Goal: Task Accomplishment & Management: Use online tool/utility

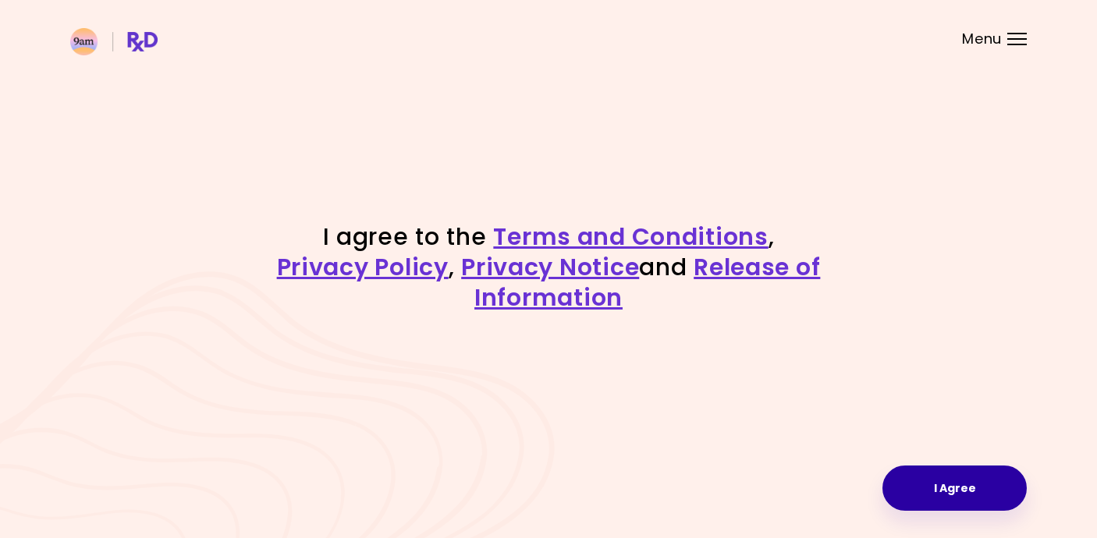
click at [989, 478] on button "I Agree" at bounding box center [954, 488] width 144 height 45
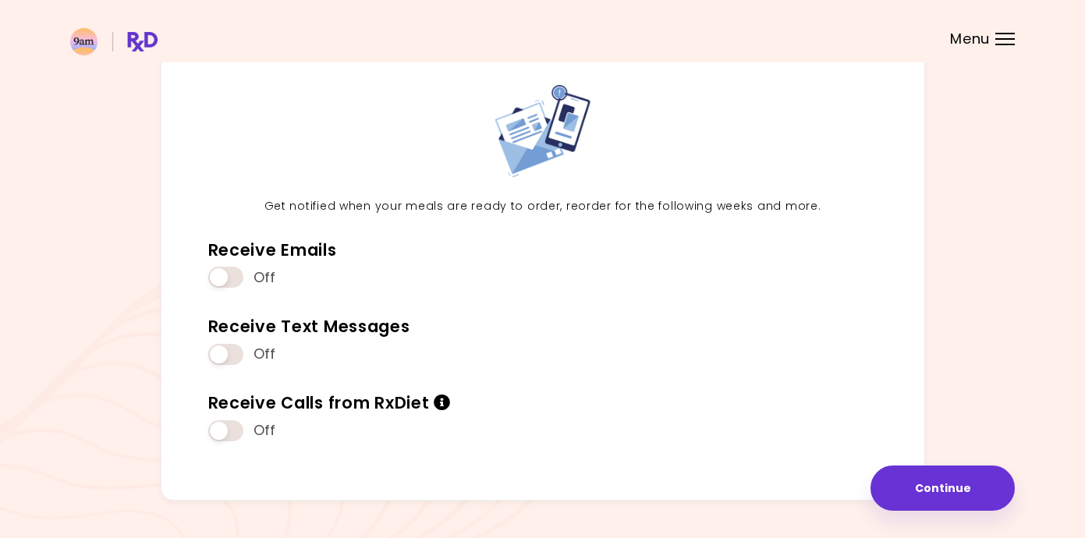
scroll to position [76, 0]
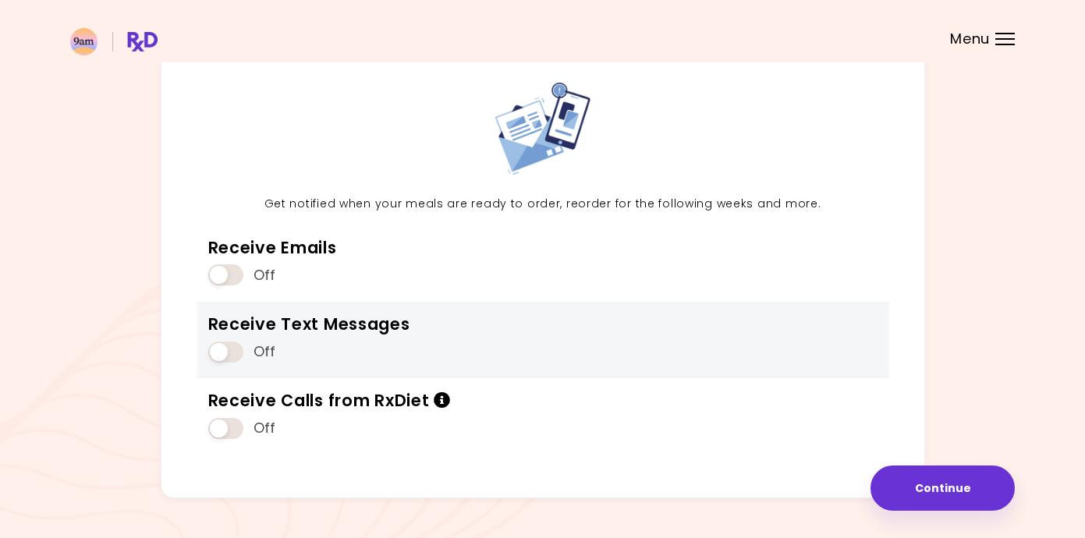
click at [227, 353] on span at bounding box center [225, 352] width 35 height 21
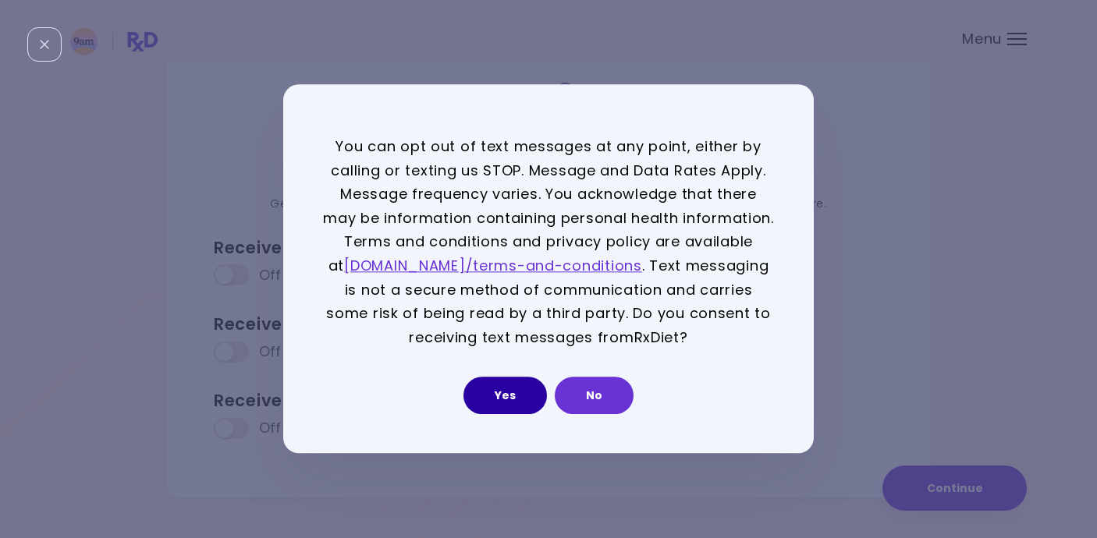
click at [518, 393] on button "Yes" at bounding box center [504, 396] width 83 height 37
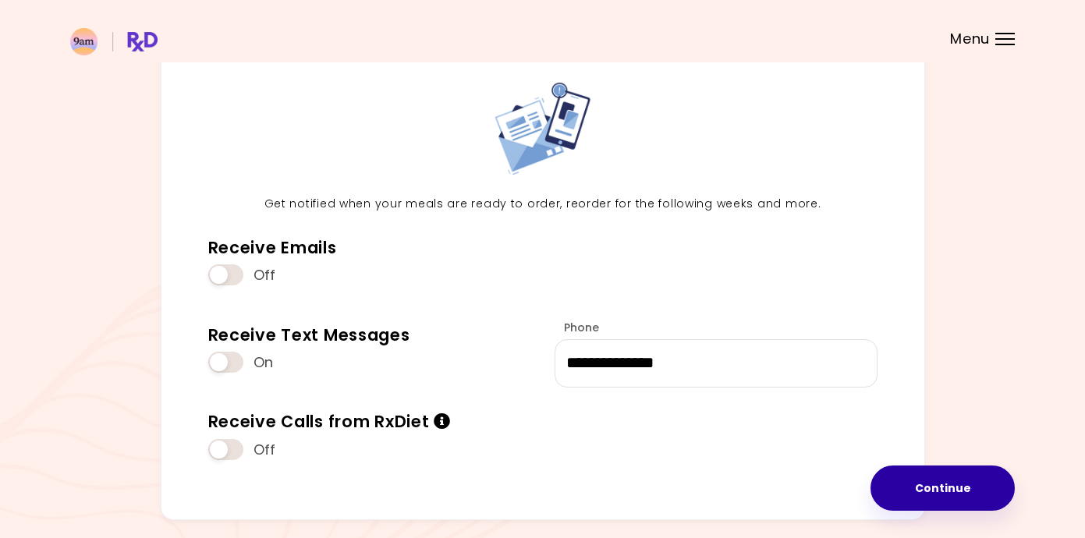
click at [928, 488] on button "Continue" at bounding box center [943, 488] width 144 height 45
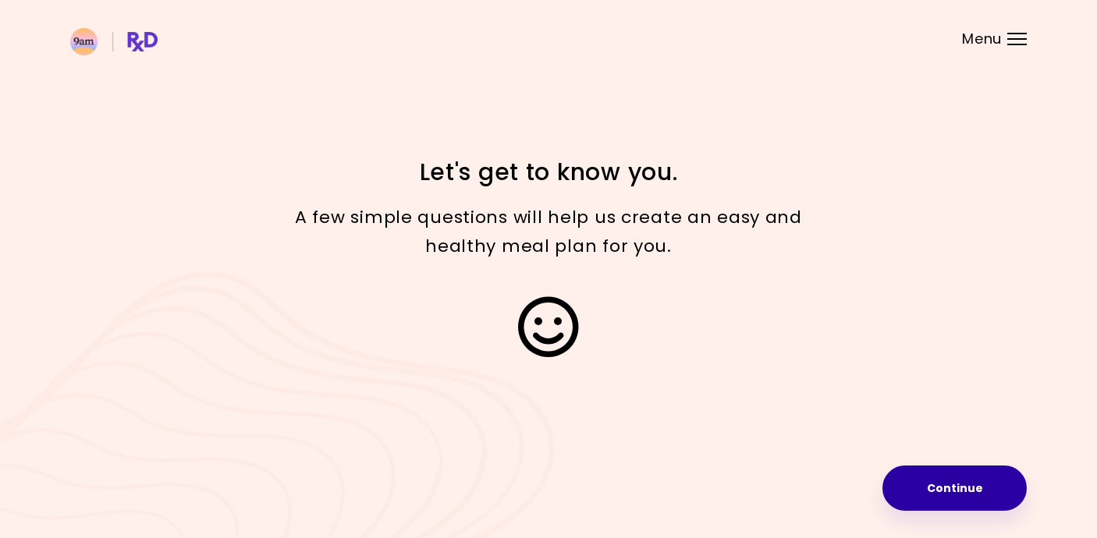
click at [924, 487] on button "Continue" at bounding box center [954, 488] width 144 height 45
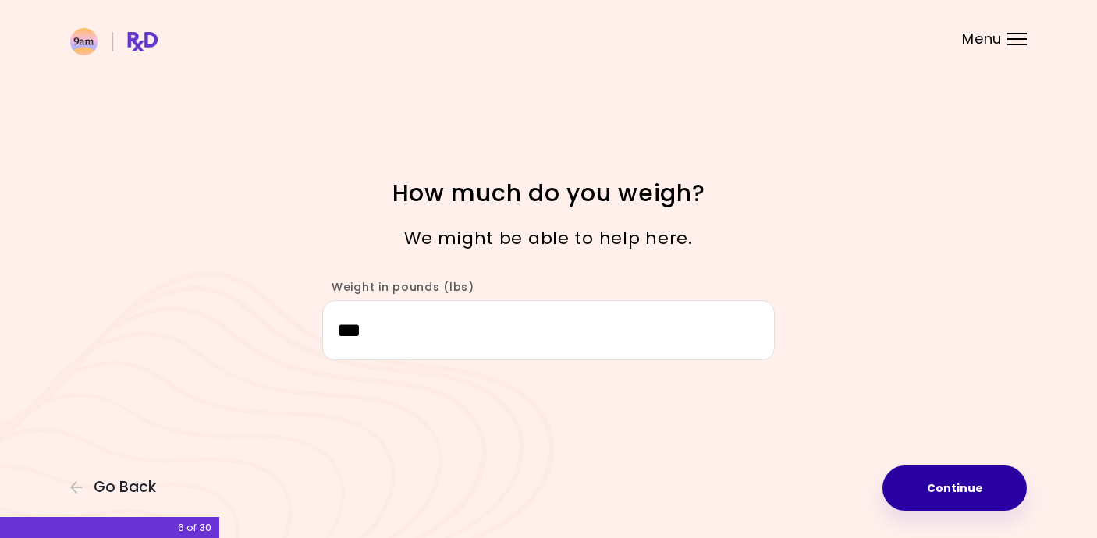
click at [959, 494] on button "Continue" at bounding box center [954, 488] width 144 height 45
select select "****"
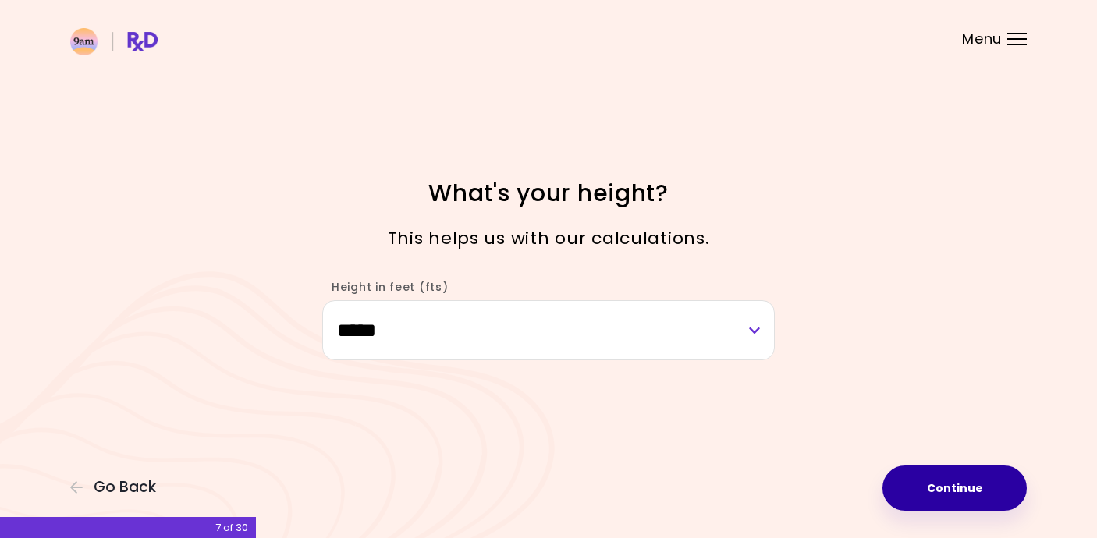
click at [959, 494] on button "Continue" at bounding box center [954, 488] width 144 height 45
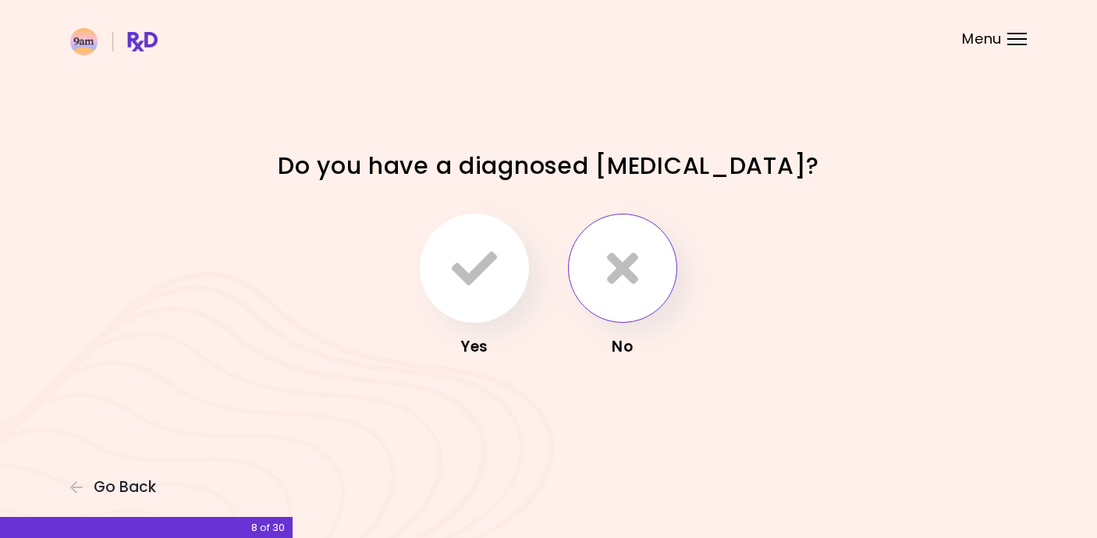
click at [603, 260] on button "button" at bounding box center [622, 268] width 109 height 109
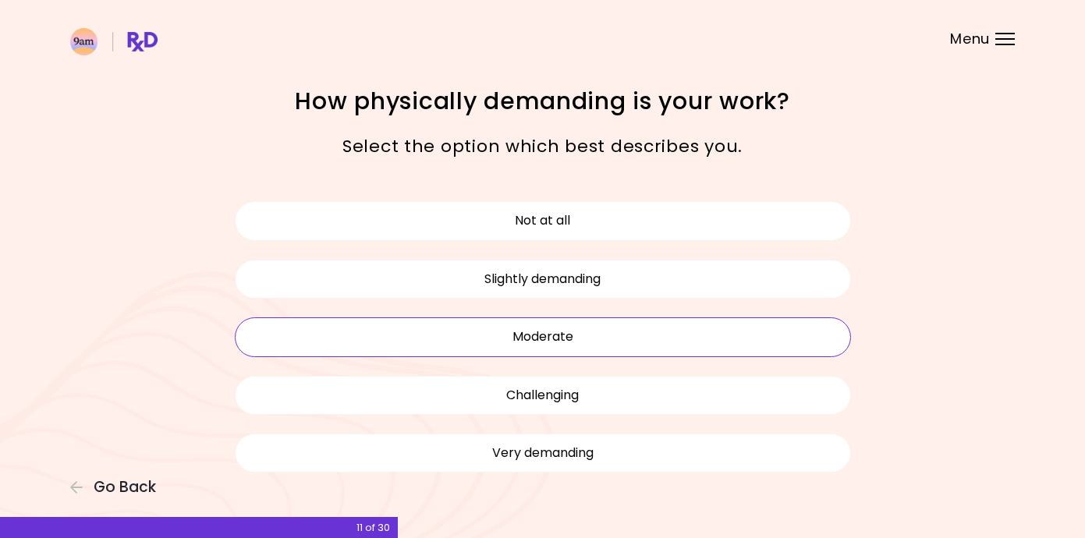
click at [620, 345] on button "Moderate" at bounding box center [543, 337] width 616 height 39
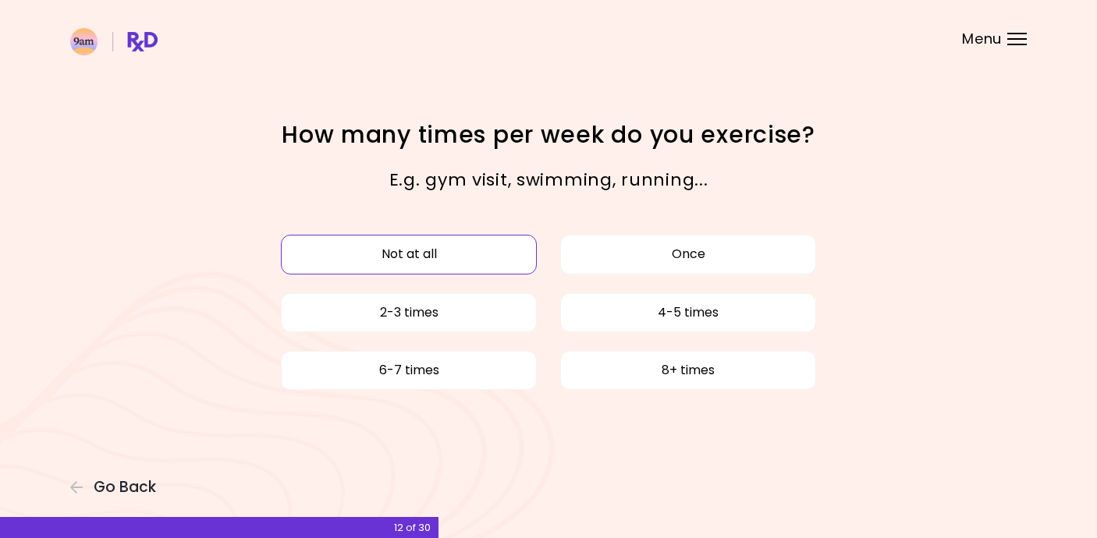
click at [488, 261] on button "Not at all" at bounding box center [409, 254] width 256 height 39
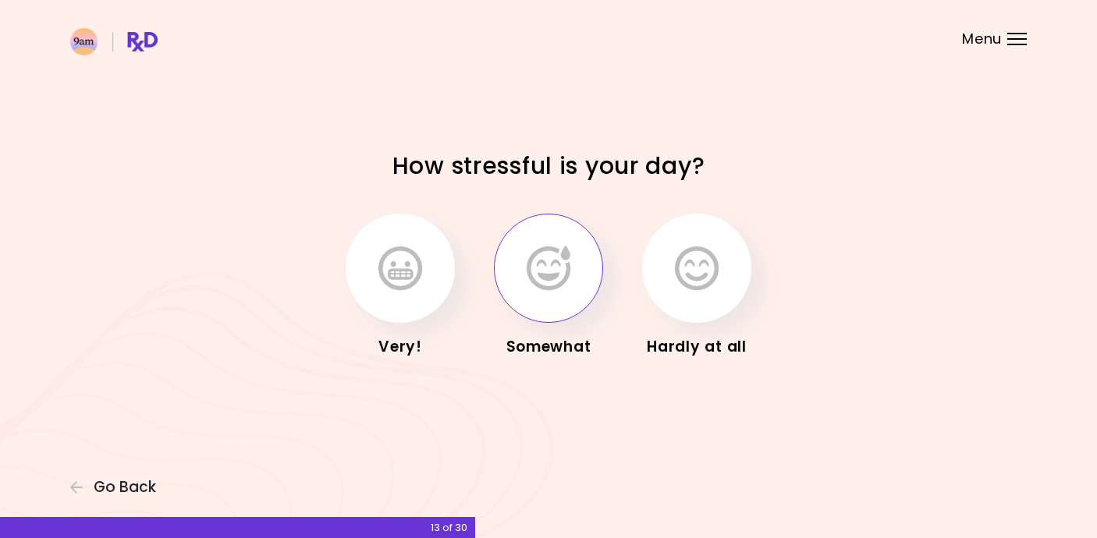
click at [563, 263] on icon "button" at bounding box center [549, 268] width 44 height 45
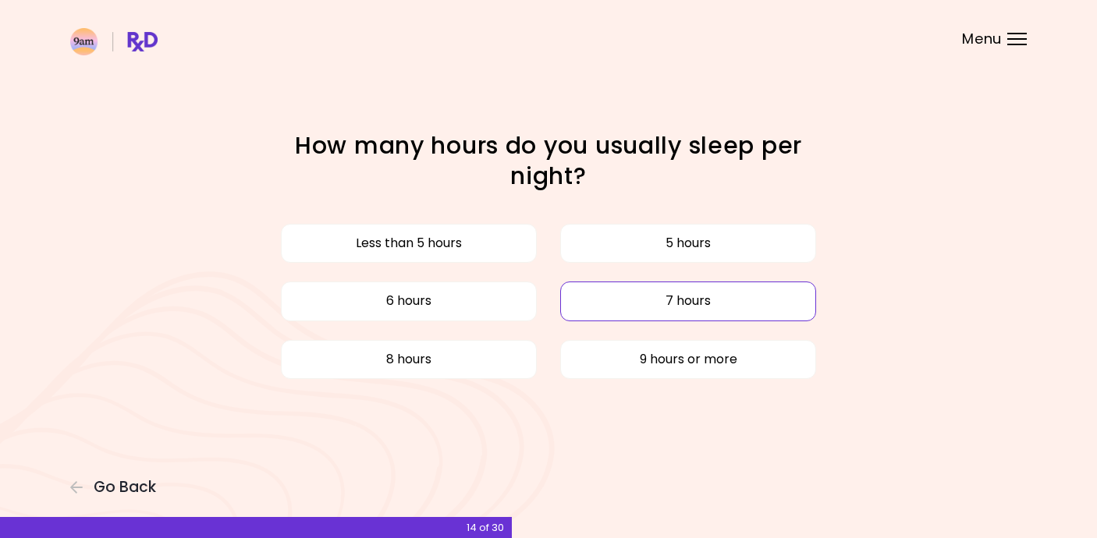
click at [642, 302] on button "7 hours" at bounding box center [688, 301] width 256 height 39
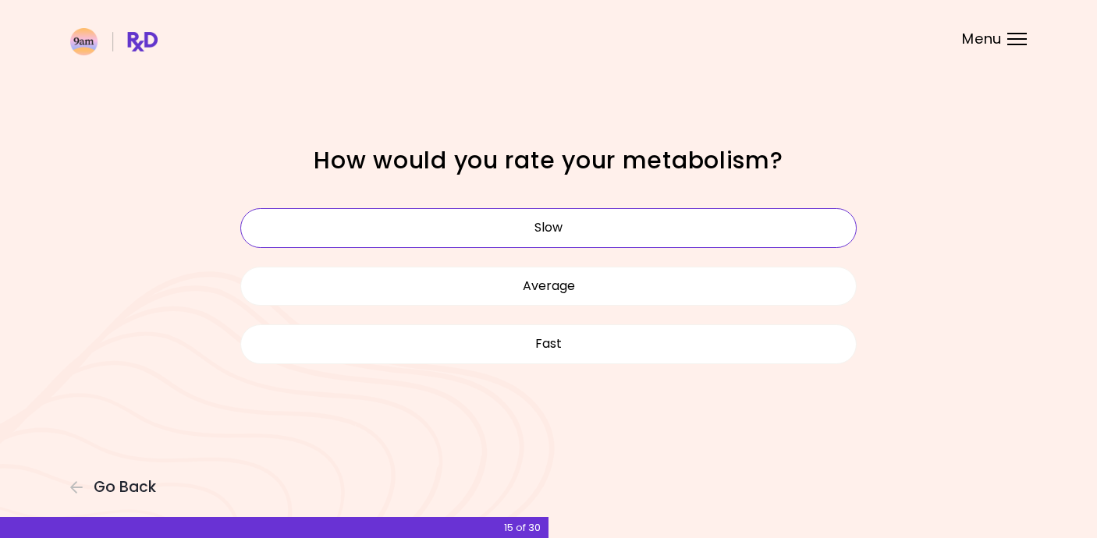
click at [642, 236] on button "Slow" at bounding box center [548, 227] width 616 height 39
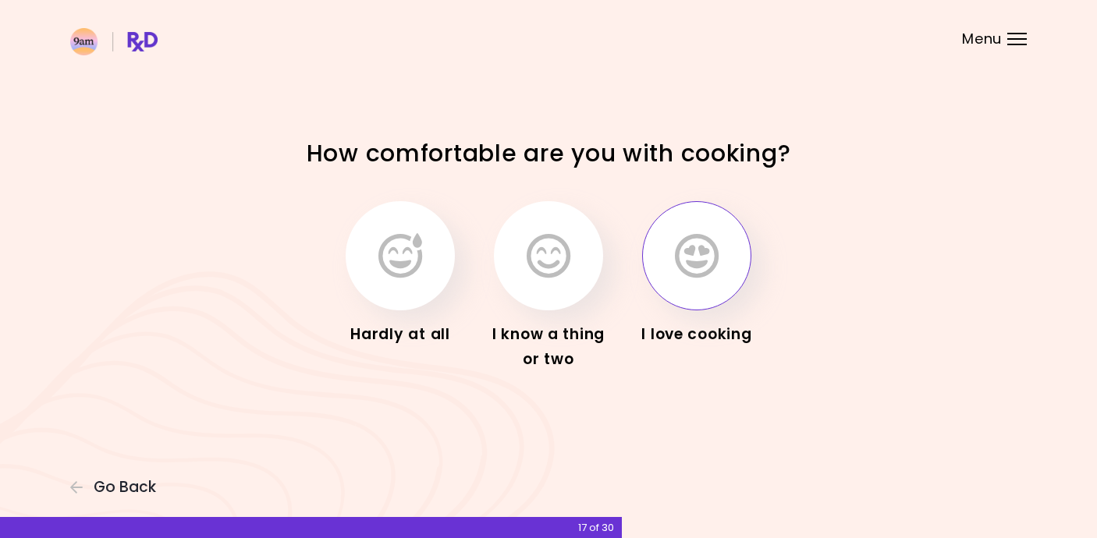
click at [705, 261] on icon "button" at bounding box center [697, 255] width 44 height 45
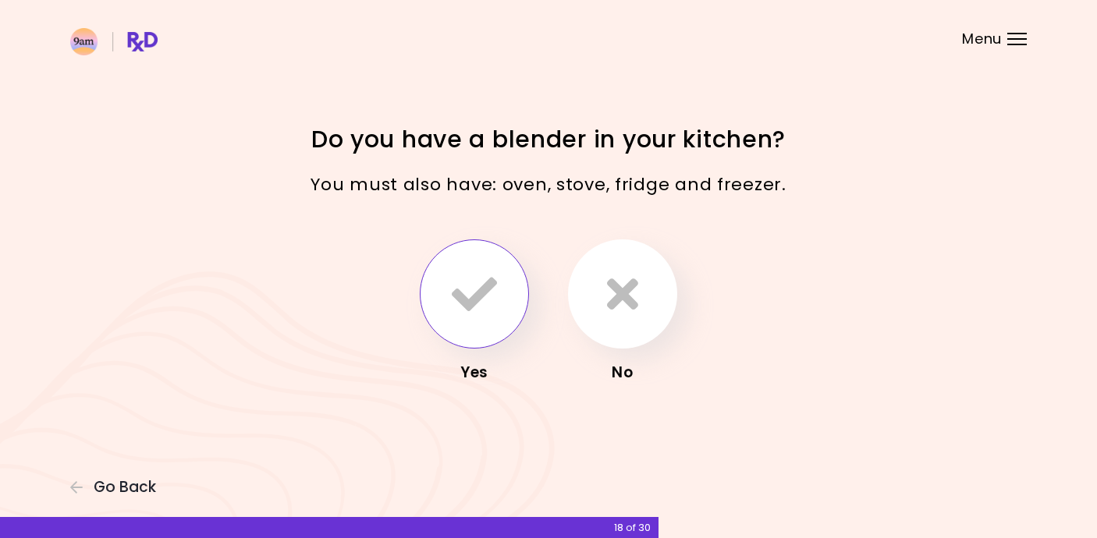
click at [502, 294] on button "button" at bounding box center [474, 294] width 109 height 109
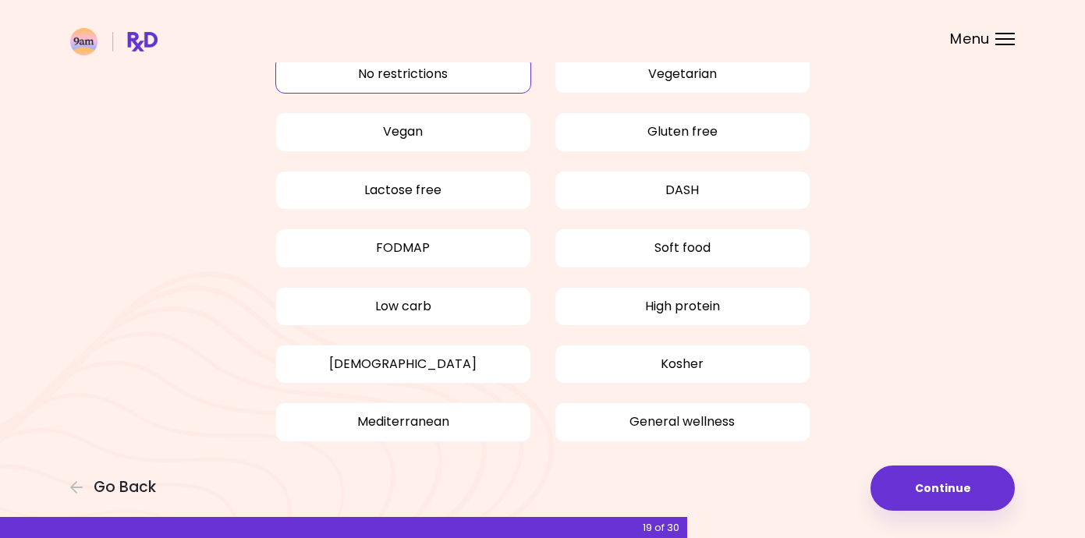
scroll to position [95, 0]
click at [478, 190] on button "Lactose free" at bounding box center [403, 189] width 256 height 39
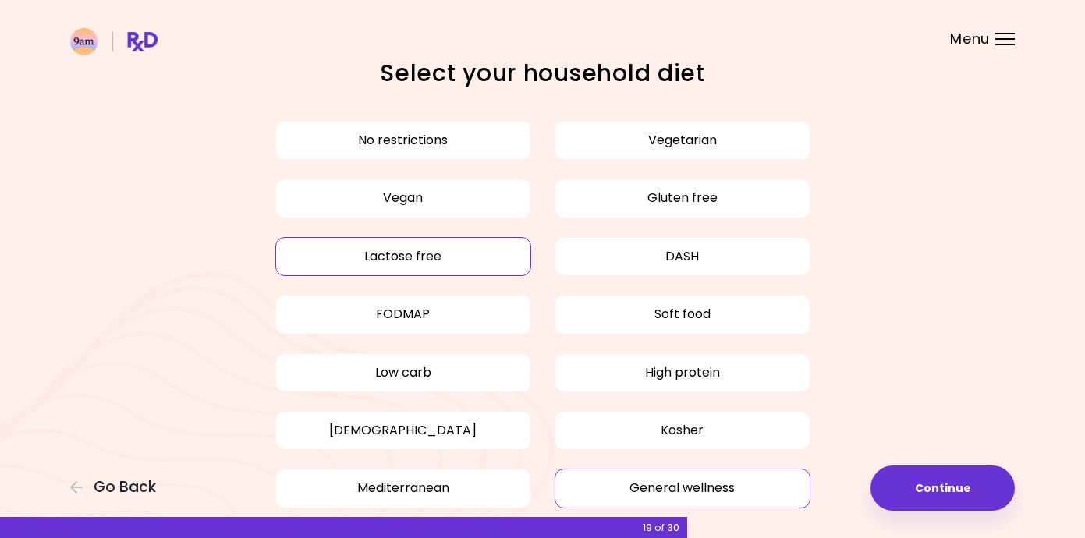
scroll to position [0, 0]
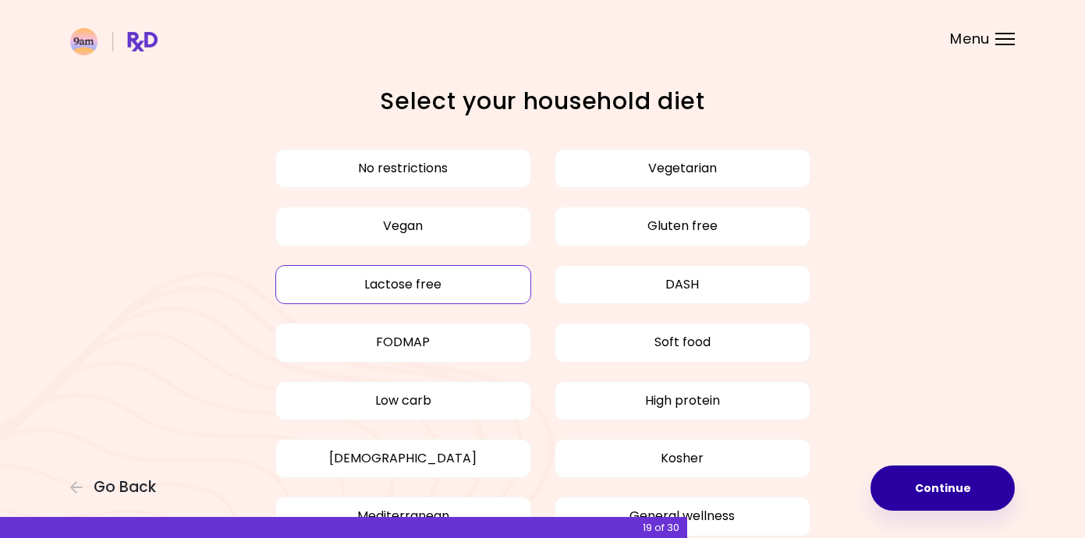
click at [936, 501] on button "Continue" at bounding box center [943, 488] width 144 height 45
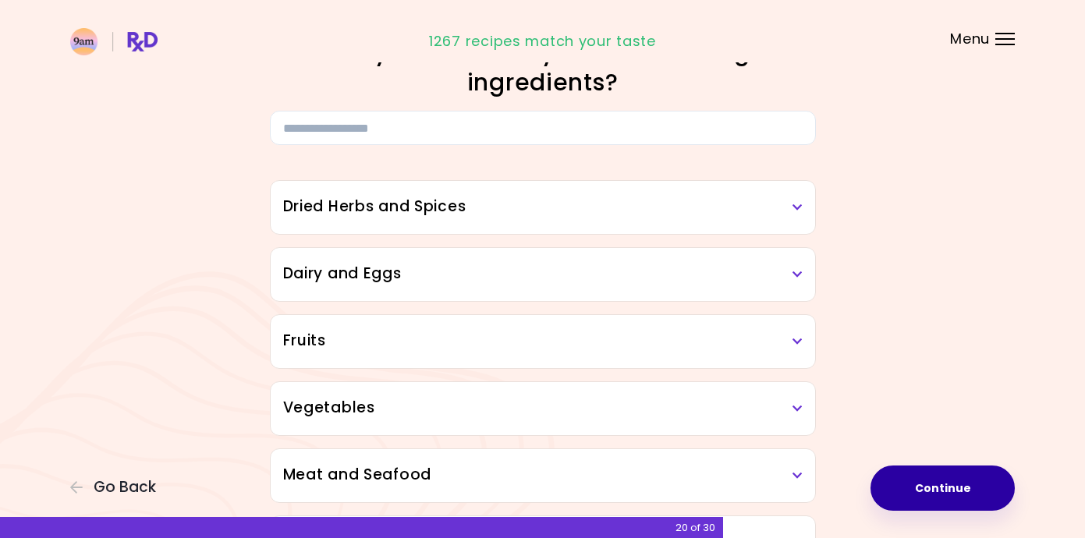
scroll to position [51, 0]
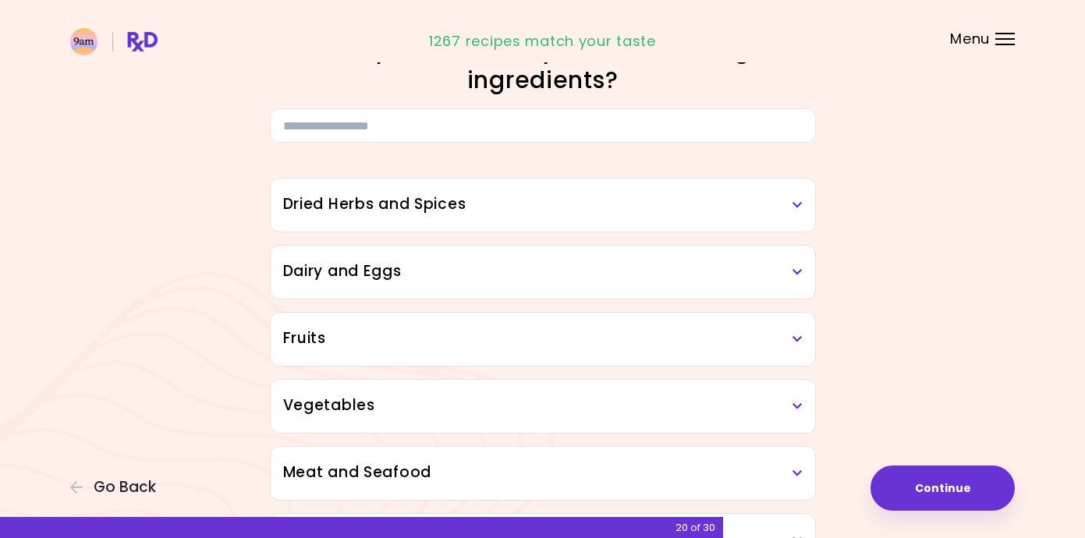
click at [779, 197] on h3 "Dried Herbs and Spices" at bounding box center [543, 205] width 520 height 23
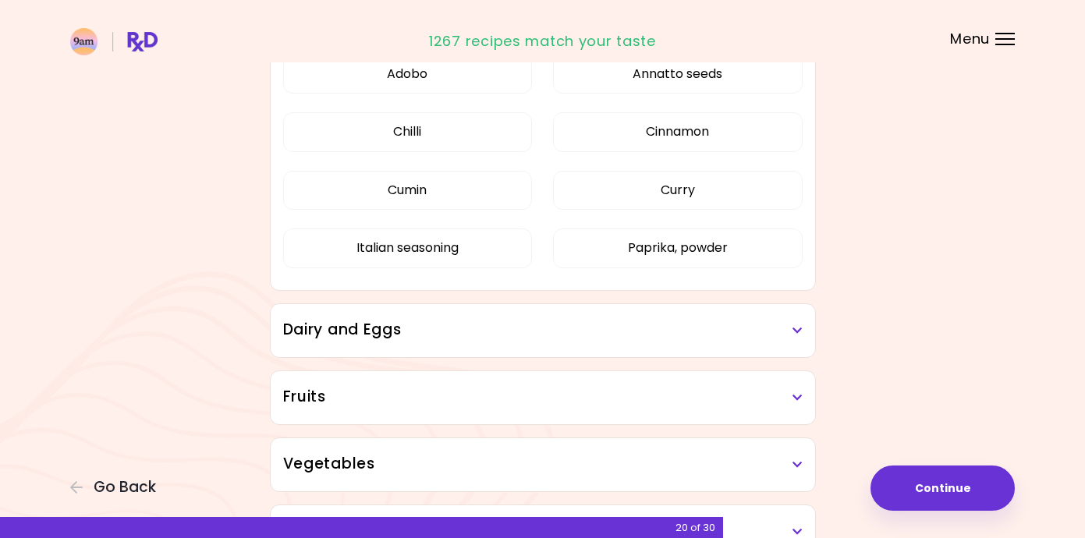
scroll to position [268, 0]
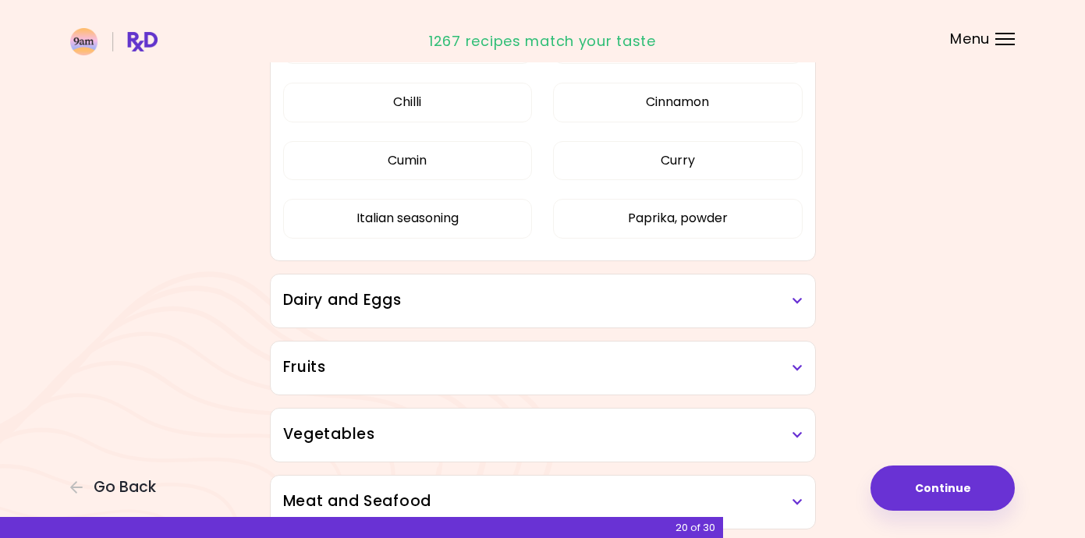
click at [707, 286] on div "Dairy and Eggs" at bounding box center [543, 301] width 545 height 53
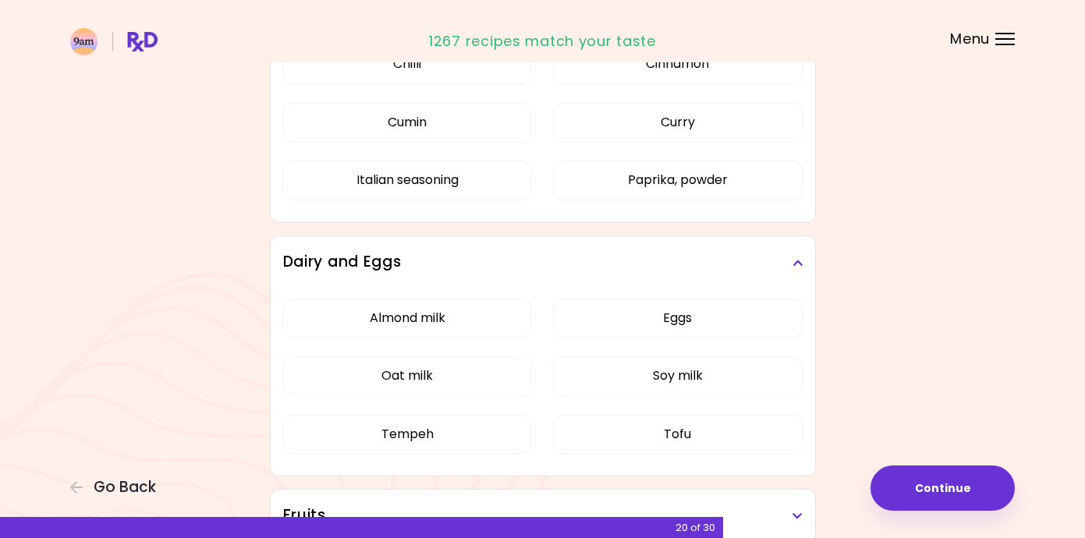
scroll to position [314, 0]
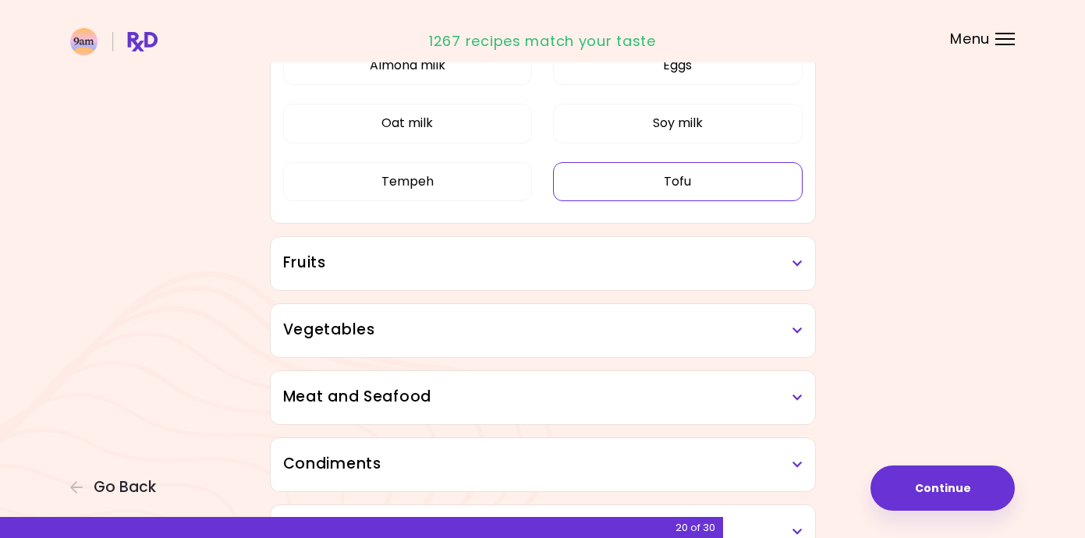
click at [687, 184] on button "Tofu" at bounding box center [678, 181] width 250 height 39
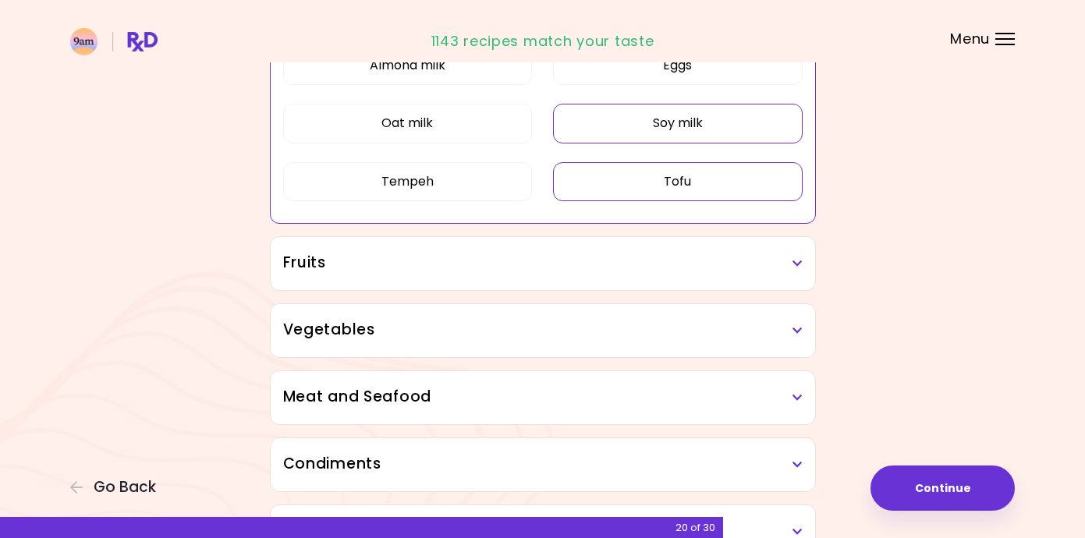
click at [679, 120] on button "Soy milk" at bounding box center [678, 123] width 250 height 39
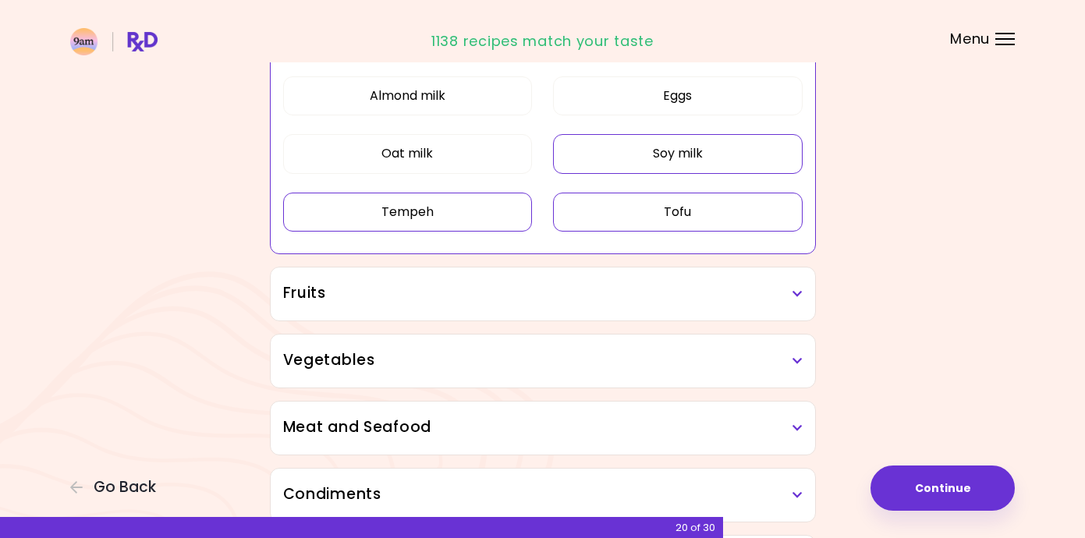
click at [467, 217] on button "Tempeh" at bounding box center [408, 212] width 250 height 39
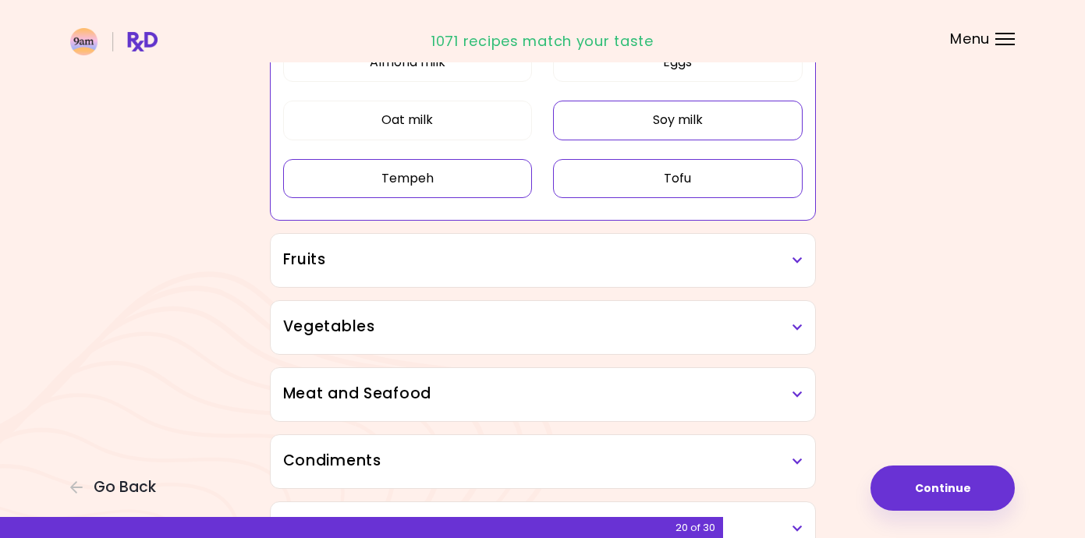
scroll to position [321, 0]
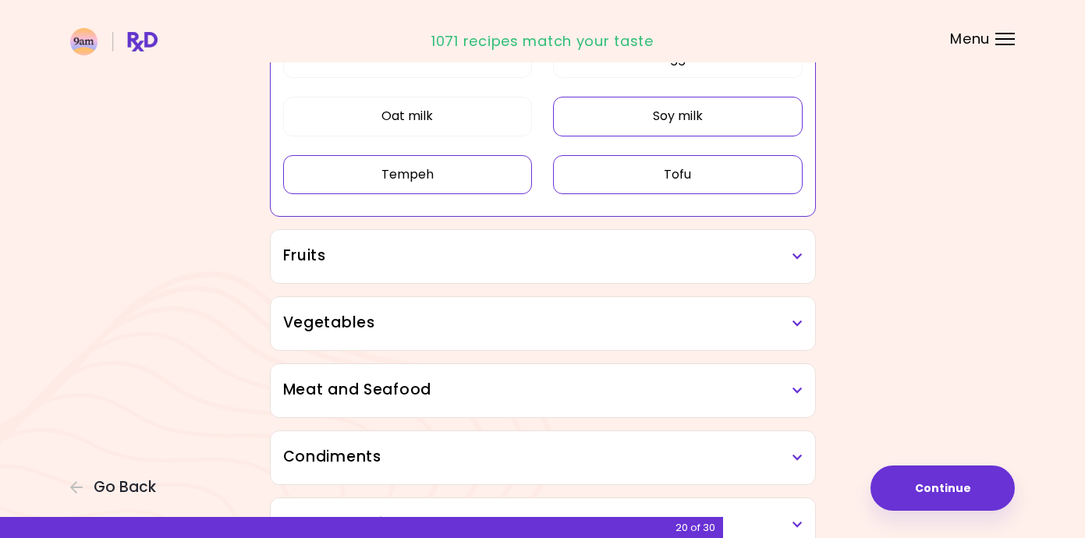
click at [524, 289] on div "Dried Herbs and Spices Adobo Annatto seeds Chilli Cinnamon Cumin [PERSON_NAME] …" at bounding box center [543, 515] width 562 height 1283
click at [528, 275] on div "Fruits" at bounding box center [543, 256] width 545 height 53
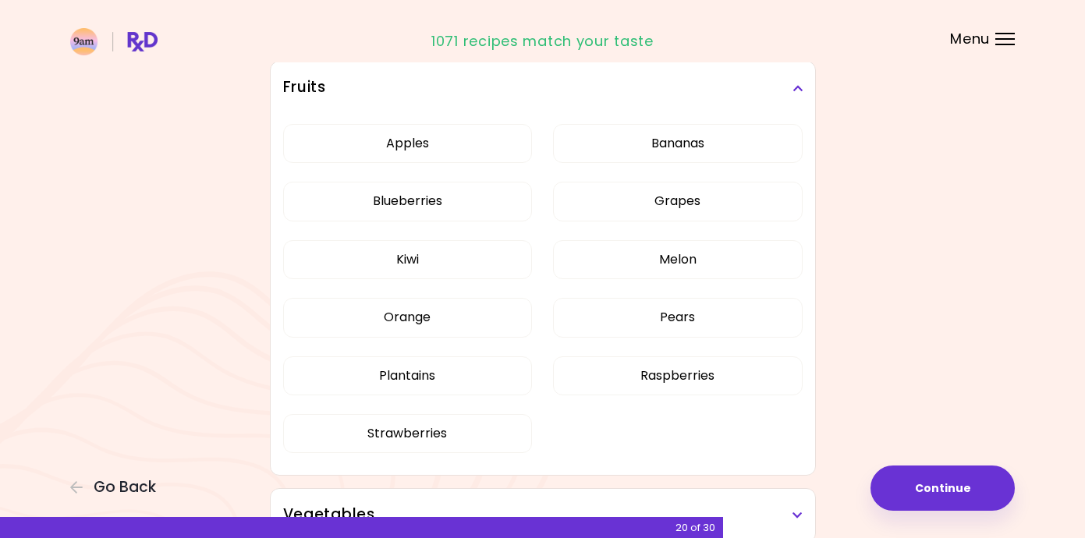
scroll to position [491, 0]
click at [442, 257] on div "Apples Bananas Blueberries Grapes Kiwi Melon Orange Pears Plantains Raspberries…" at bounding box center [543, 293] width 520 height 360
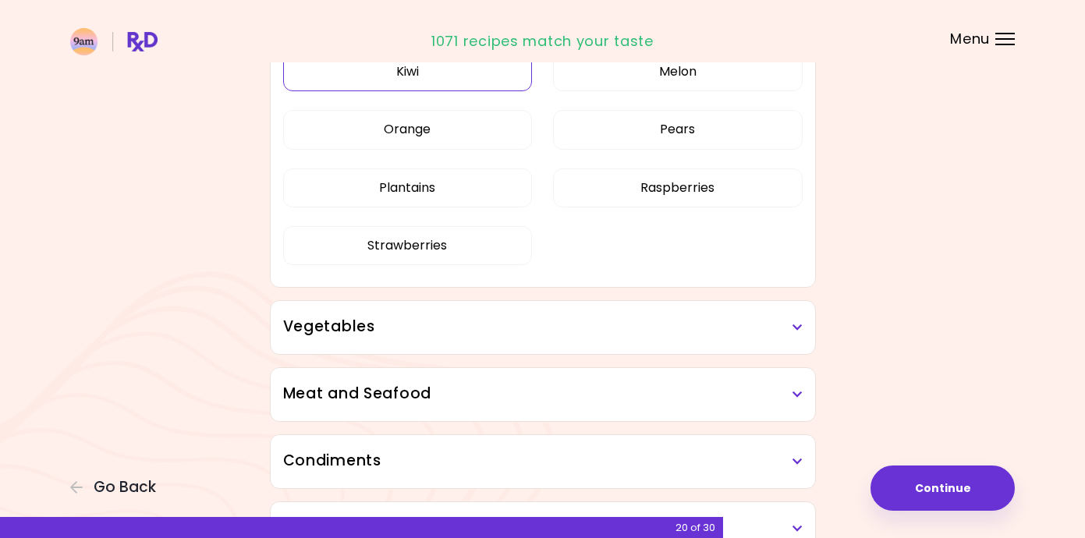
click at [456, 72] on button "Kiwi" at bounding box center [408, 71] width 250 height 39
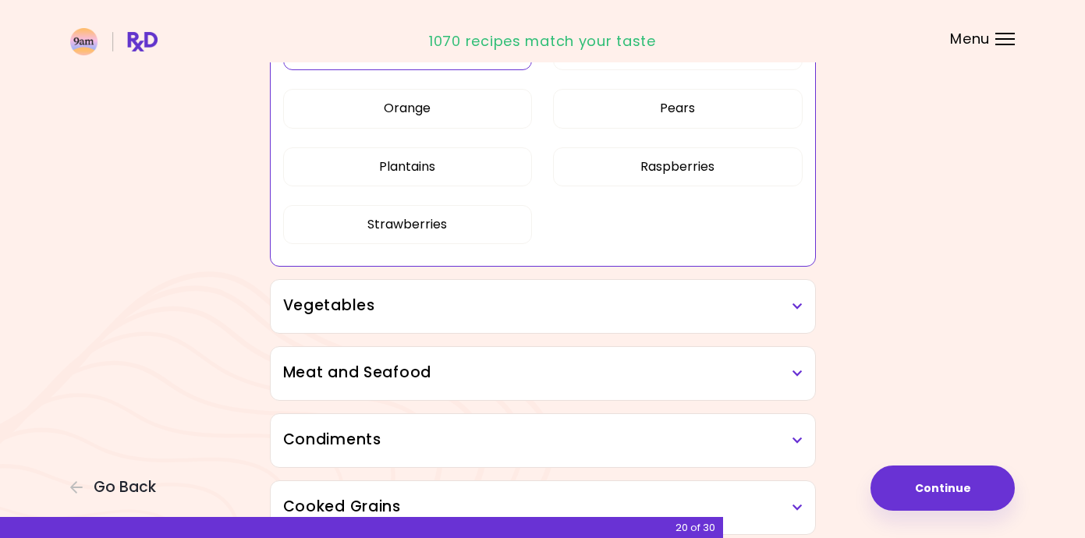
scroll to position [548, 0]
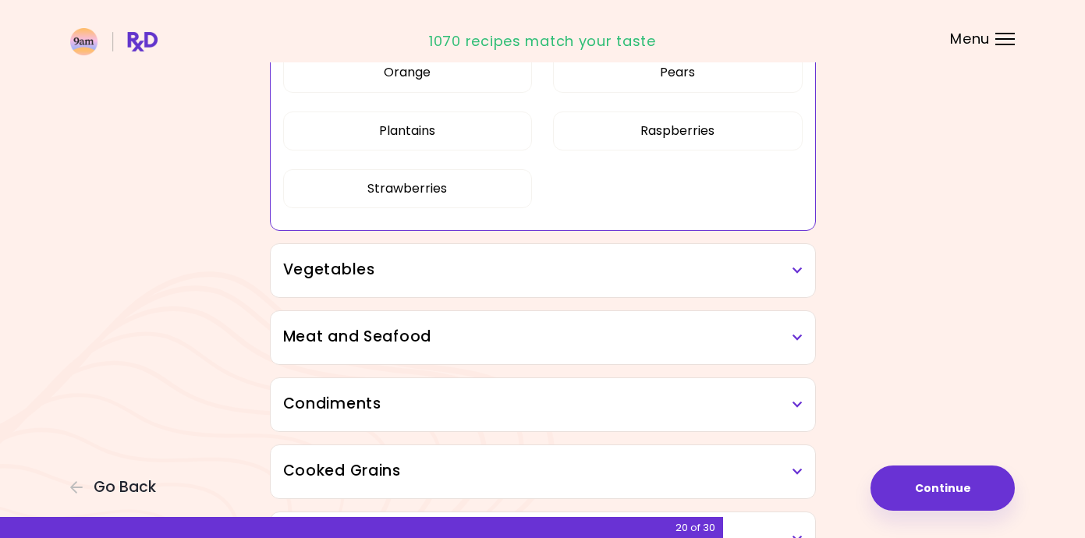
click at [502, 286] on div "Vegetables" at bounding box center [543, 270] width 545 height 53
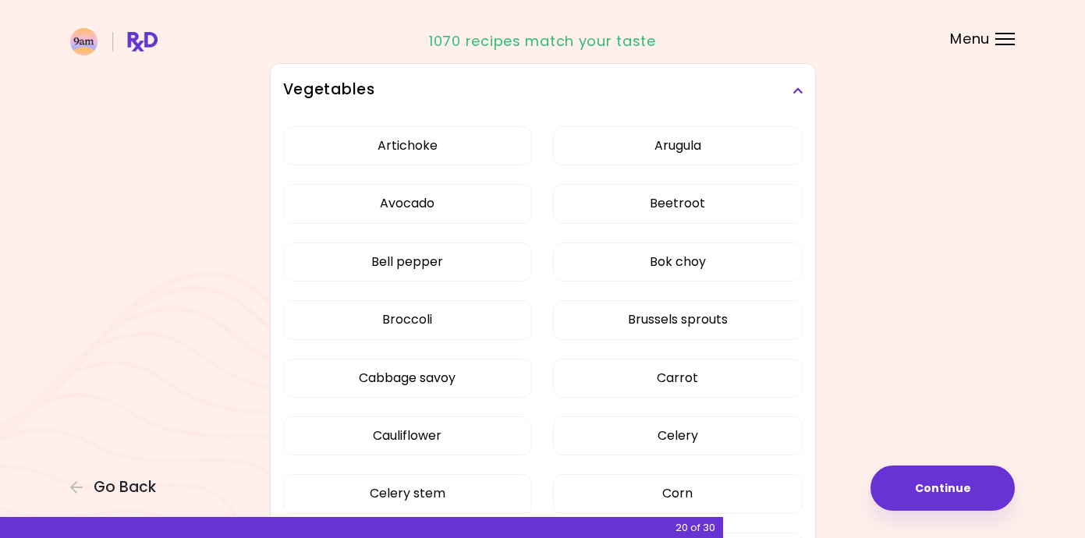
scroll to position [364, 0]
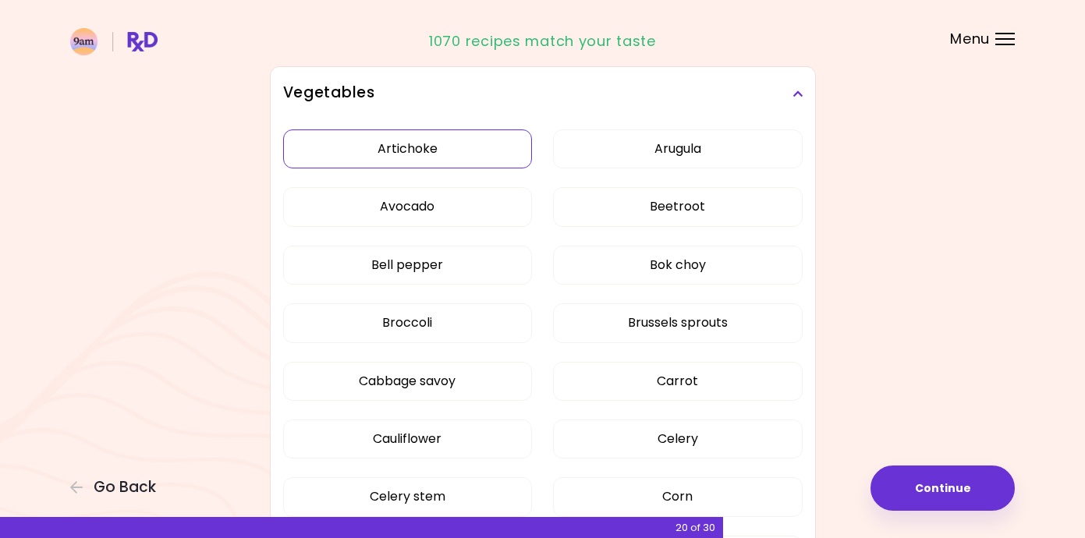
click at [422, 132] on button "Artichoke" at bounding box center [408, 149] width 250 height 39
click at [673, 149] on button "Arugula" at bounding box center [678, 149] width 250 height 39
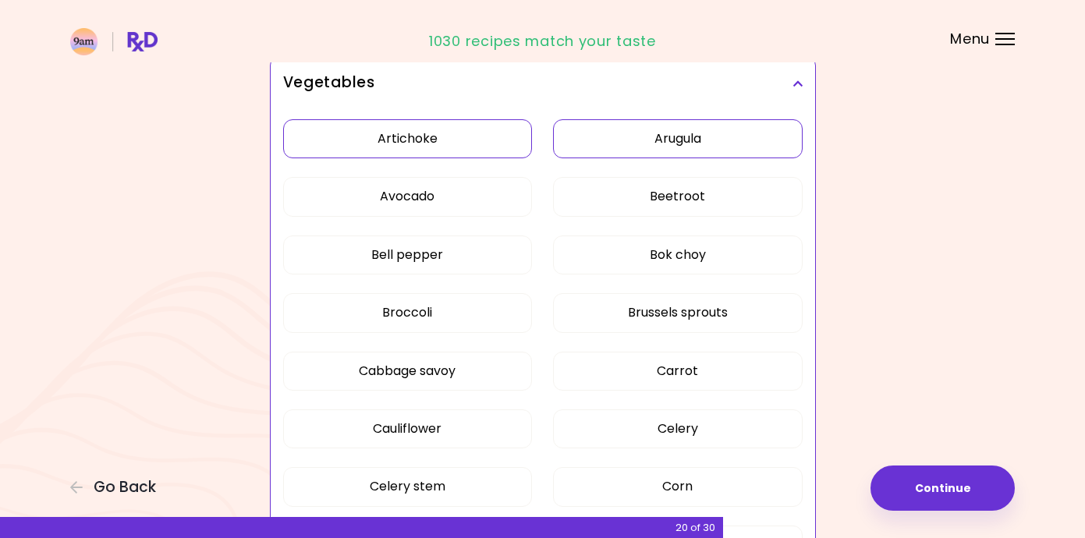
scroll to position [380, 0]
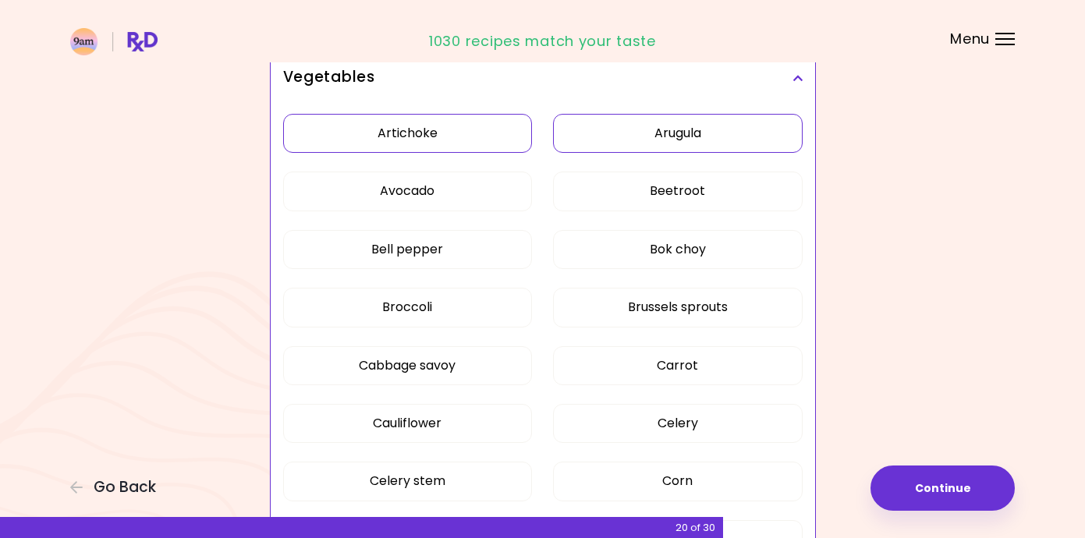
click at [680, 186] on button "Beetroot" at bounding box center [678, 191] width 250 height 39
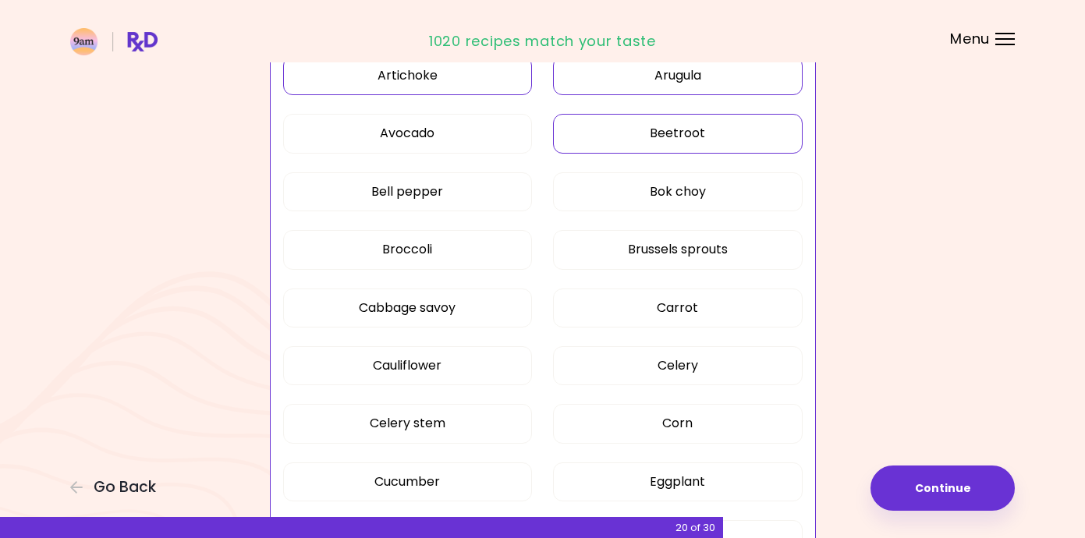
scroll to position [441, 0]
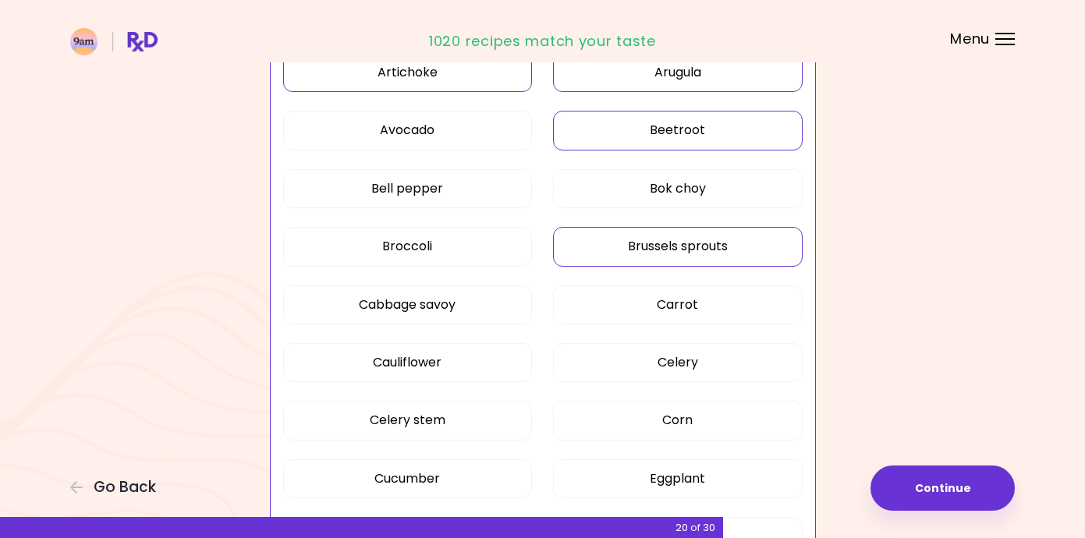
click at [682, 254] on button "Brussels sprouts" at bounding box center [678, 246] width 250 height 39
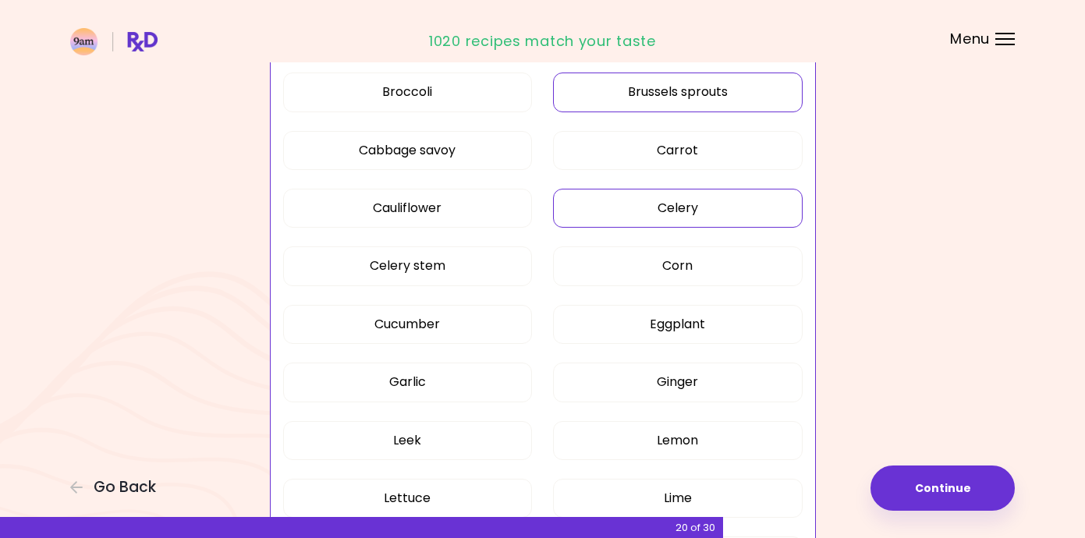
scroll to position [607, 0]
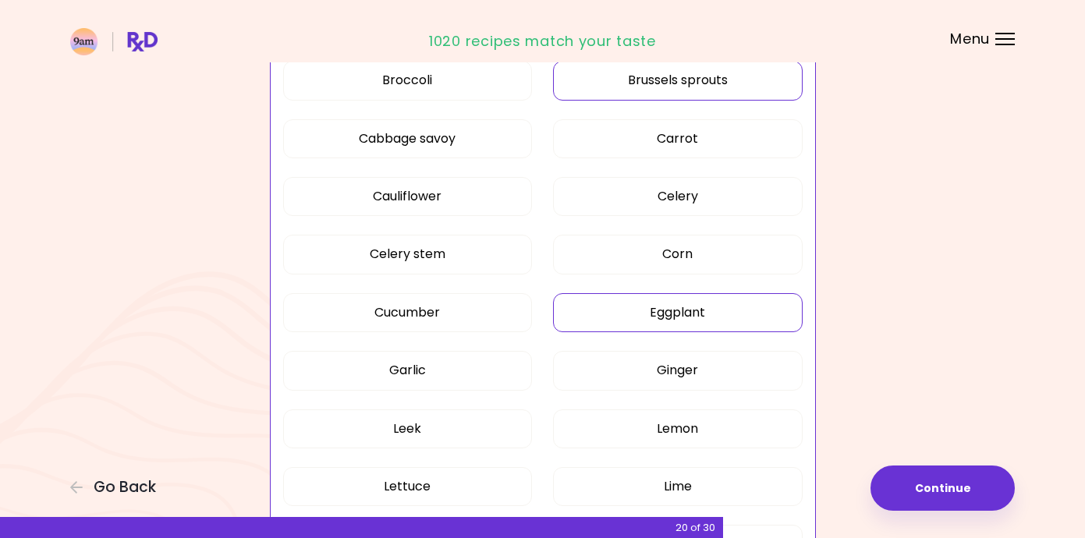
click at [665, 314] on button "Eggplant" at bounding box center [678, 312] width 250 height 39
click at [669, 363] on button "Ginger" at bounding box center [678, 370] width 250 height 39
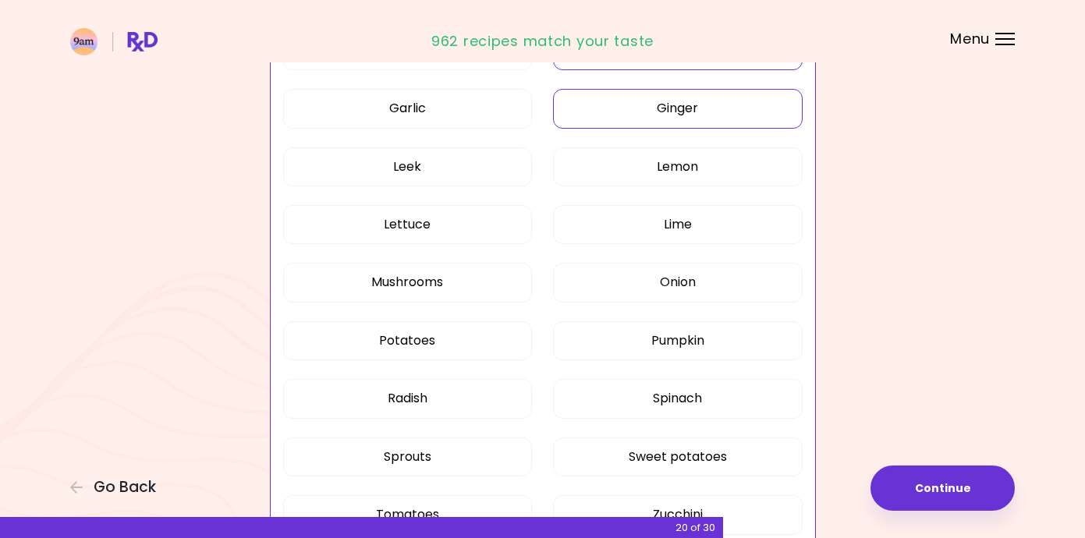
scroll to position [879, 0]
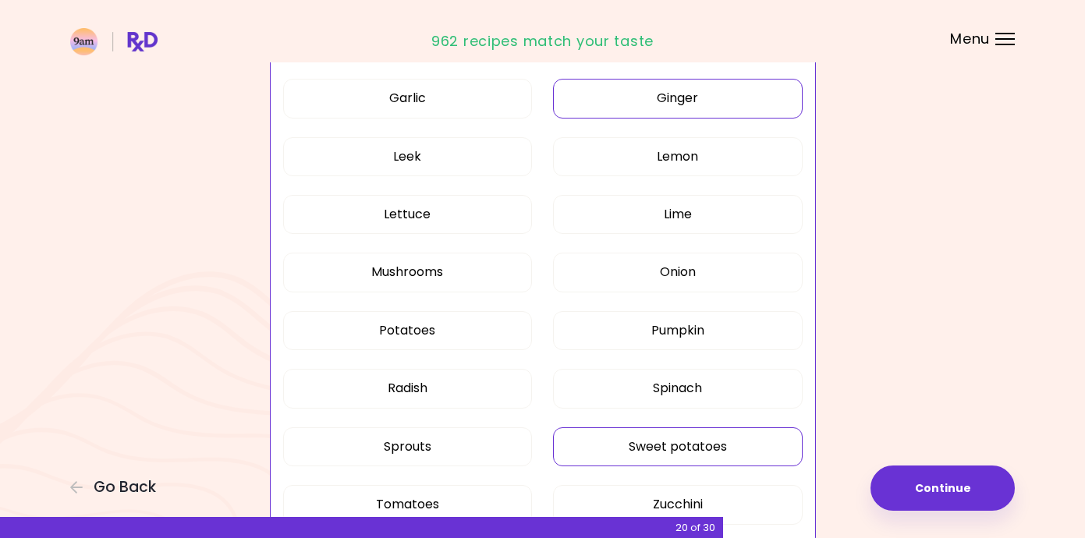
click at [654, 442] on button "Sweet potatoes" at bounding box center [678, 447] width 250 height 39
click at [472, 438] on button "Sprouts" at bounding box center [408, 447] width 250 height 39
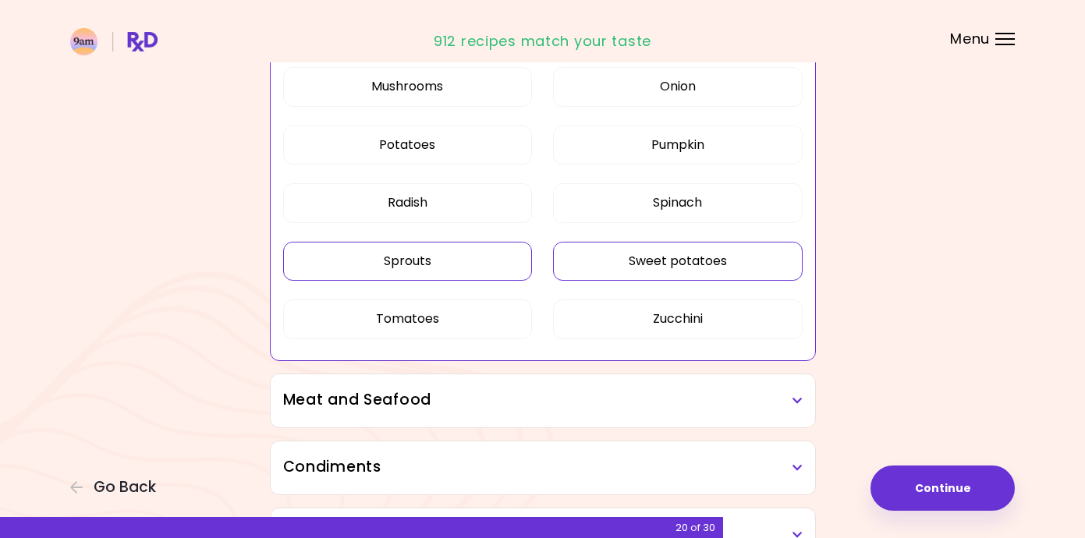
scroll to position [1067, 0]
click at [471, 404] on h3 "Meat and Seafood" at bounding box center [543, 399] width 520 height 23
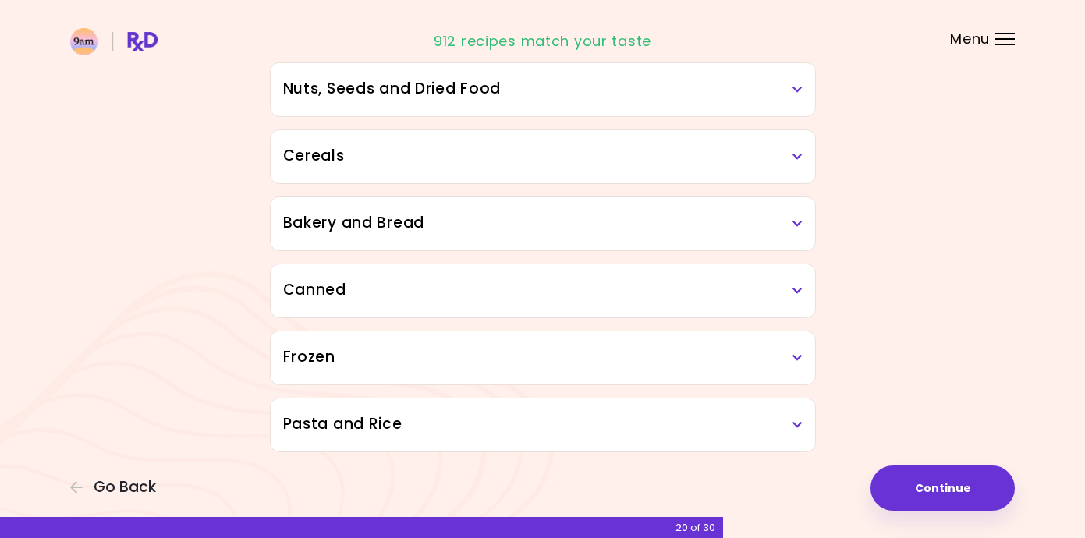
click at [916, 481] on button "Continue" at bounding box center [943, 488] width 144 height 45
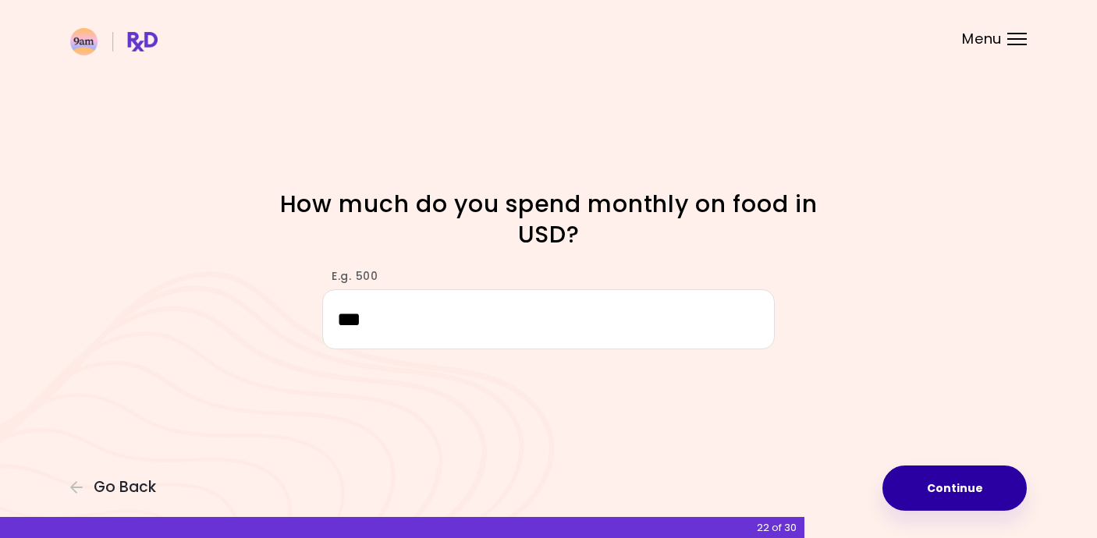
type input "***"
click at [969, 478] on button "Continue" at bounding box center [954, 488] width 144 height 45
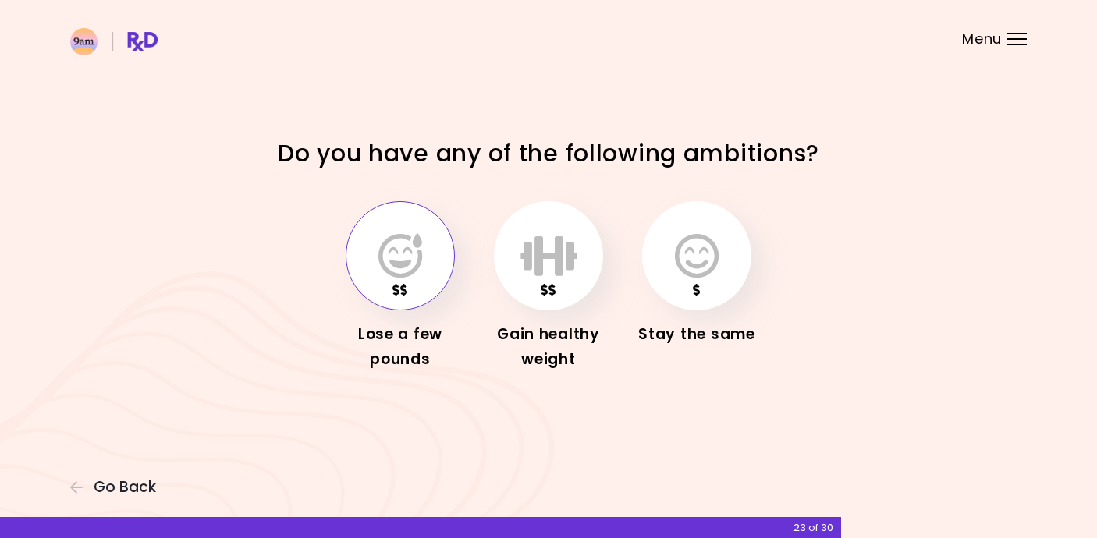
click at [411, 247] on icon "button" at bounding box center [400, 255] width 44 height 45
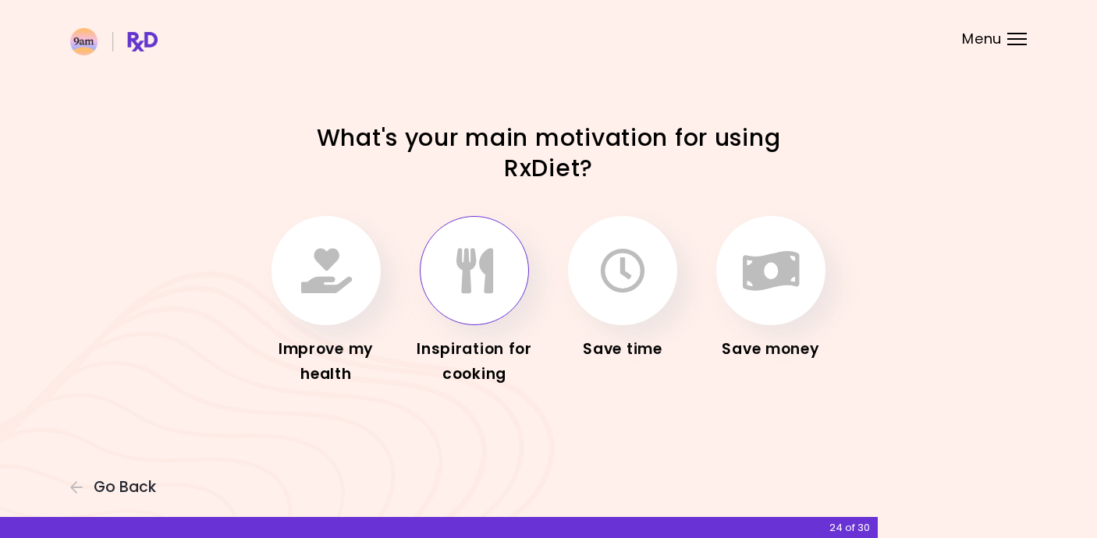
click at [455, 277] on button "button" at bounding box center [474, 270] width 109 height 109
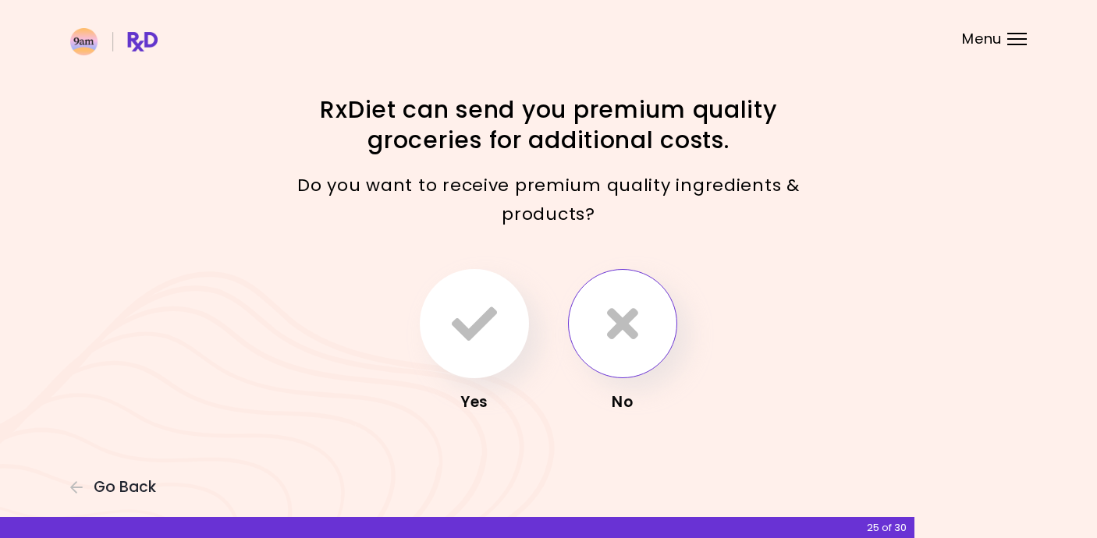
click at [606, 303] on button "button" at bounding box center [622, 323] width 109 height 109
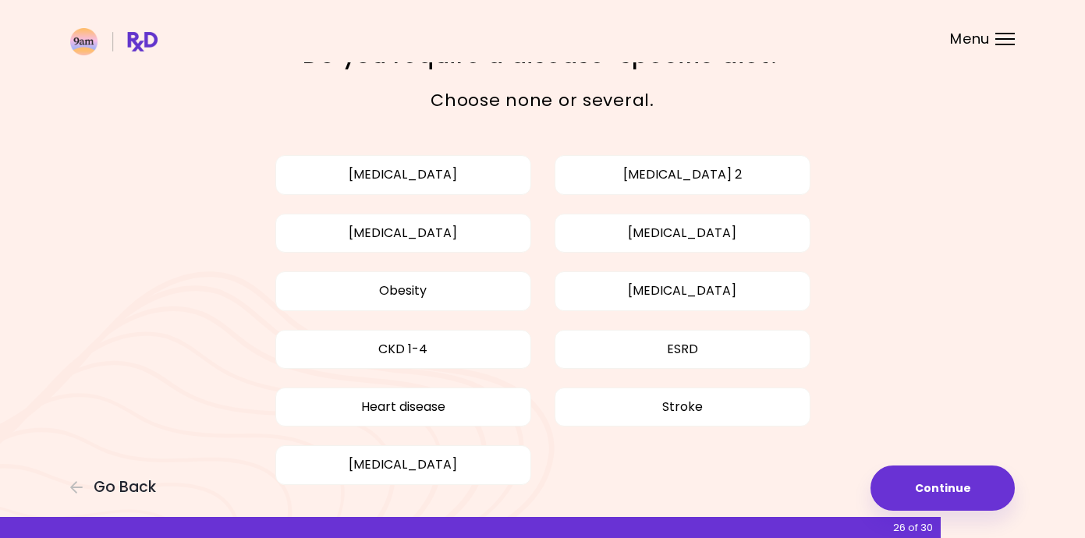
scroll to position [51, 0]
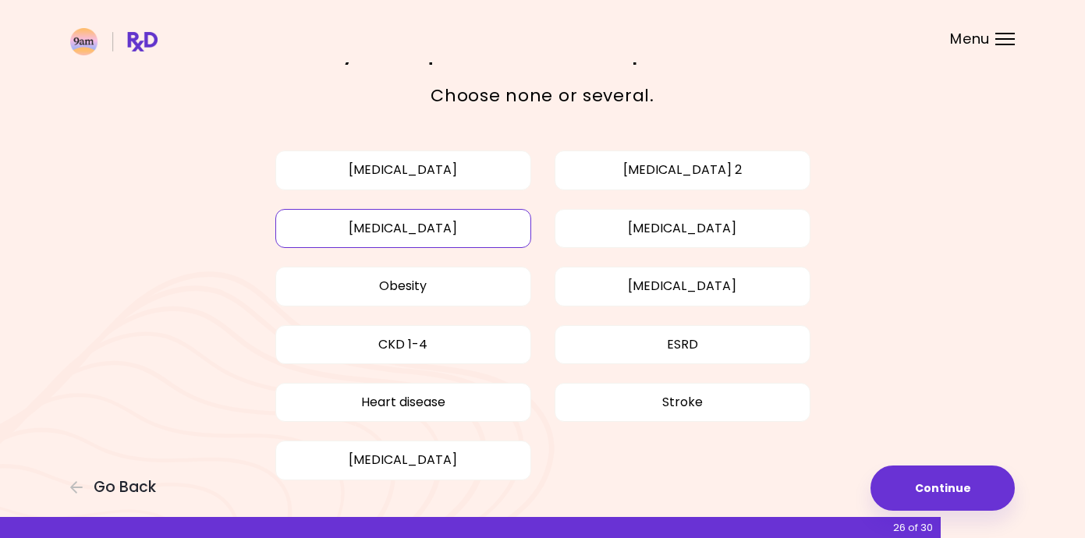
click at [438, 232] on button "[MEDICAL_DATA]" at bounding box center [403, 228] width 256 height 39
click at [633, 228] on button "[MEDICAL_DATA]" at bounding box center [683, 228] width 256 height 39
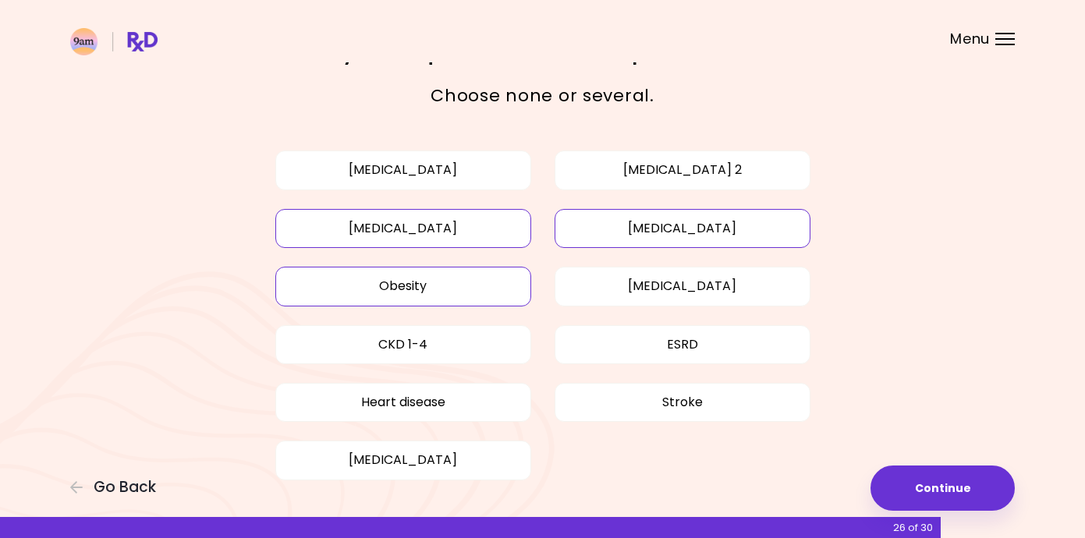
click at [461, 279] on button "Obesity" at bounding box center [403, 286] width 256 height 39
click at [605, 229] on button "[MEDICAL_DATA]" at bounding box center [683, 228] width 256 height 39
click at [478, 229] on button "[MEDICAL_DATA]" at bounding box center [403, 228] width 256 height 39
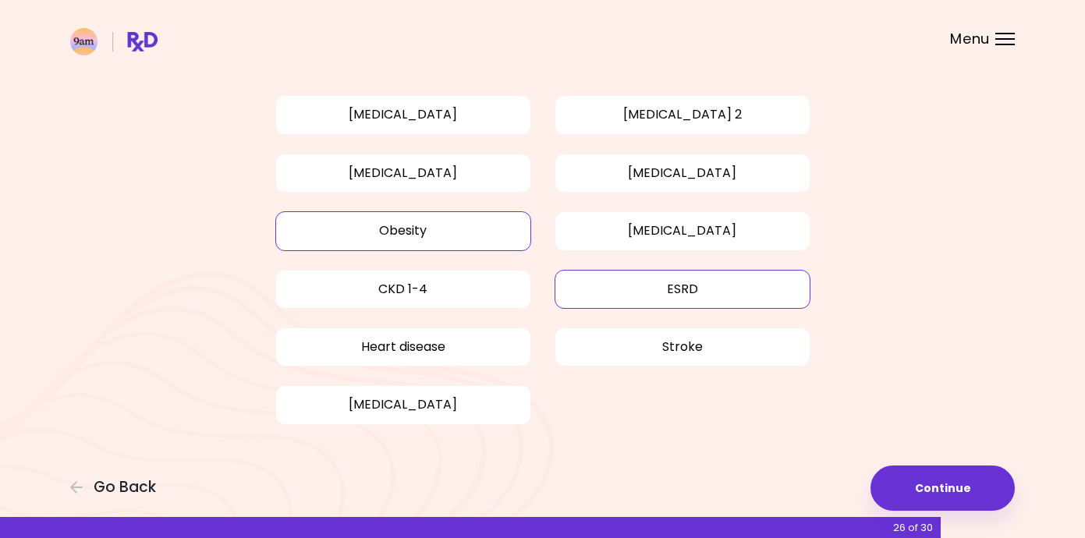
scroll to position [108, 0]
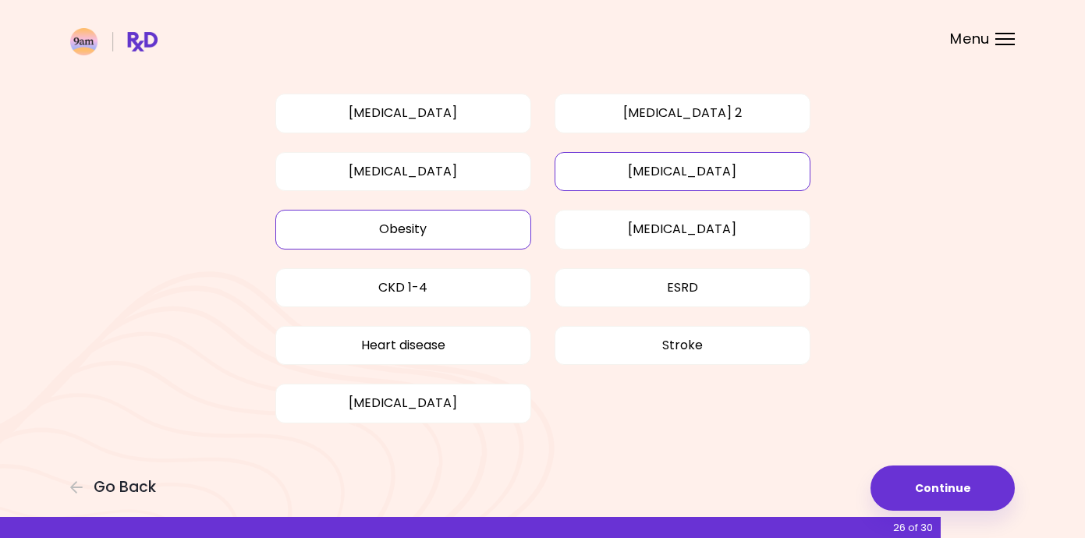
click at [676, 173] on button "[MEDICAL_DATA]" at bounding box center [683, 171] width 256 height 39
click at [920, 468] on button "Continue" at bounding box center [943, 488] width 144 height 45
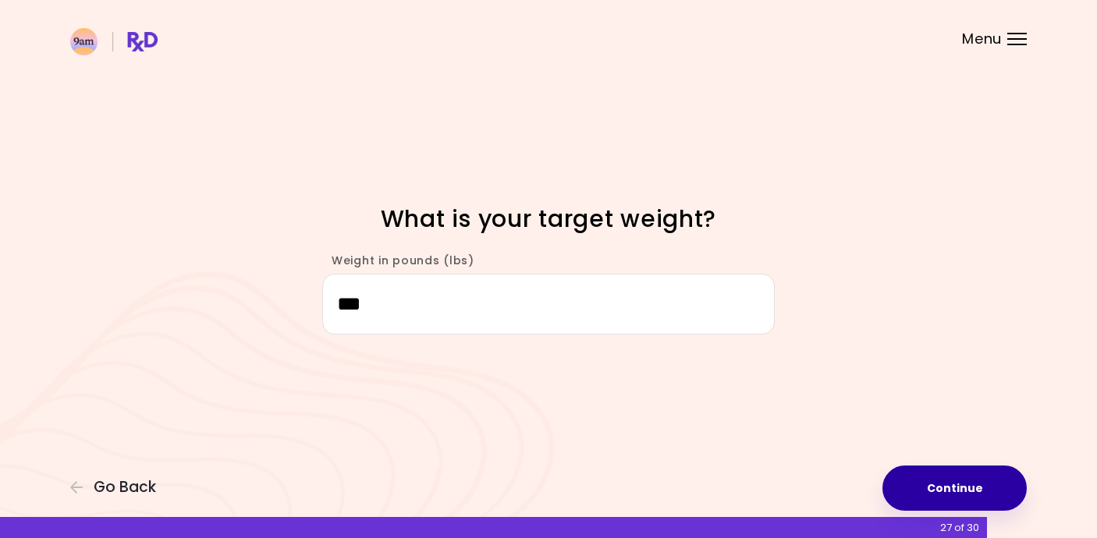
type input "***"
click at [991, 485] on button "Continue" at bounding box center [954, 488] width 144 height 45
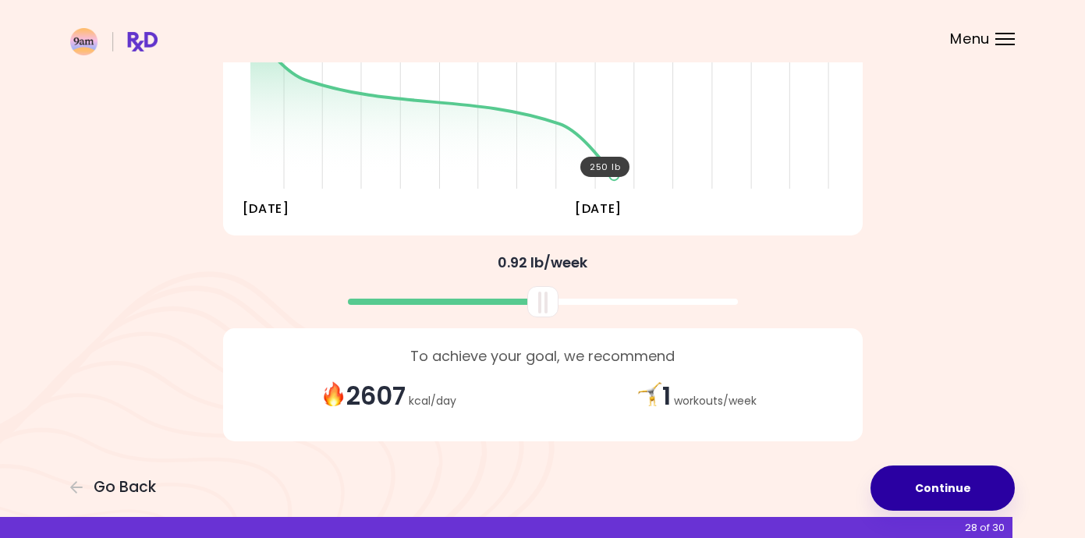
scroll to position [269, 0]
click at [975, 489] on button "Continue" at bounding box center [943, 488] width 144 height 45
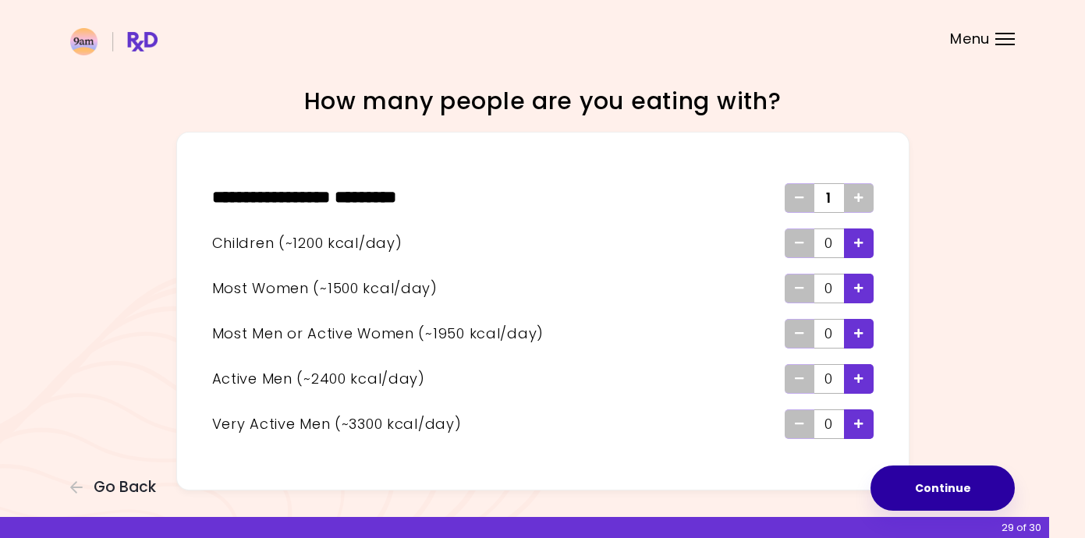
scroll to position [9, 0]
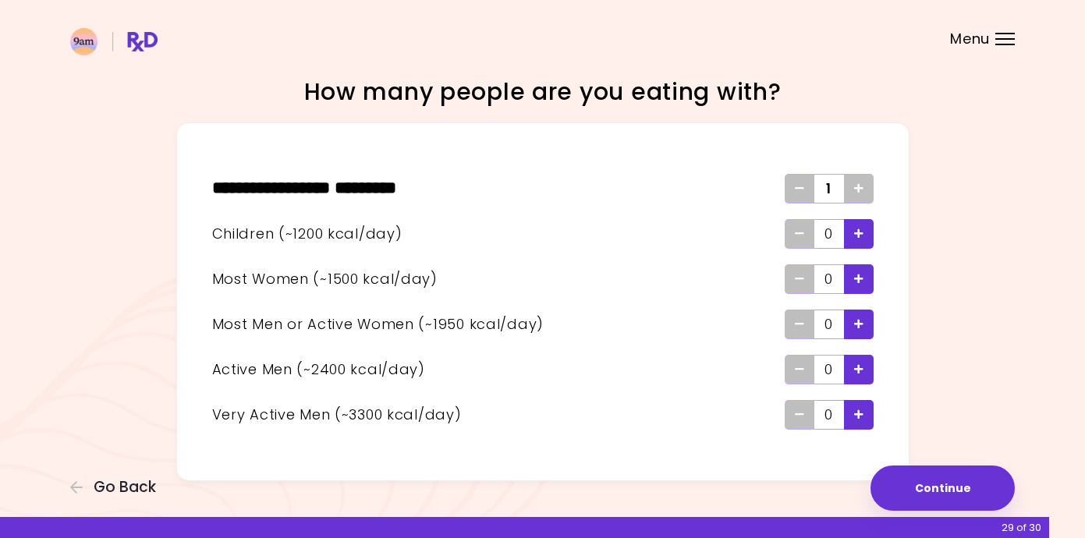
click at [850, 235] on div "Add - Child" at bounding box center [859, 234] width 30 height 30
click at [854, 271] on span "Add - Woman" at bounding box center [858, 279] width 9 height 25
click at [867, 318] on div "Add - Man or Active Woman" at bounding box center [859, 325] width 30 height 30
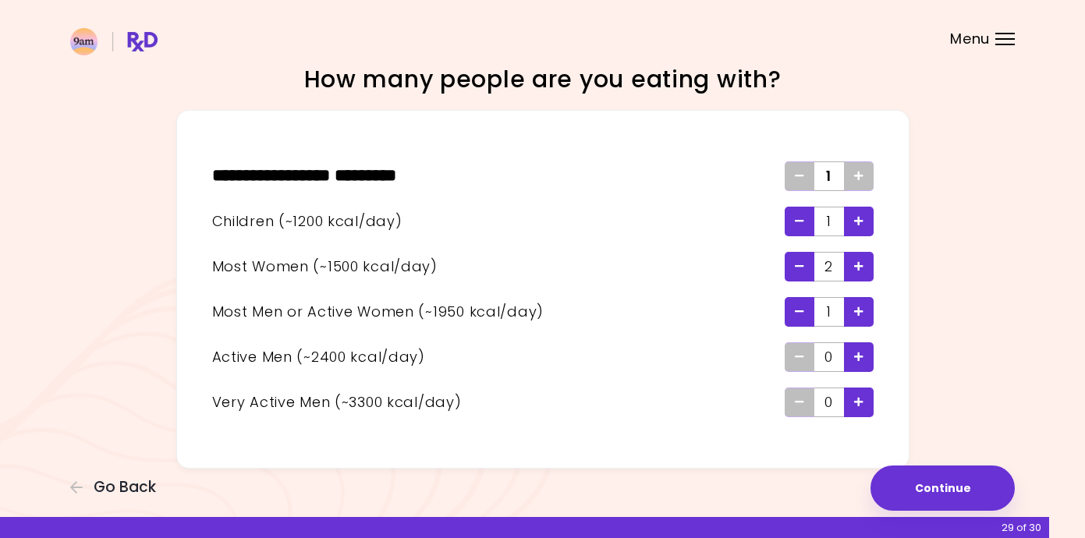
scroll to position [38, 0]
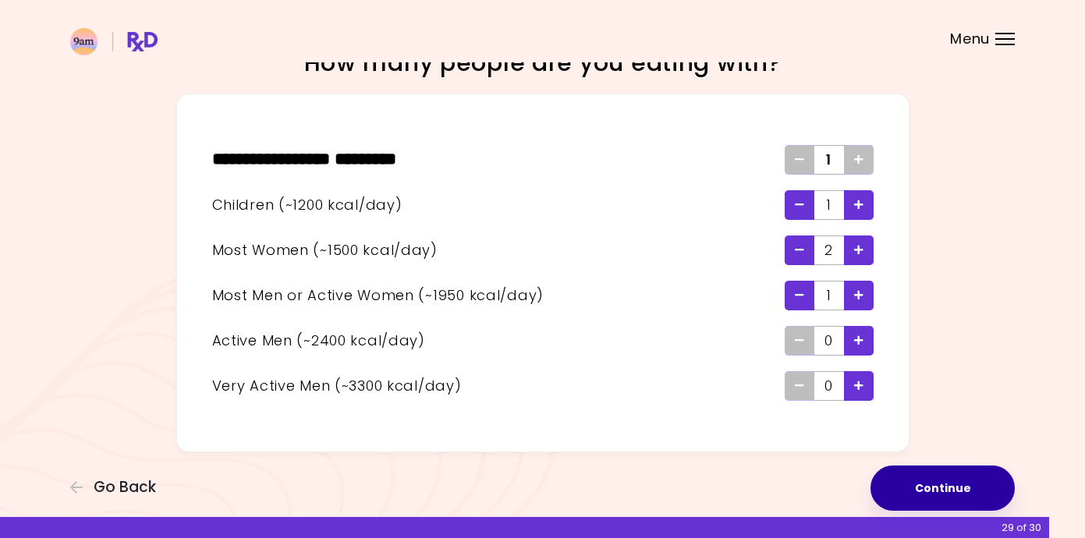
click at [928, 485] on button "Continue" at bounding box center [943, 488] width 144 height 45
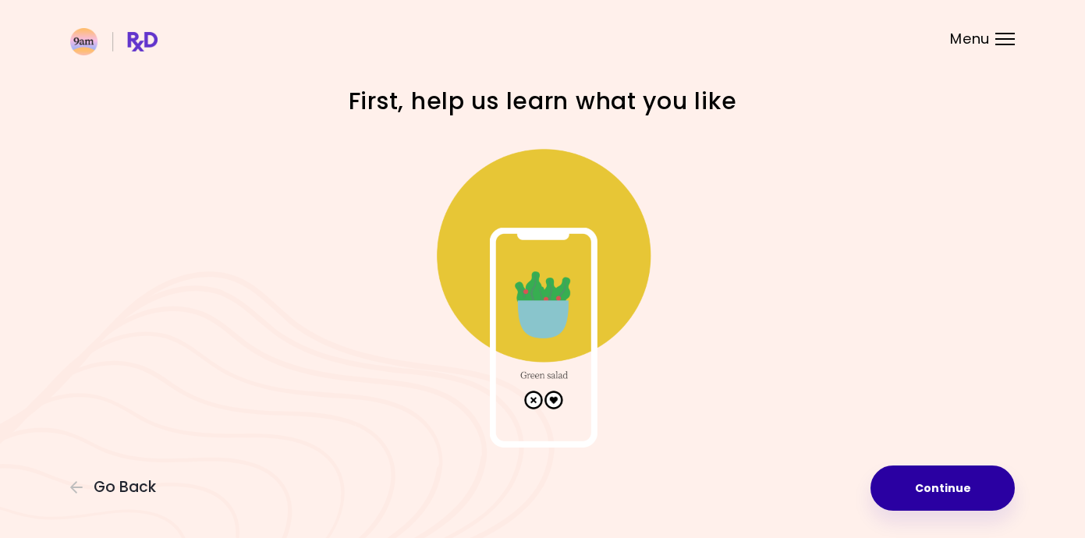
scroll to position [3, 0]
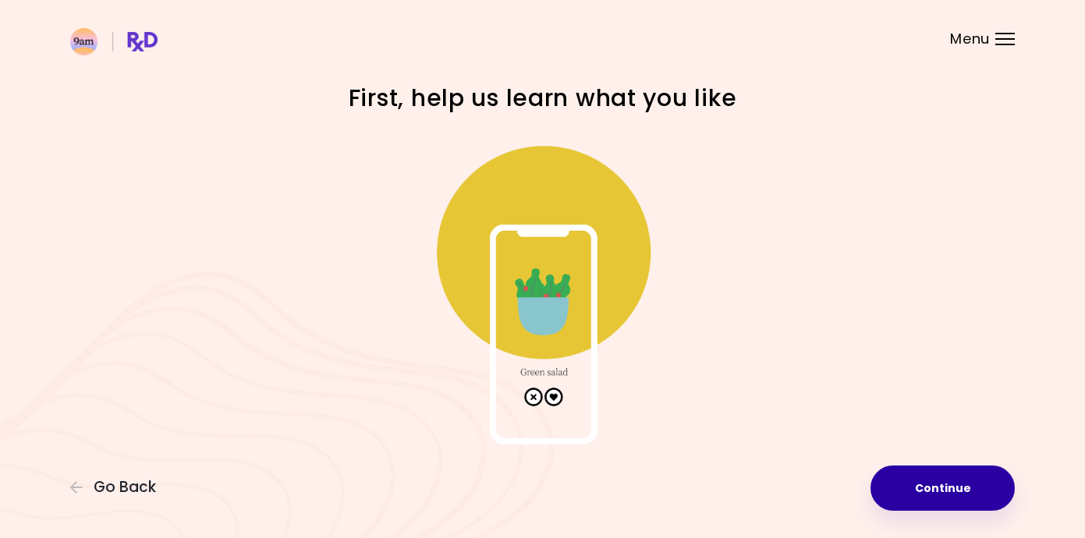
click at [948, 495] on button "Continue" at bounding box center [943, 488] width 144 height 45
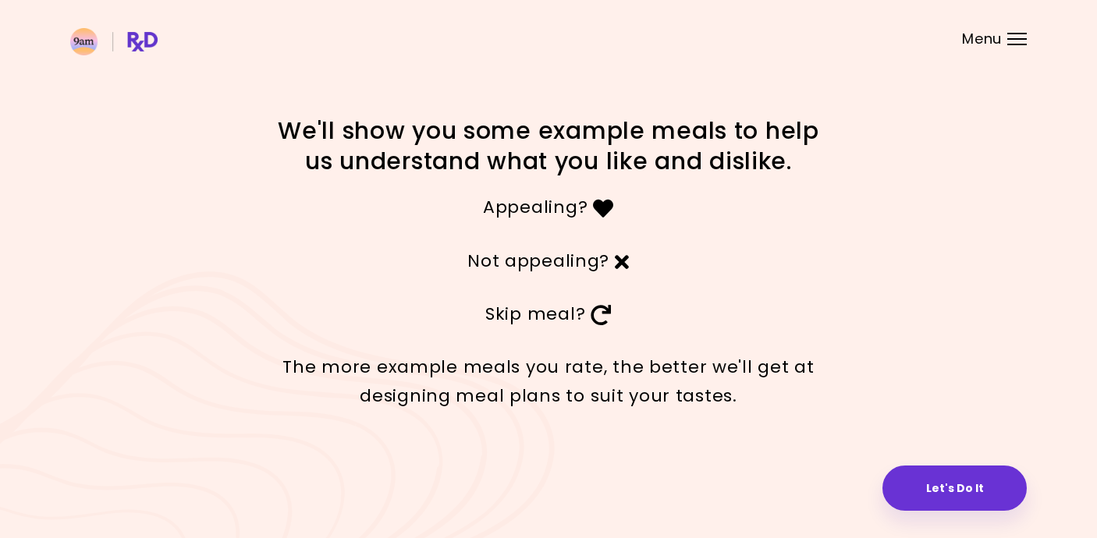
click at [948, 495] on button "Let's Do It" at bounding box center [954, 488] width 144 height 45
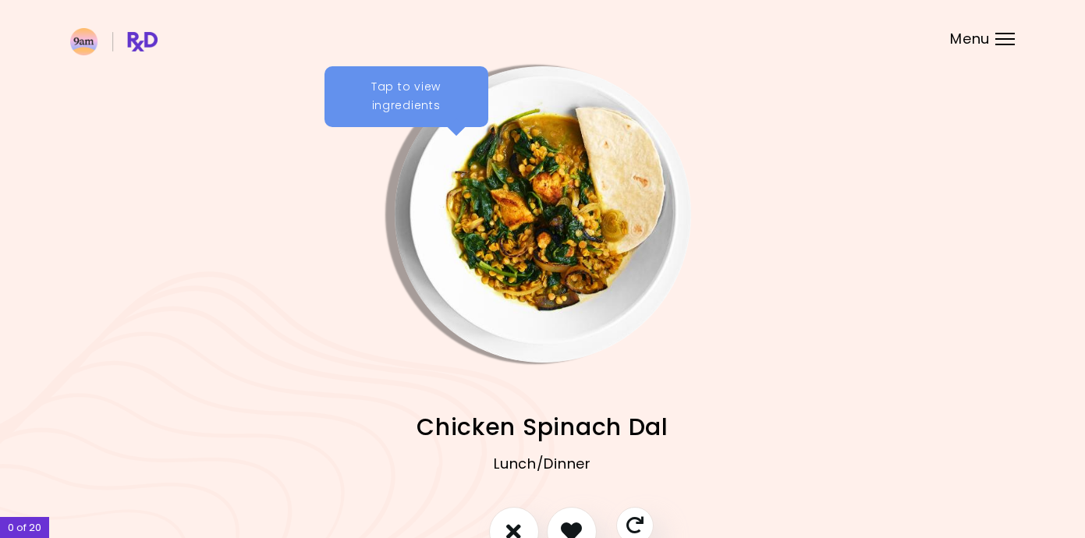
click at [446, 90] on div "Tap to view ingredients" at bounding box center [407, 96] width 164 height 61
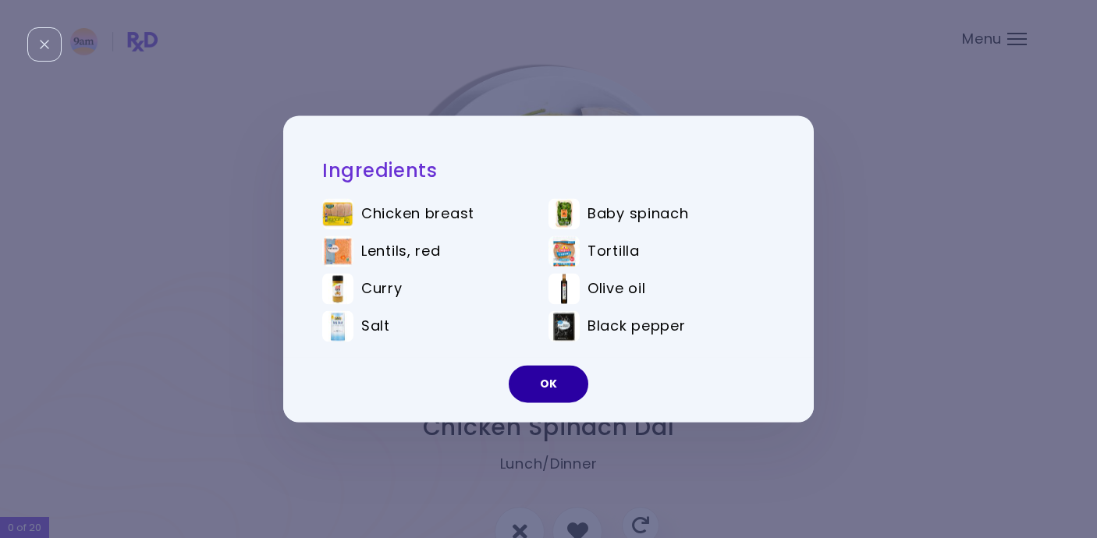
click at [564, 376] on button "OK" at bounding box center [549, 384] width 80 height 37
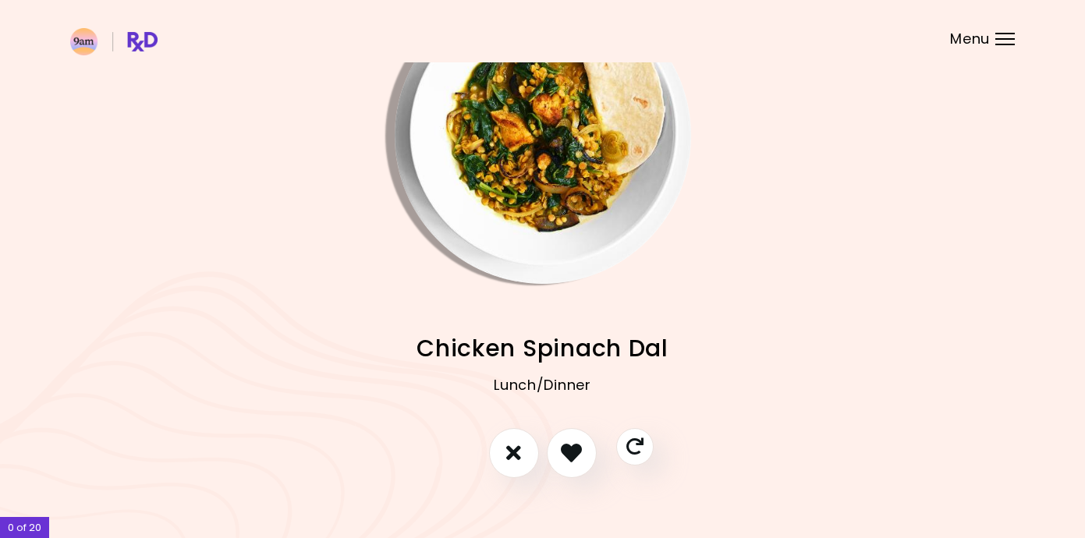
scroll to position [80, 0]
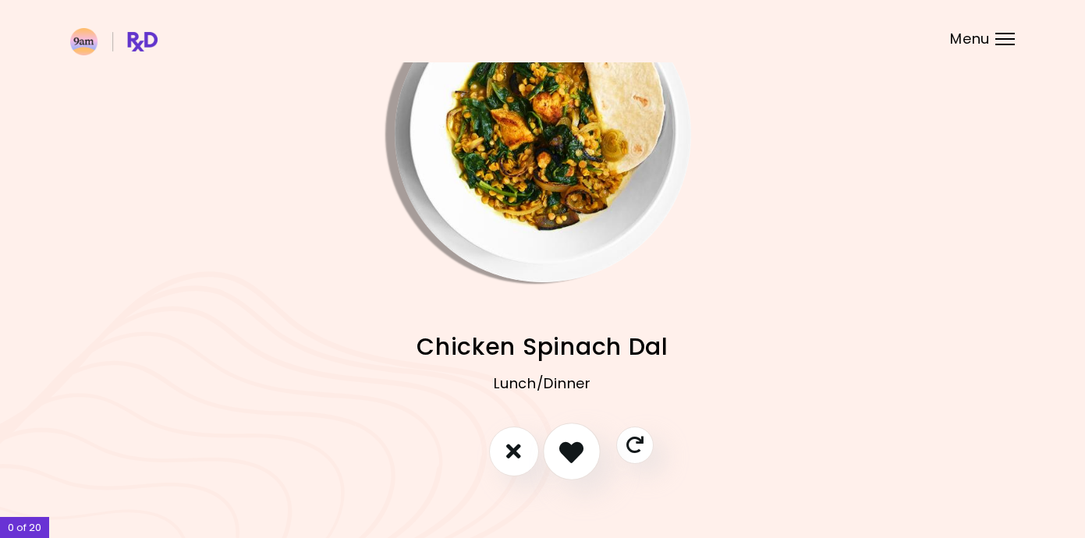
click at [563, 452] on icon "I like this recipe" at bounding box center [571, 451] width 24 height 24
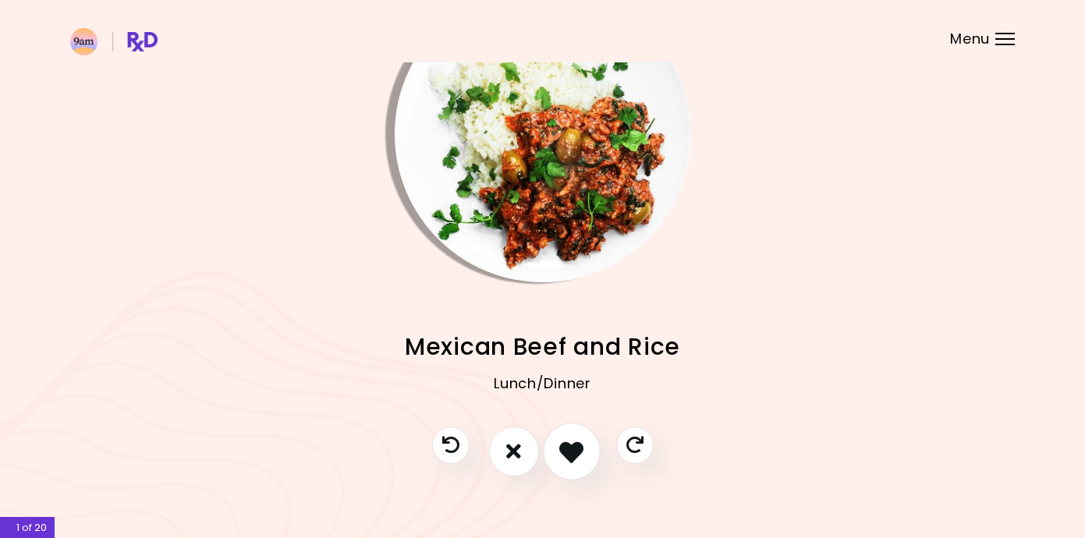
click at [563, 452] on icon "I like this recipe" at bounding box center [571, 451] width 24 height 24
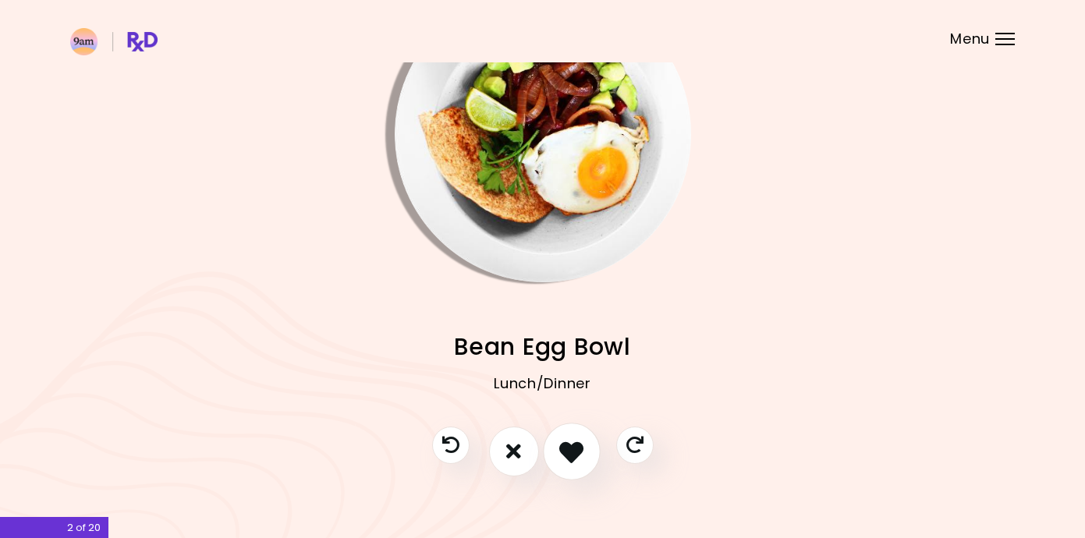
click at [563, 452] on icon "I like this recipe" at bounding box center [571, 451] width 24 height 24
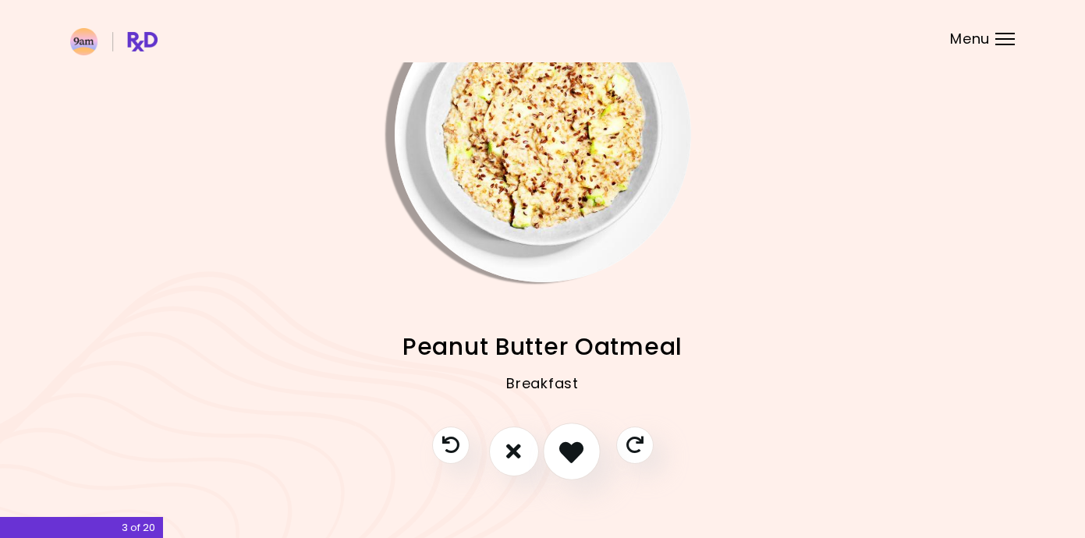
scroll to position [73, 0]
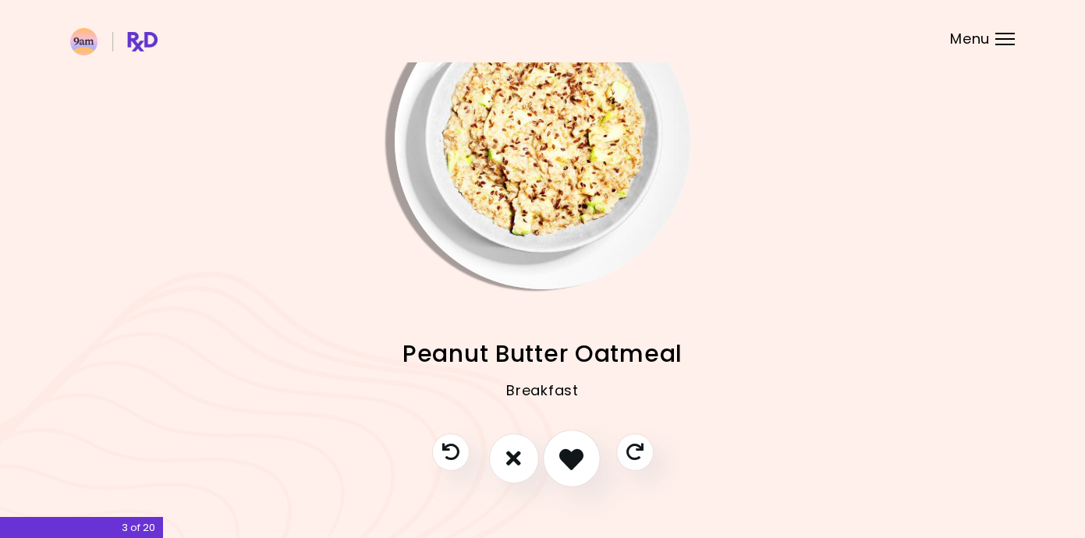
click at [563, 452] on icon "I like this recipe" at bounding box center [571, 458] width 24 height 24
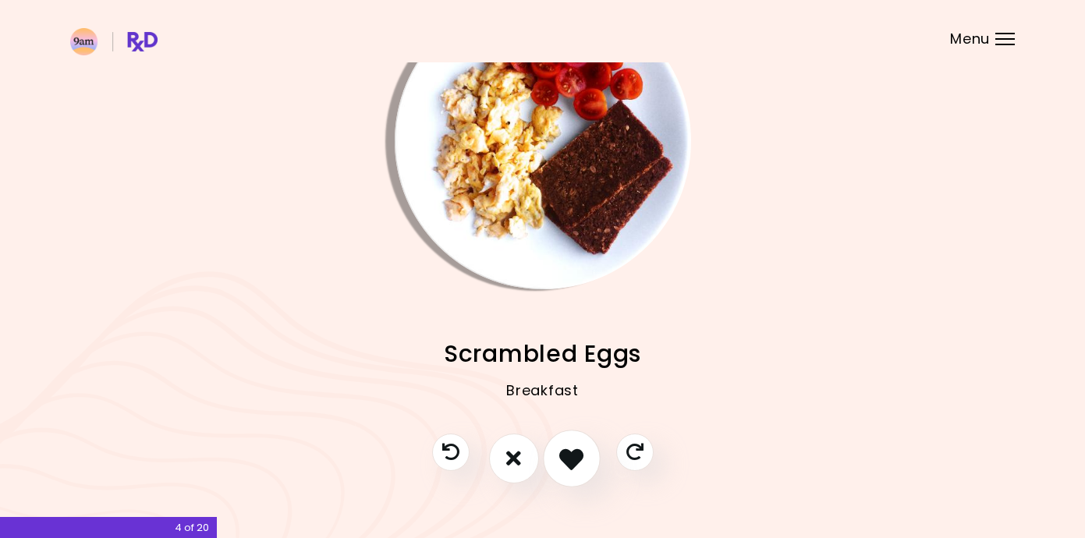
click at [563, 452] on icon "I like this recipe" at bounding box center [571, 458] width 24 height 24
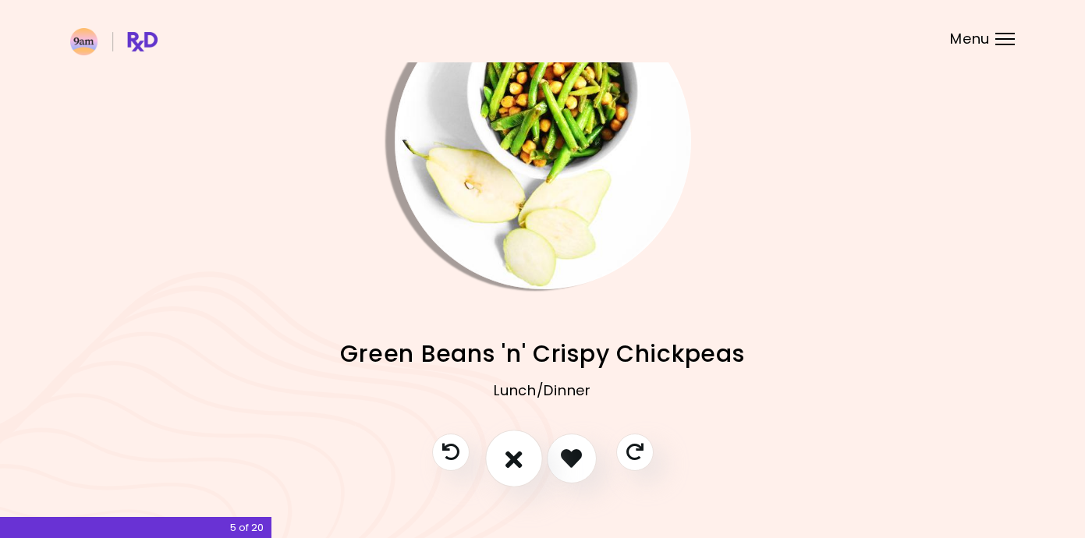
click at [524, 459] on button "I don't like this recipe" at bounding box center [514, 459] width 58 height 58
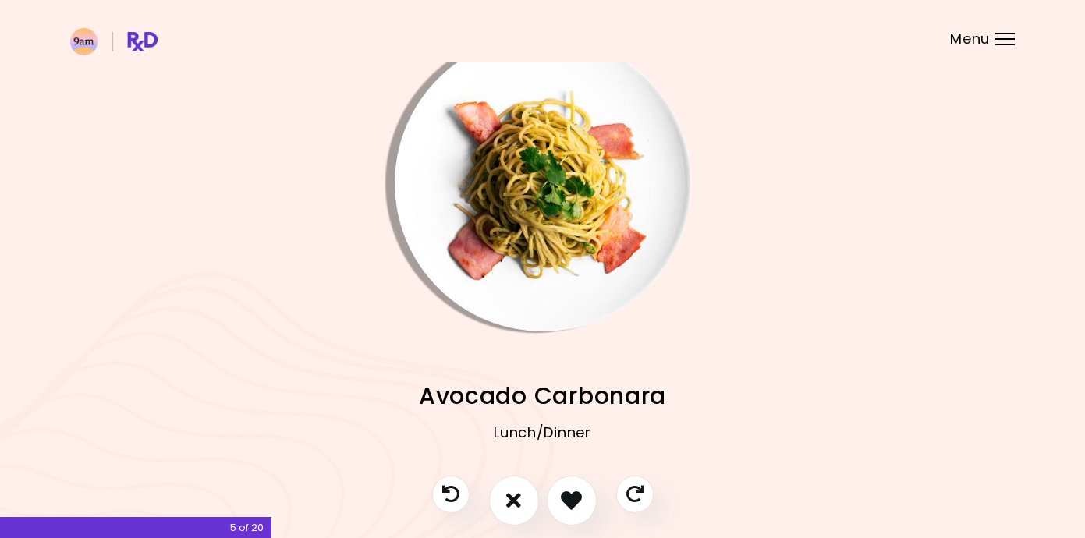
scroll to position [0, 0]
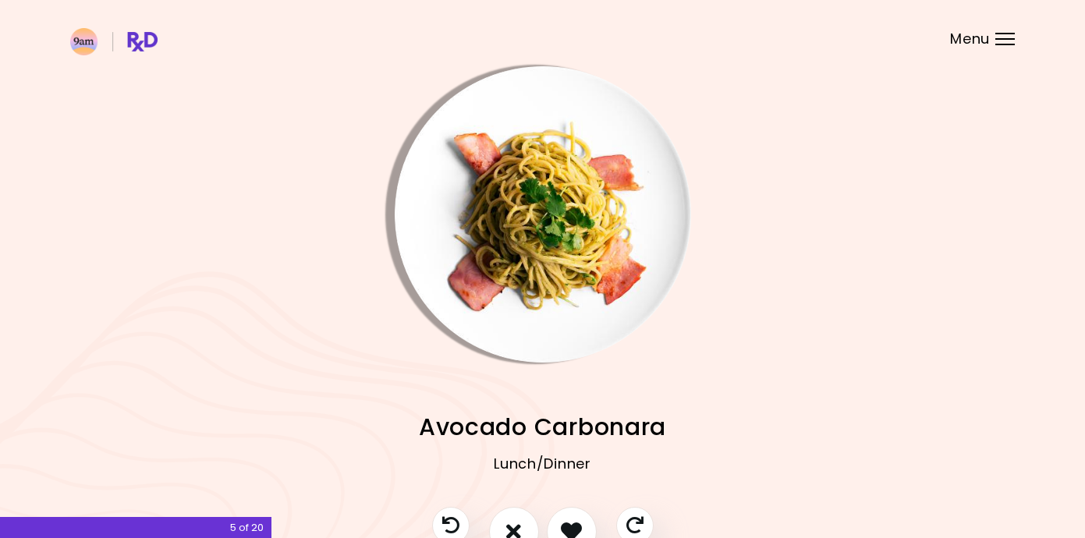
click at [527, 199] on img "Info - Avocado Carbonara" at bounding box center [543, 214] width 296 height 296
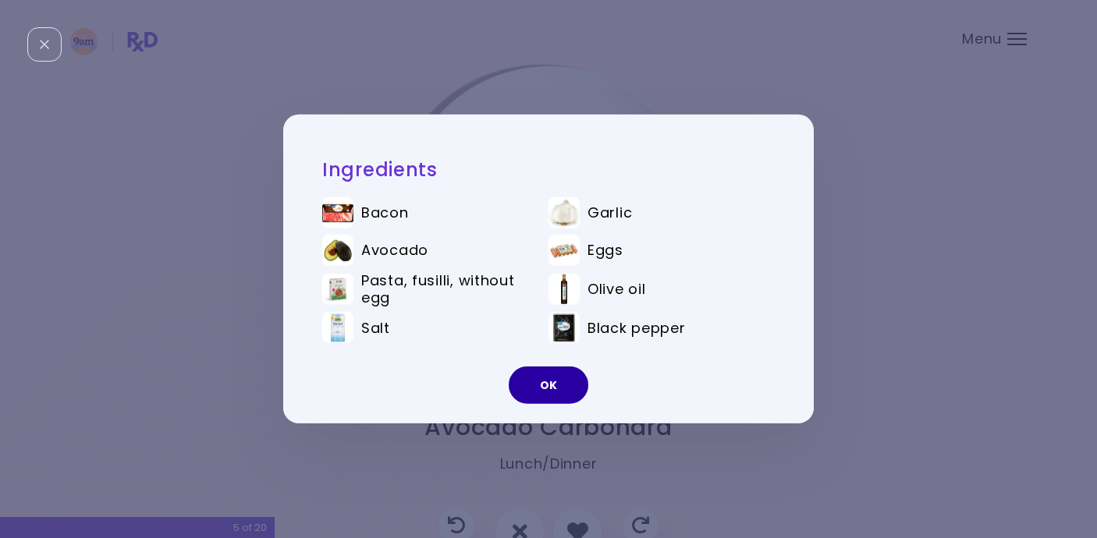
click at [550, 395] on button "OK" at bounding box center [549, 385] width 80 height 37
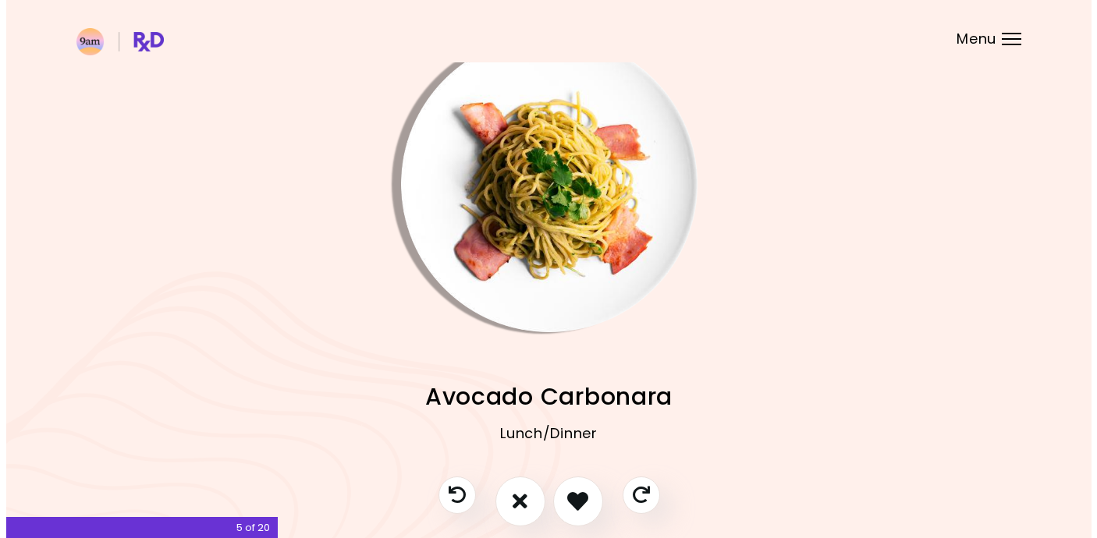
scroll to position [41, 0]
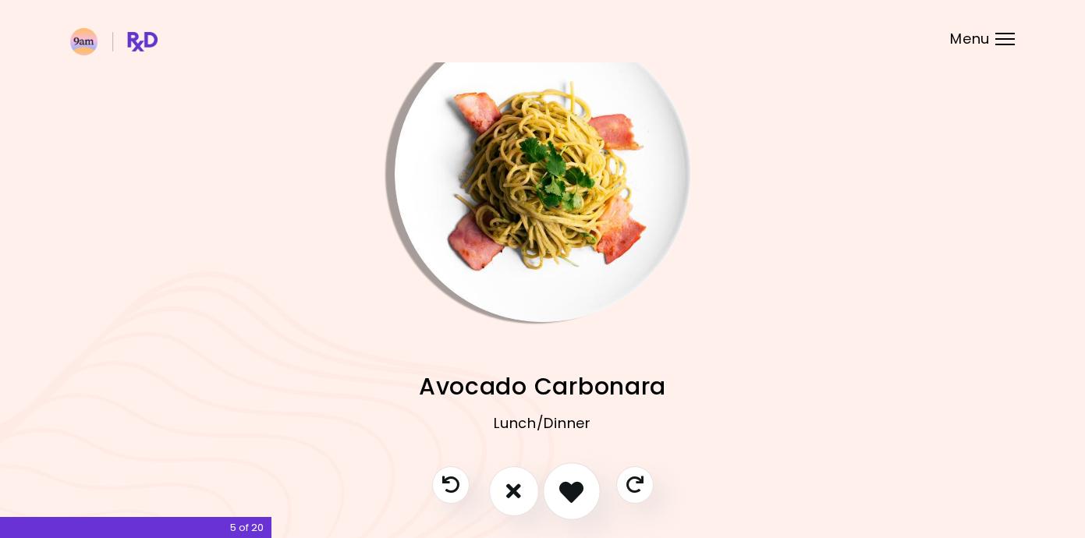
click at [577, 491] on icon "I like this recipe" at bounding box center [571, 491] width 24 height 24
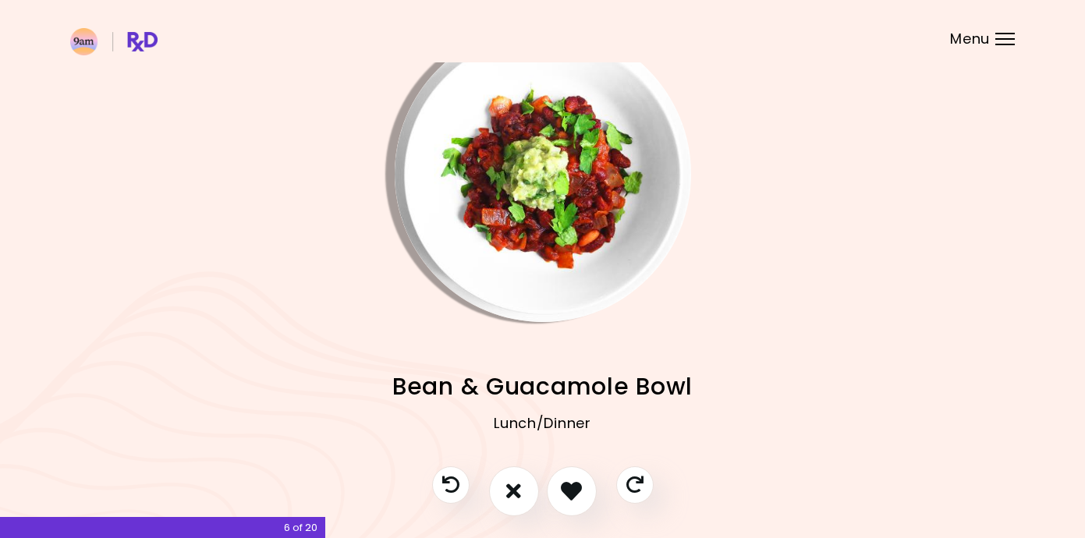
click at [549, 229] on img "Info - Bean & Guacamole Bowl" at bounding box center [543, 174] width 296 height 296
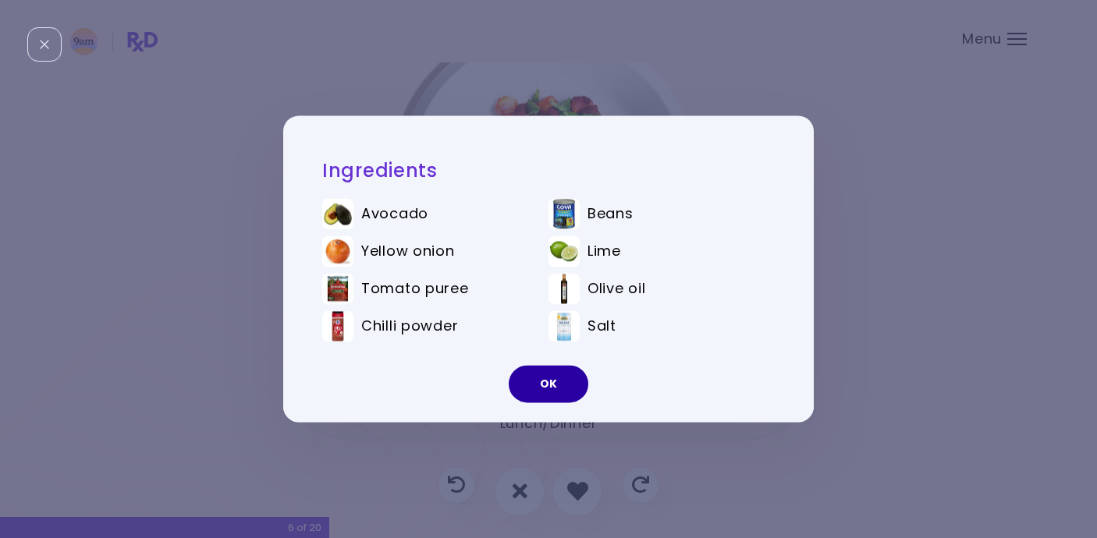
click at [548, 390] on button "OK" at bounding box center [549, 384] width 80 height 37
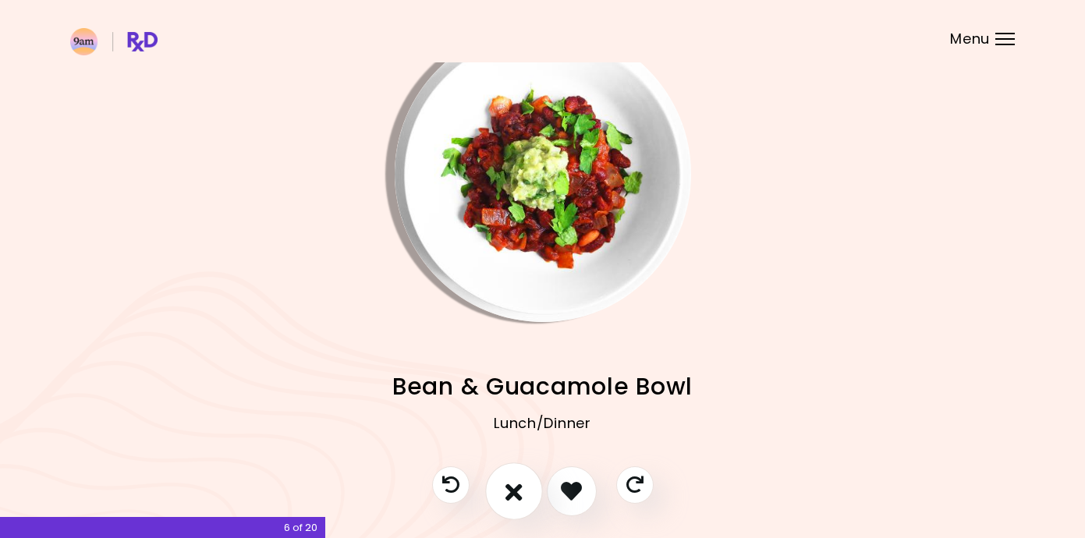
click at [510, 497] on icon "I don't like this recipe" at bounding box center [514, 491] width 17 height 24
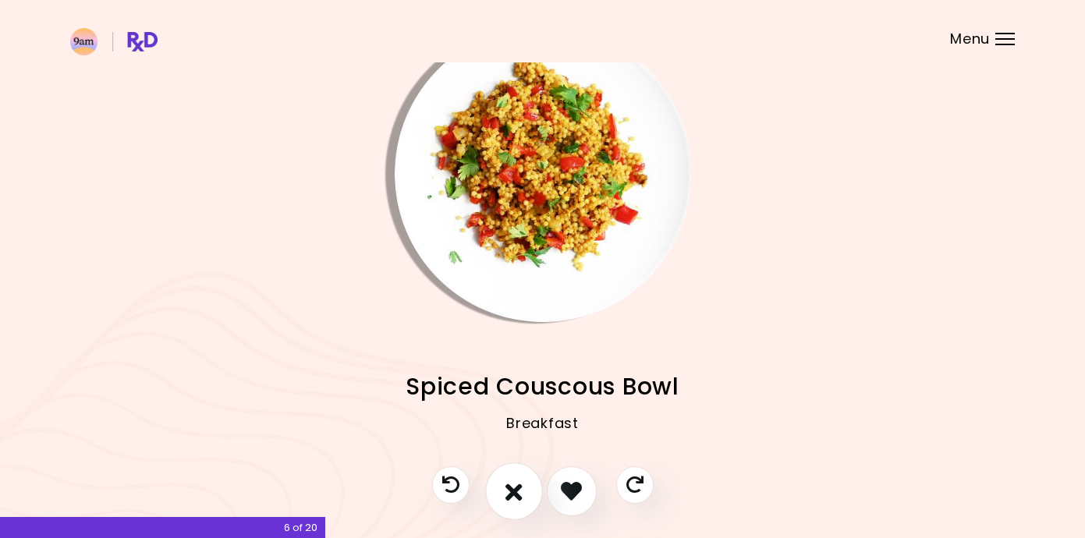
click at [510, 496] on icon "I don't like this recipe" at bounding box center [514, 491] width 17 height 24
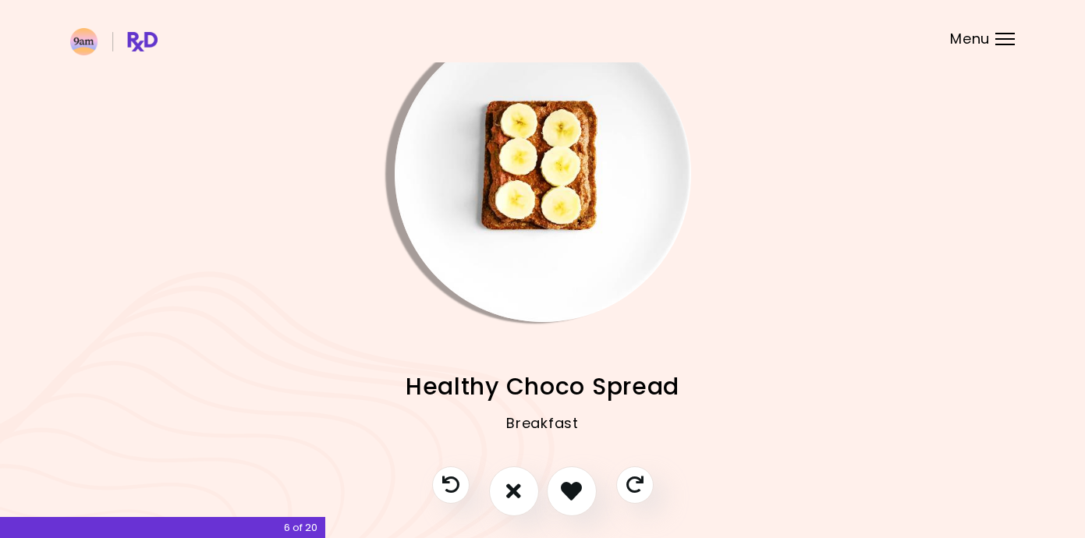
click at [536, 204] on img "Info - Healthy Choco Spread" at bounding box center [543, 174] width 296 height 296
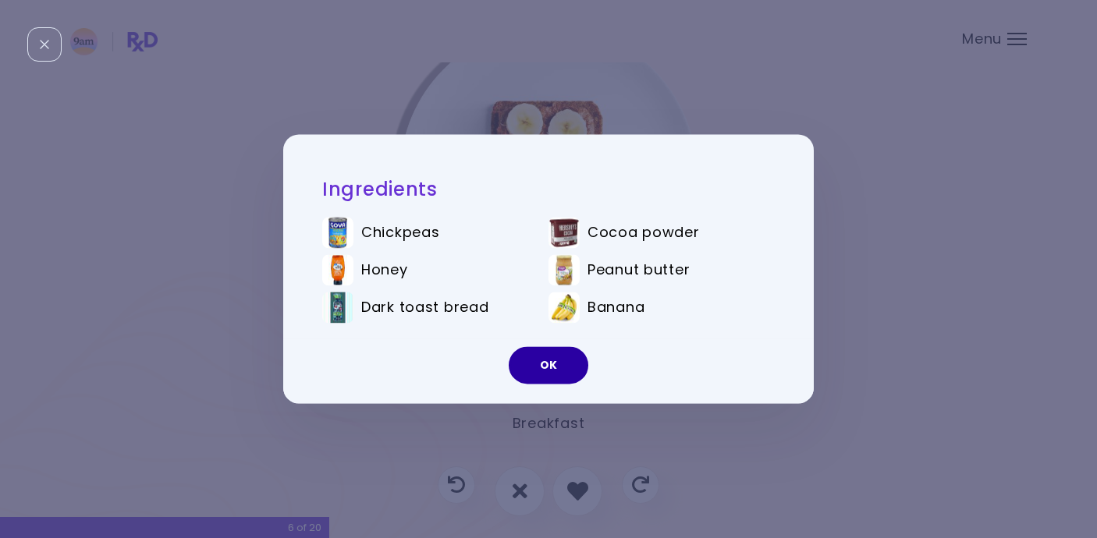
click at [546, 375] on button "OK" at bounding box center [549, 365] width 80 height 37
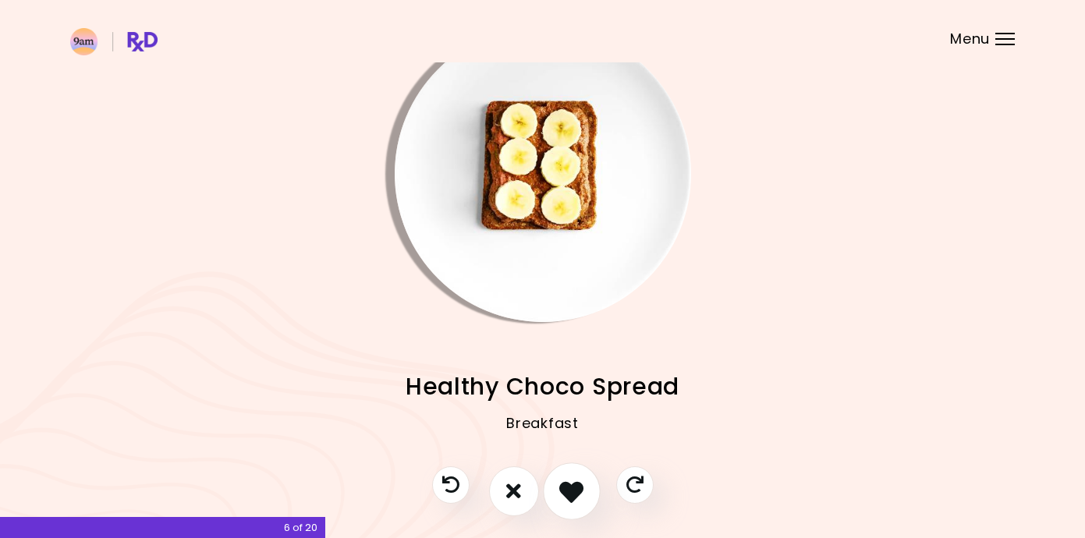
click at [574, 495] on icon "I like this recipe" at bounding box center [571, 491] width 24 height 24
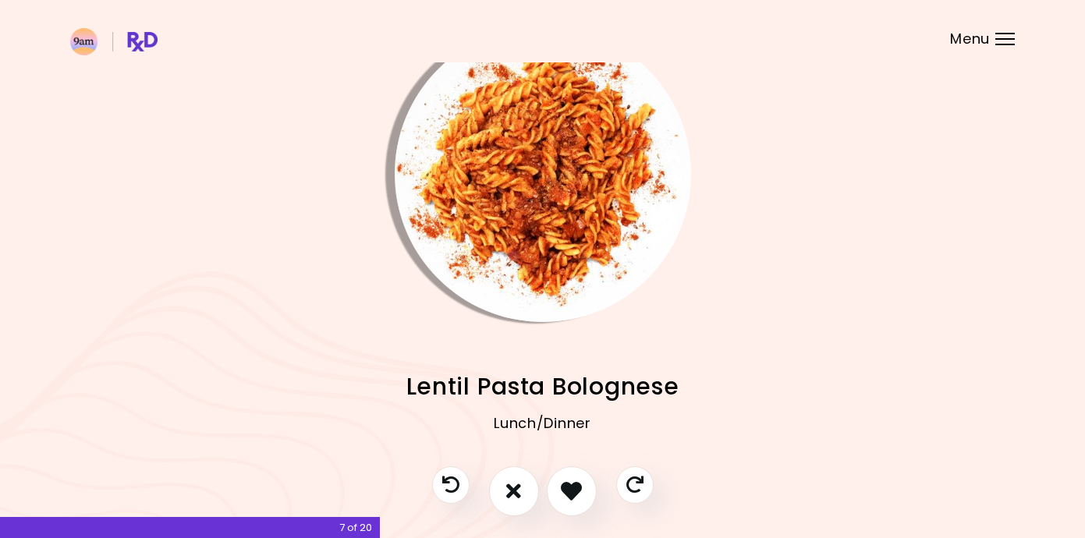
click at [531, 268] on img "Info - Lentil Pasta Bolognese" at bounding box center [543, 174] width 296 height 296
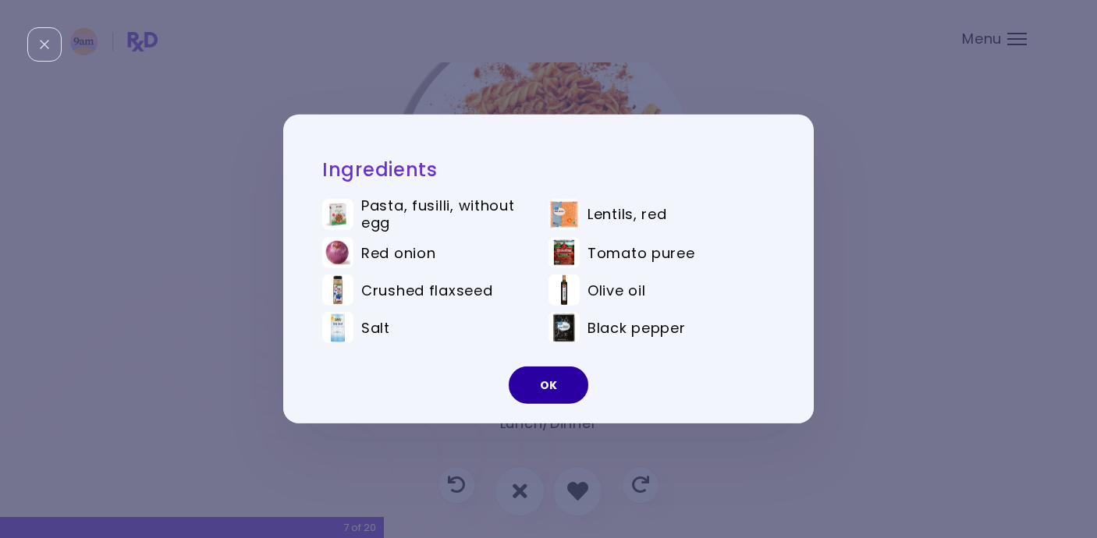
click at [545, 375] on button "OK" at bounding box center [549, 385] width 80 height 37
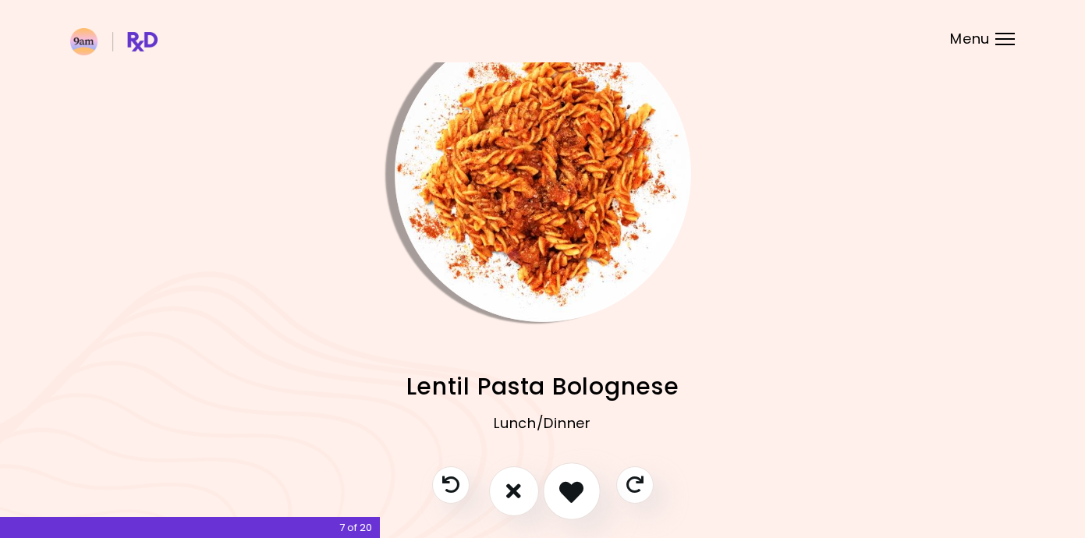
click at [565, 496] on icon "I like this recipe" at bounding box center [571, 491] width 24 height 24
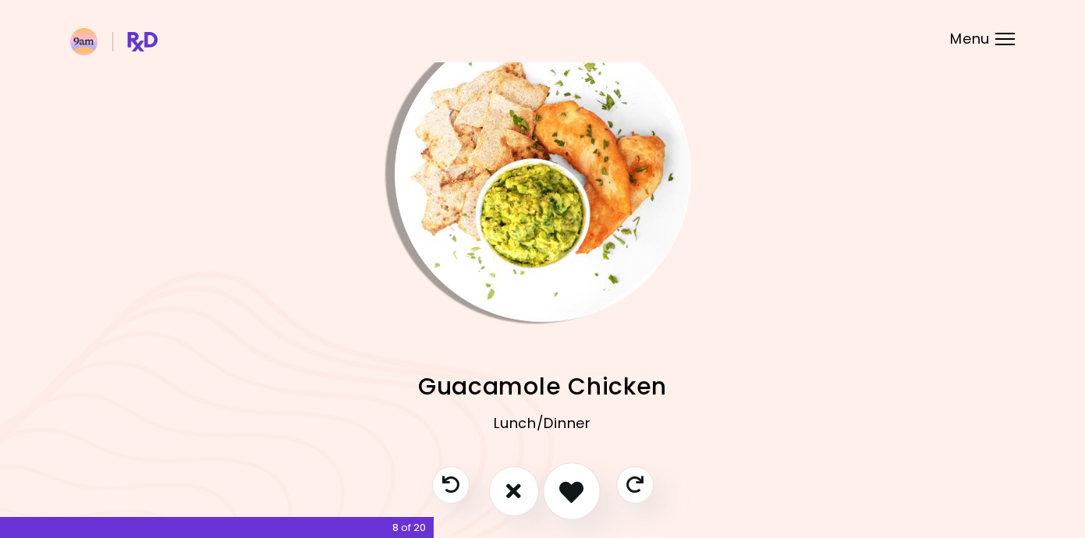
click at [565, 496] on icon "I like this recipe" at bounding box center [571, 491] width 24 height 24
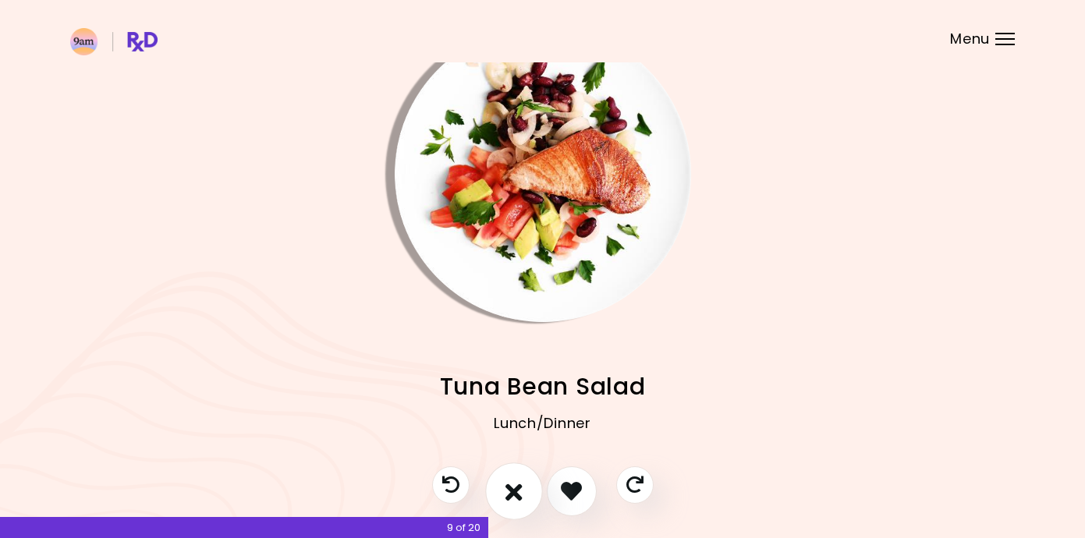
click at [510, 495] on icon "I don't like this recipe" at bounding box center [514, 491] width 17 height 24
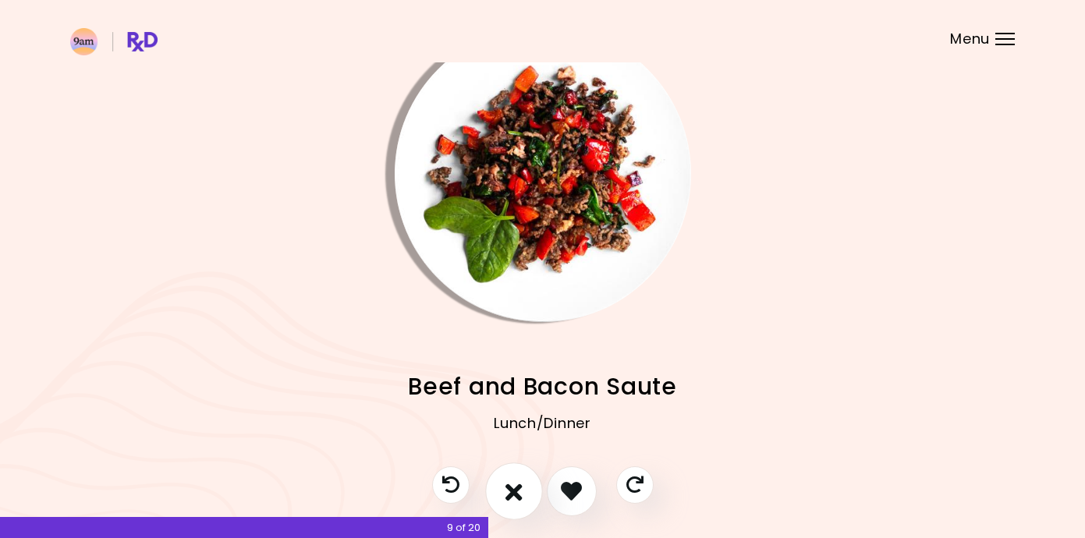
click at [510, 495] on icon "I don't like this recipe" at bounding box center [514, 491] width 17 height 24
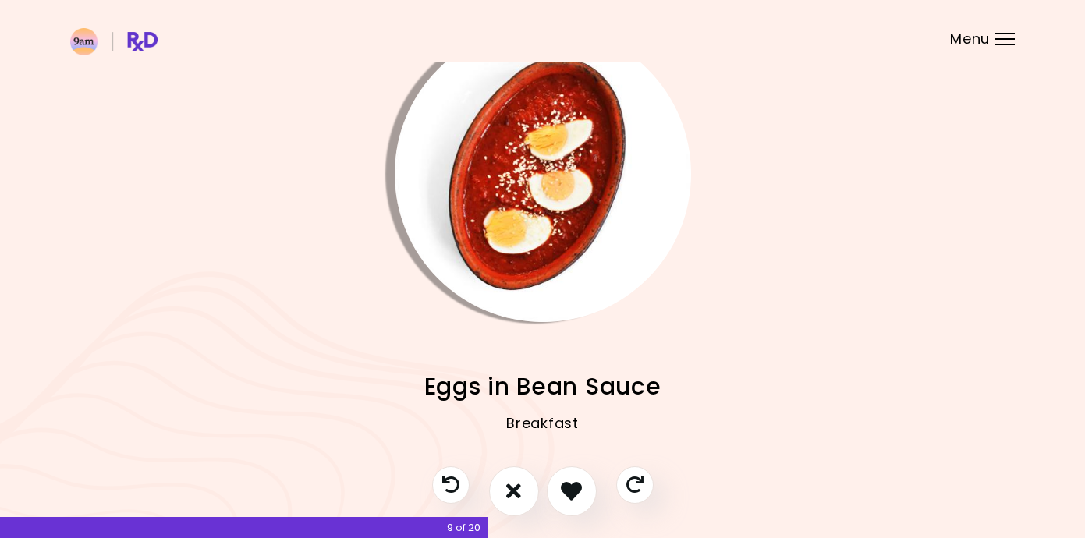
click at [517, 176] on img "Info - Eggs in Bean Sauce" at bounding box center [543, 174] width 296 height 296
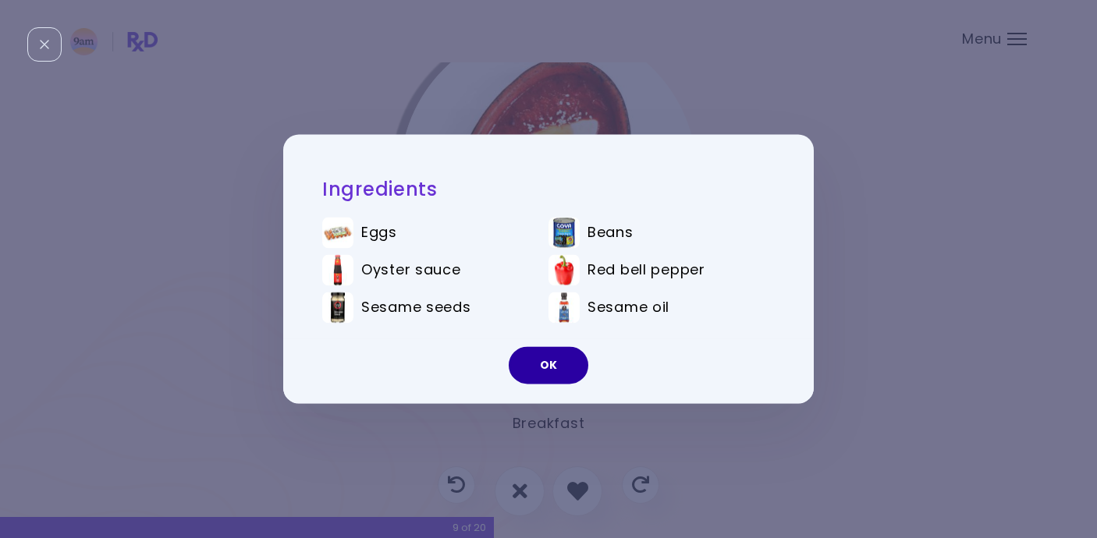
click at [556, 369] on button "OK" at bounding box center [549, 365] width 80 height 37
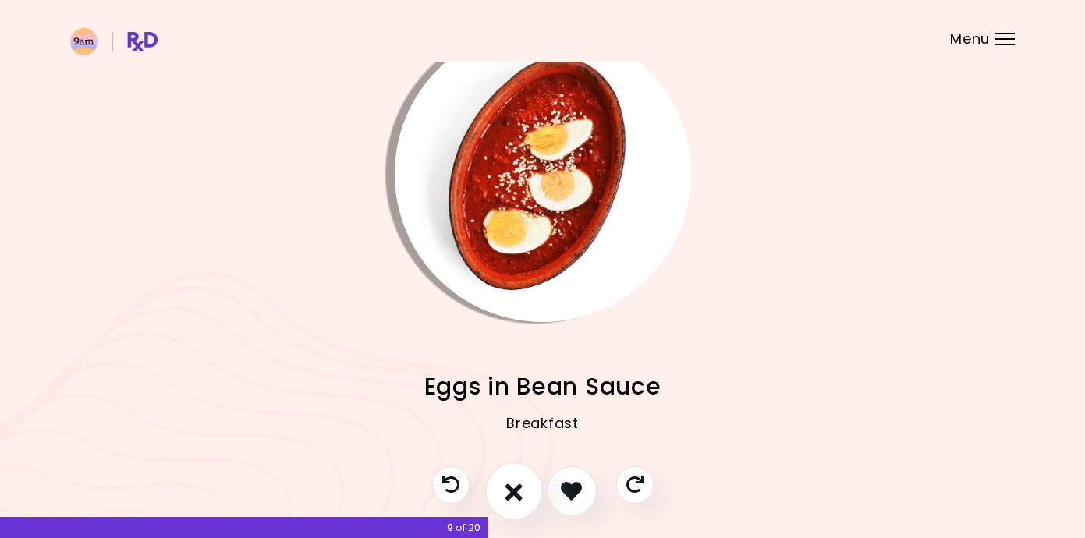
click at [520, 488] on icon "I don't like this recipe" at bounding box center [514, 491] width 17 height 24
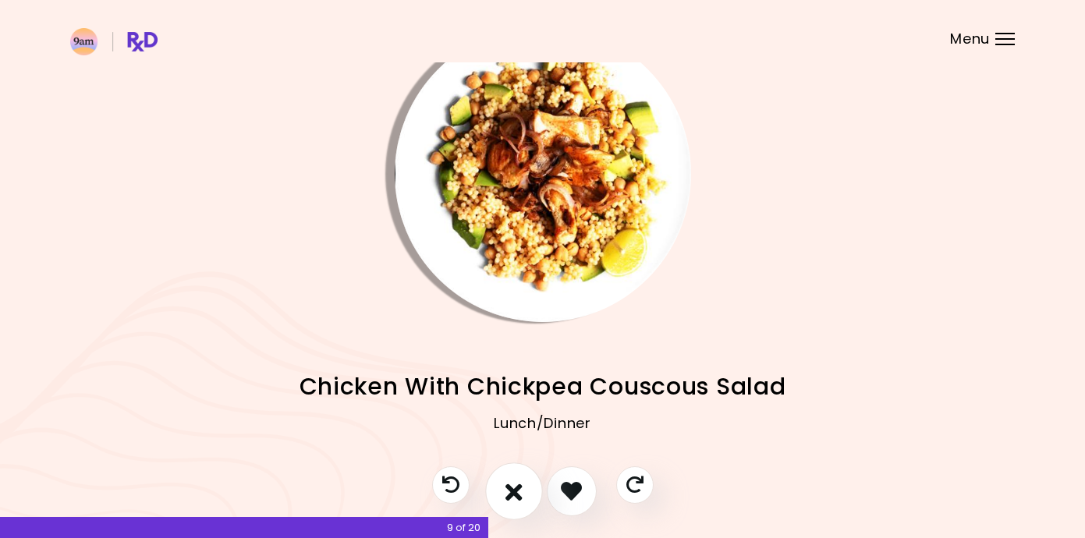
click at [520, 488] on icon "I don't like this recipe" at bounding box center [514, 491] width 17 height 24
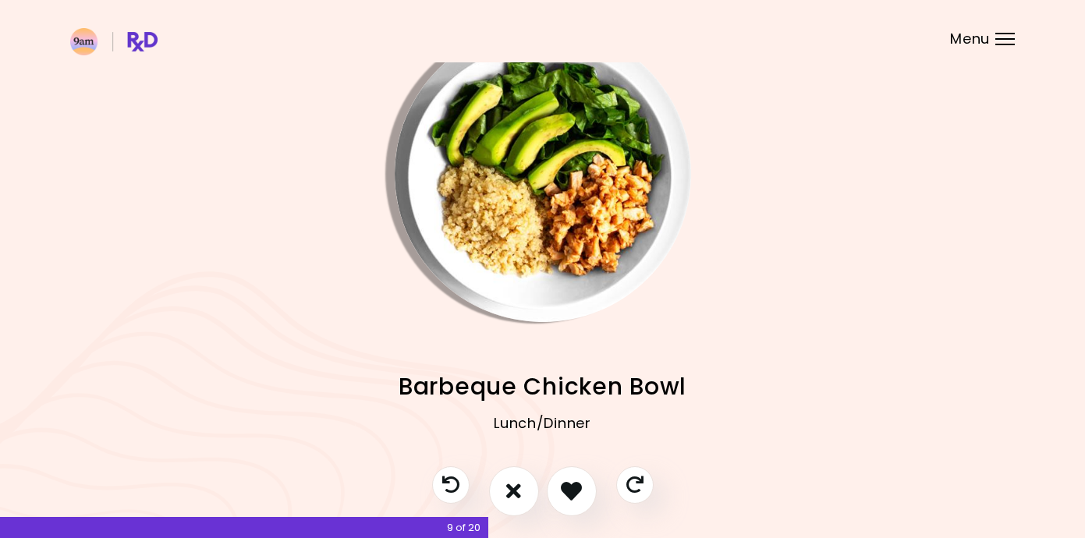
click at [599, 499] on div at bounding box center [543, 500] width 253 height 66
click at [566, 481] on icon "I like this recipe" at bounding box center [571, 491] width 24 height 24
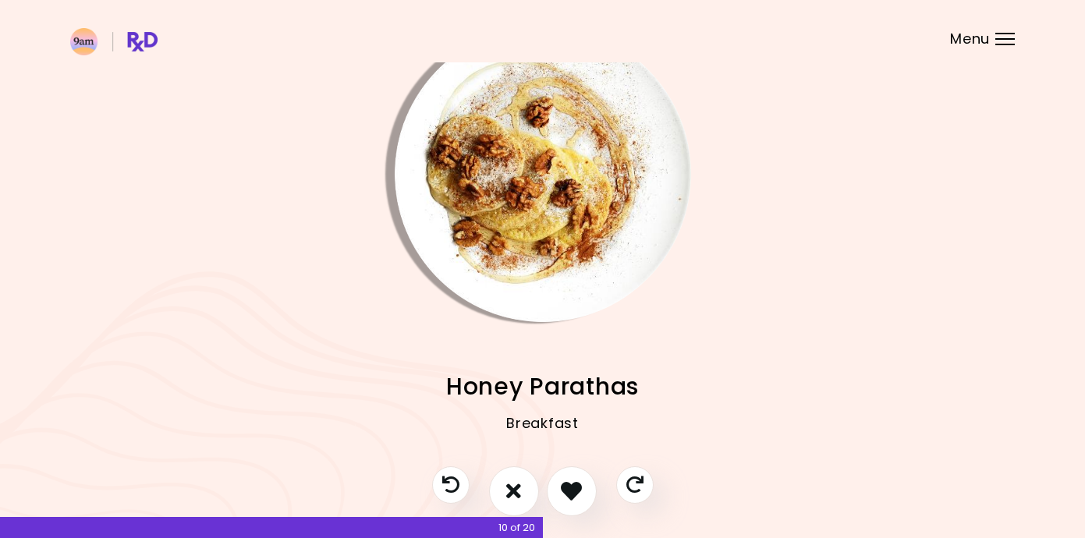
click at [506, 207] on img "Info - Honey Parathas" at bounding box center [543, 174] width 296 height 296
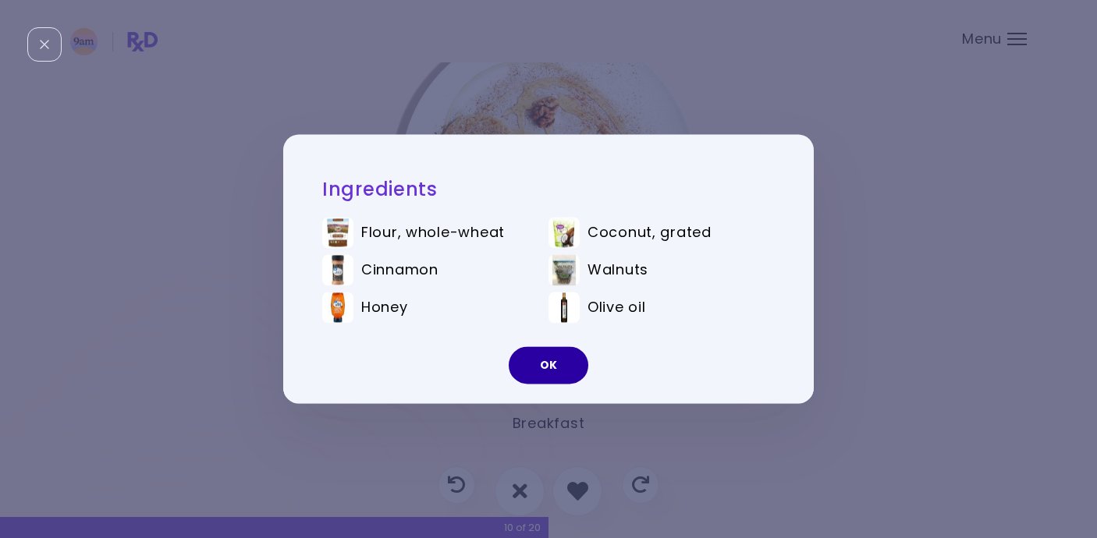
click at [538, 371] on button "OK" at bounding box center [549, 365] width 80 height 37
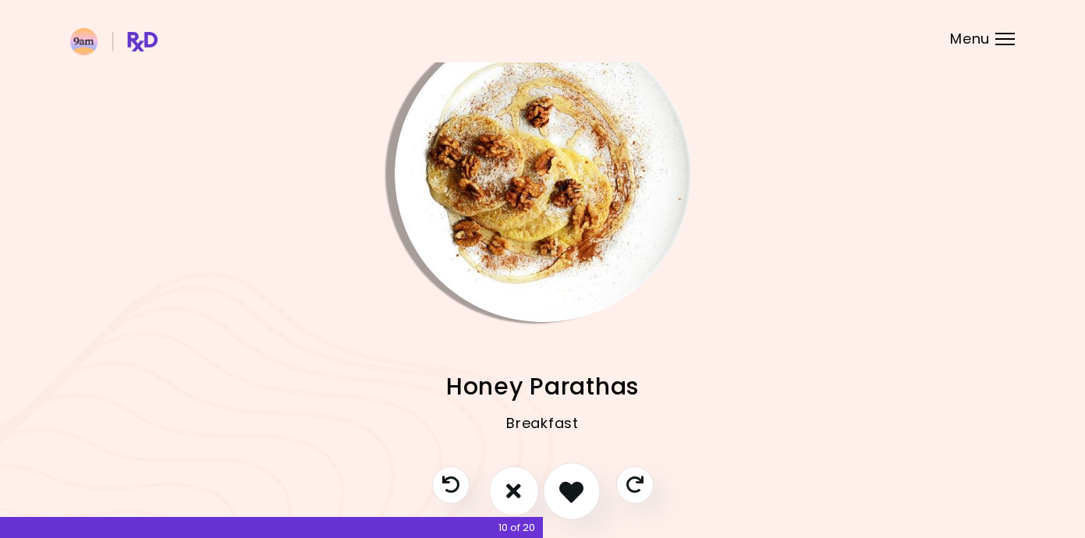
click at [571, 490] on icon "I like this recipe" at bounding box center [571, 491] width 24 height 24
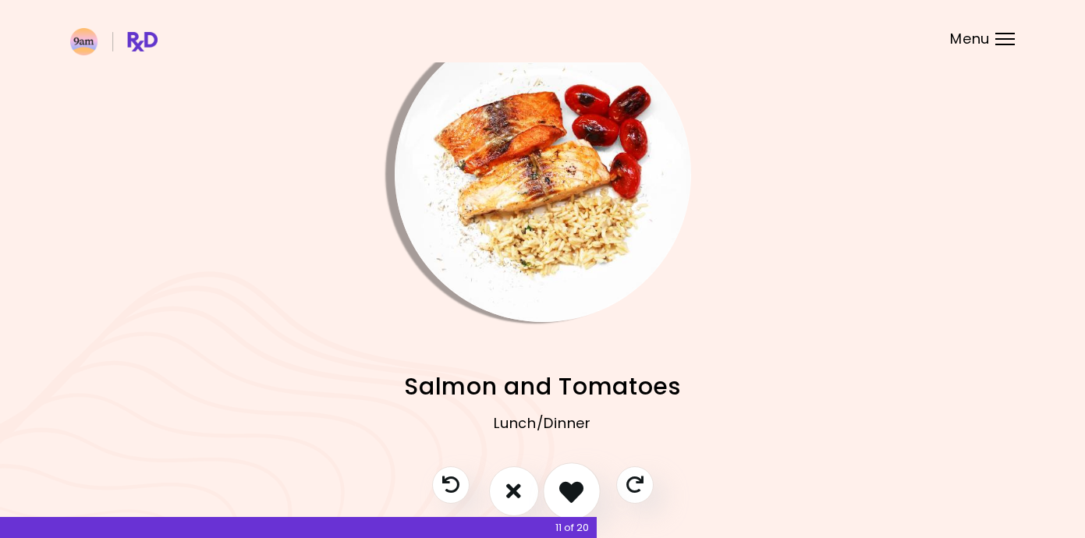
click at [571, 490] on icon "I like this recipe" at bounding box center [571, 491] width 24 height 24
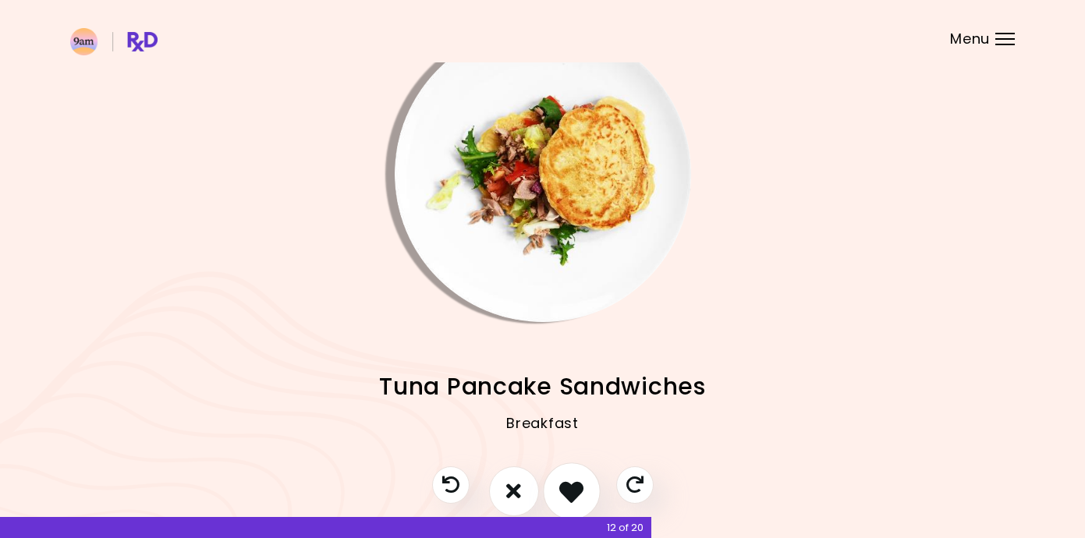
click at [571, 490] on icon "I like this recipe" at bounding box center [571, 491] width 24 height 24
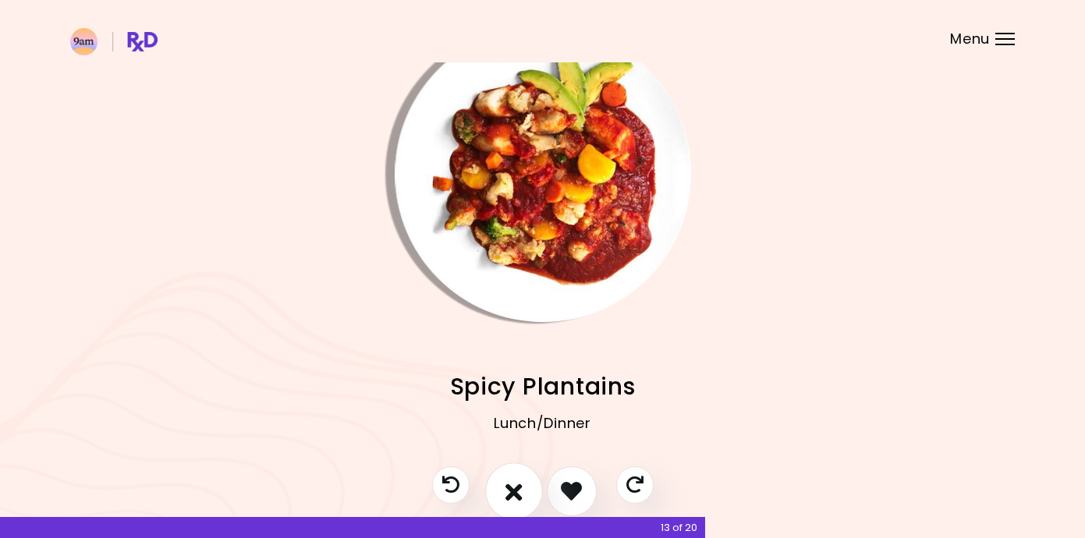
click at [506, 495] on icon "I don't like this recipe" at bounding box center [514, 491] width 17 height 24
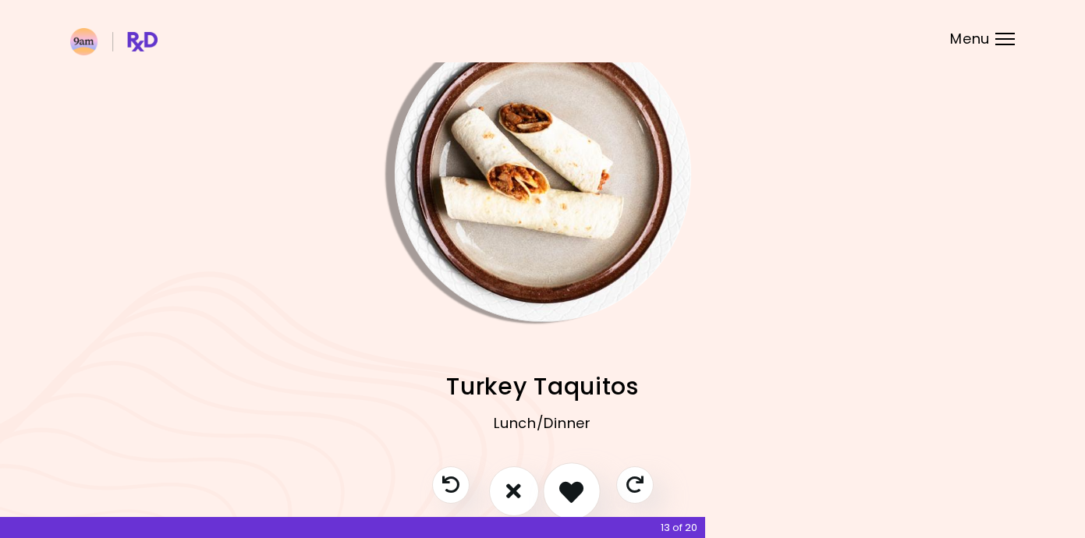
click at [561, 499] on icon "I like this recipe" at bounding box center [571, 491] width 24 height 24
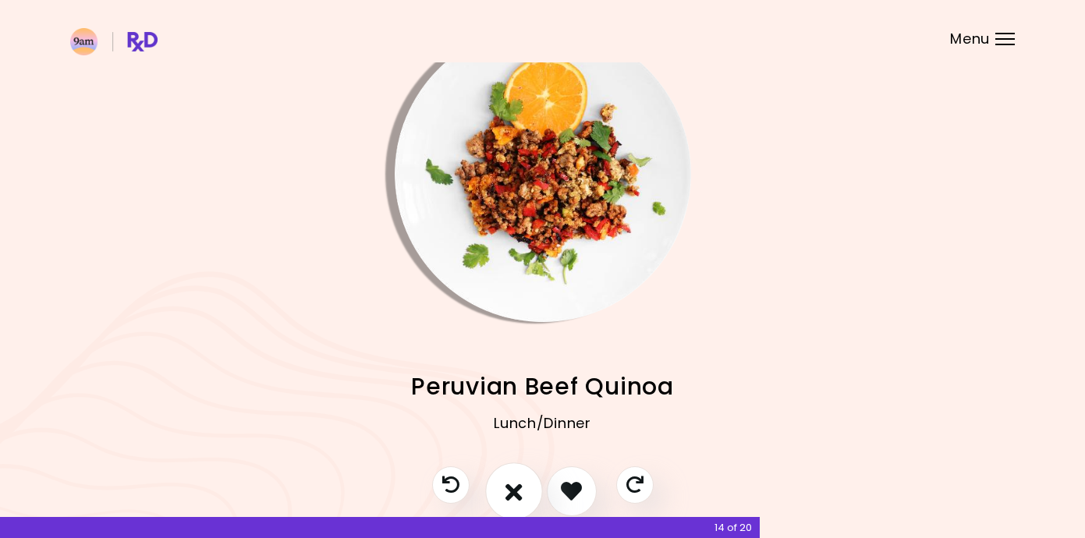
click at [524, 497] on button "I don't like this recipe" at bounding box center [514, 492] width 58 height 58
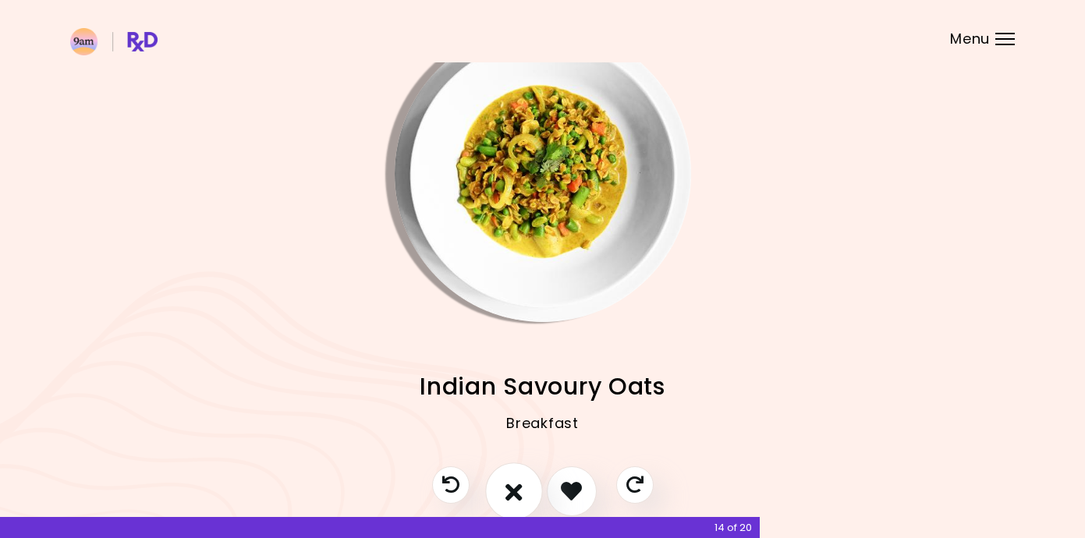
click at [524, 497] on button "I don't like this recipe" at bounding box center [514, 492] width 58 height 58
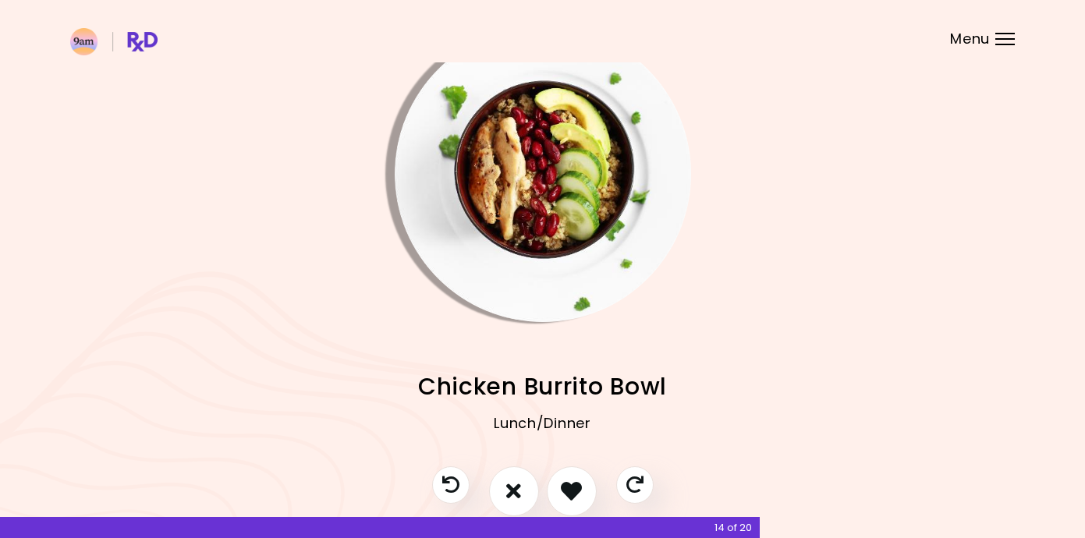
click at [540, 207] on img "Info - Chicken Burrito Bowl" at bounding box center [543, 174] width 296 height 296
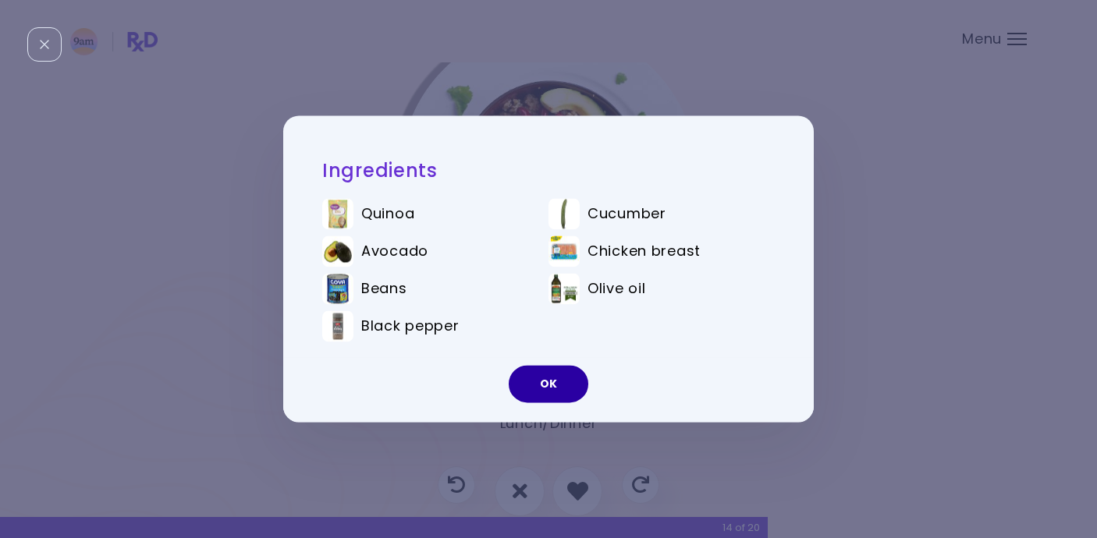
click at [554, 380] on button "OK" at bounding box center [549, 384] width 80 height 37
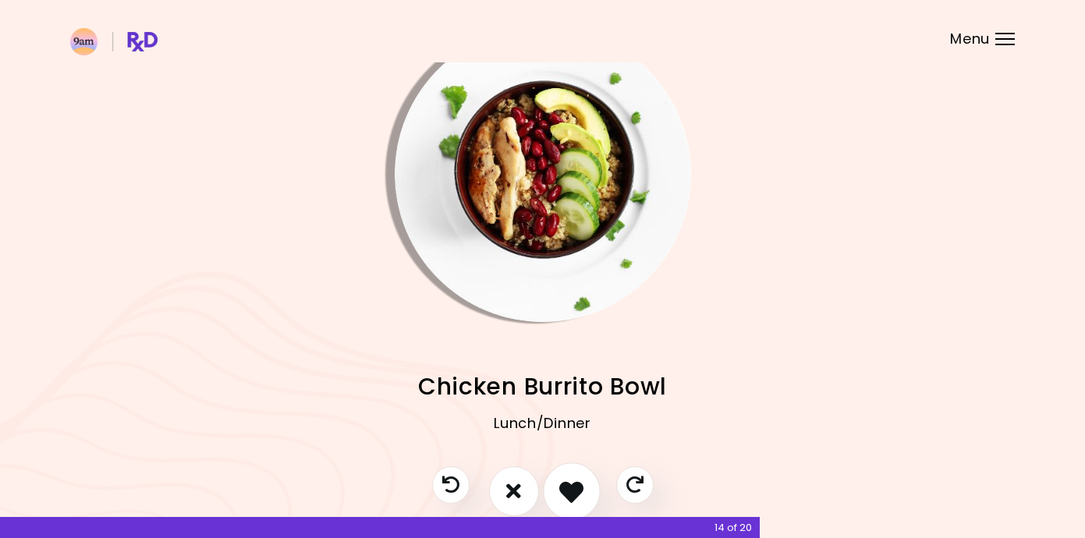
click at [570, 480] on icon "I like this recipe" at bounding box center [571, 491] width 24 height 24
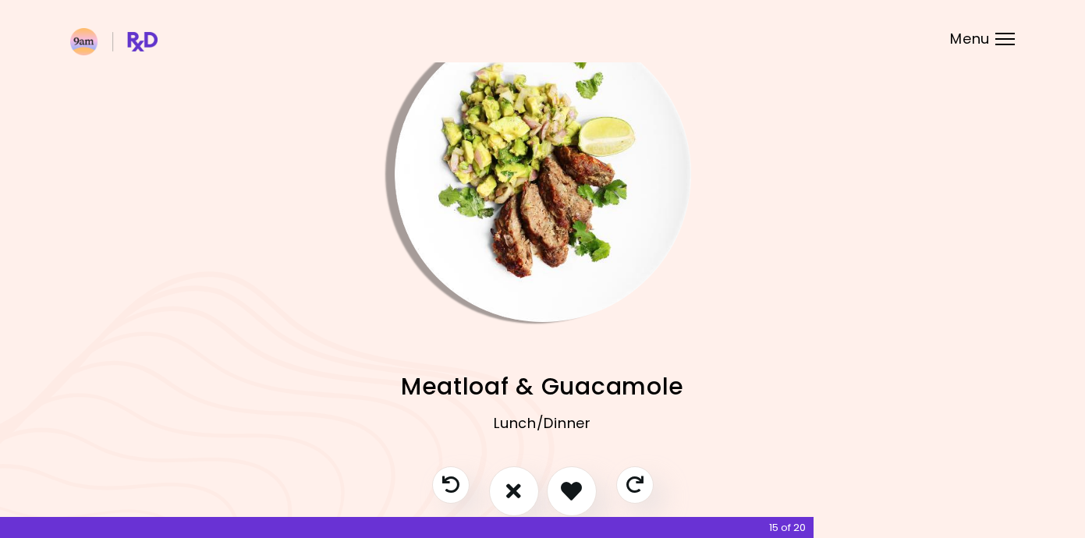
click at [558, 227] on img "Info - Meatloaf & Guacamole" at bounding box center [543, 174] width 296 height 296
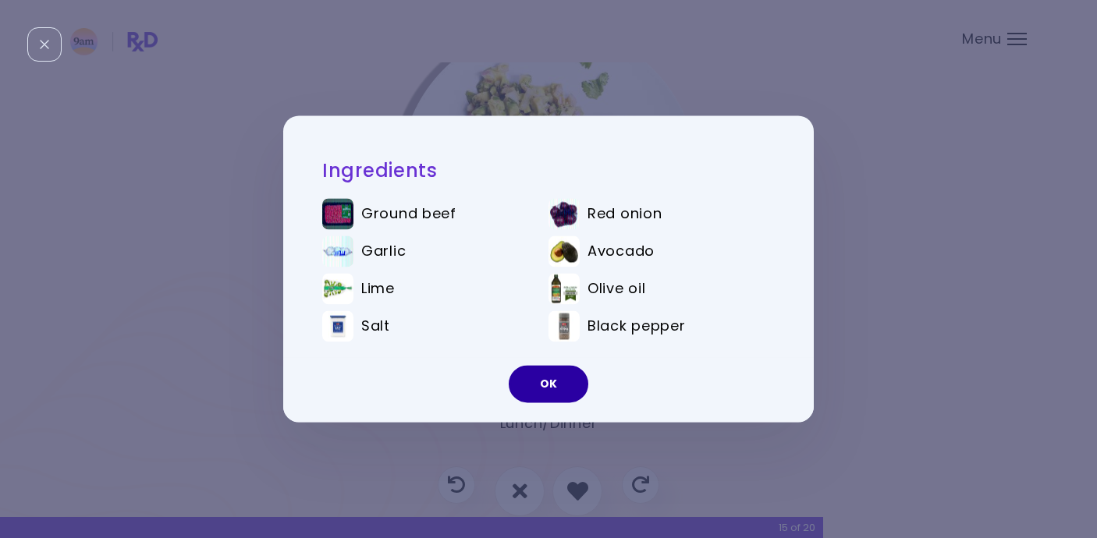
click at [553, 394] on button "OK" at bounding box center [549, 384] width 80 height 37
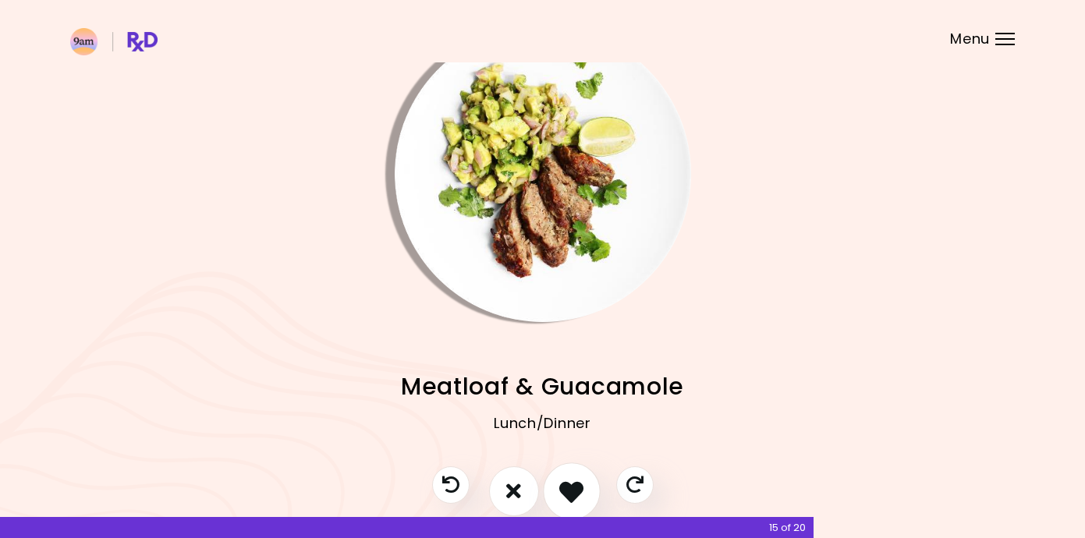
click at [576, 470] on button "I like this recipe" at bounding box center [572, 492] width 58 height 58
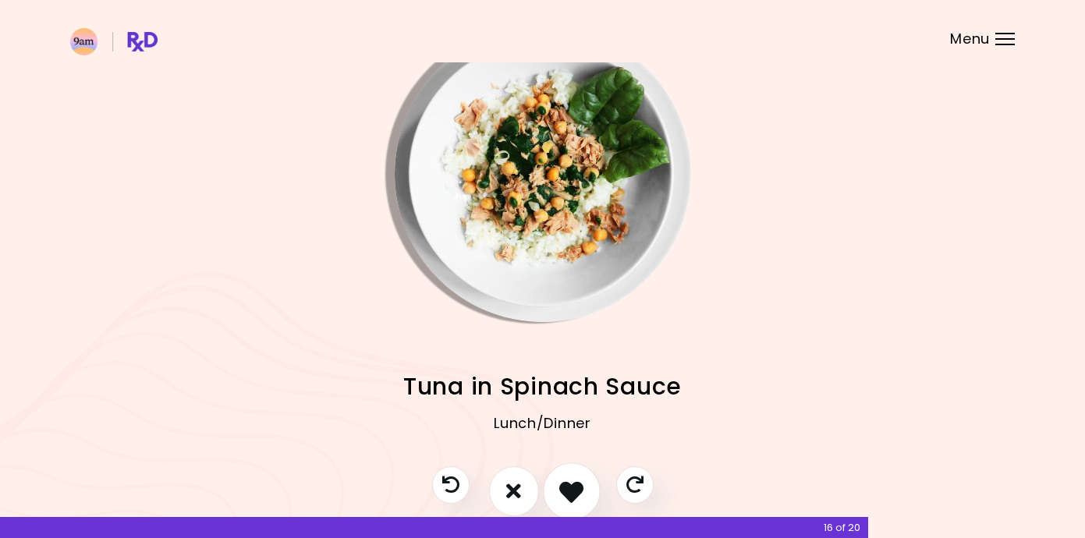
click at [576, 470] on button "I like this recipe" at bounding box center [572, 492] width 58 height 58
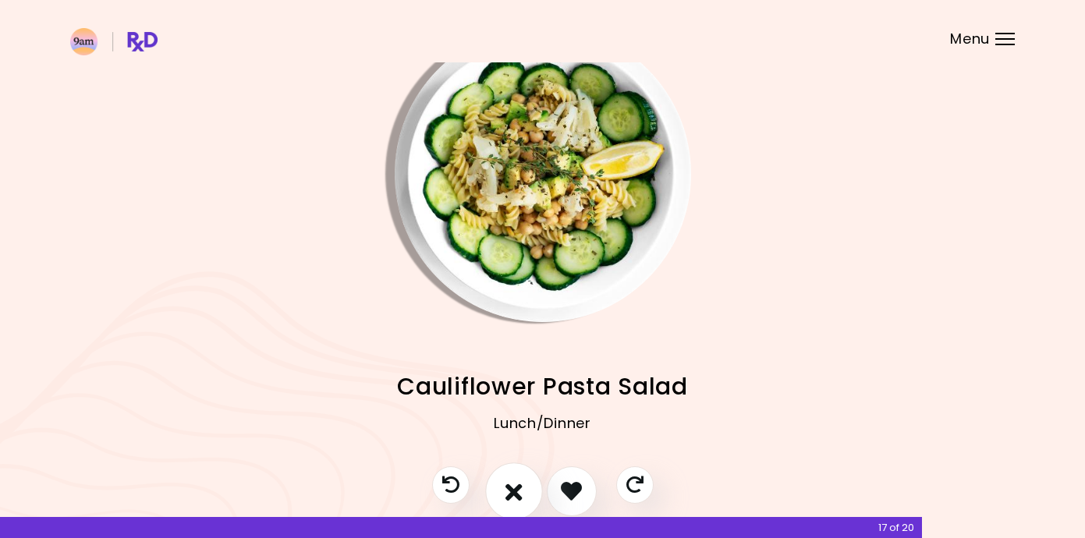
click at [521, 481] on icon "I don't like this recipe" at bounding box center [514, 491] width 17 height 24
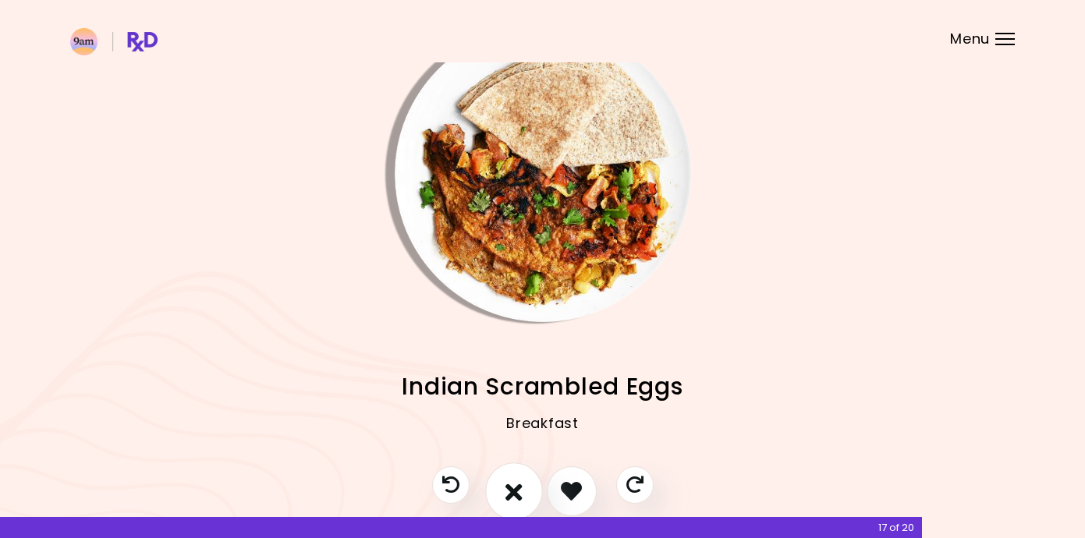
click at [521, 481] on icon "I don't like this recipe" at bounding box center [514, 491] width 17 height 24
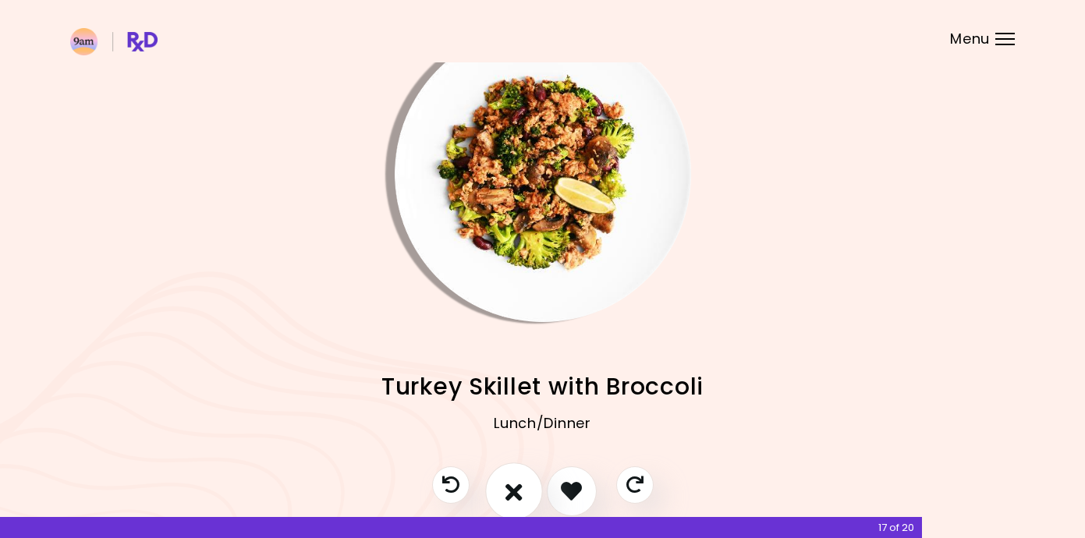
click at [521, 481] on icon "I don't like this recipe" at bounding box center [514, 491] width 17 height 24
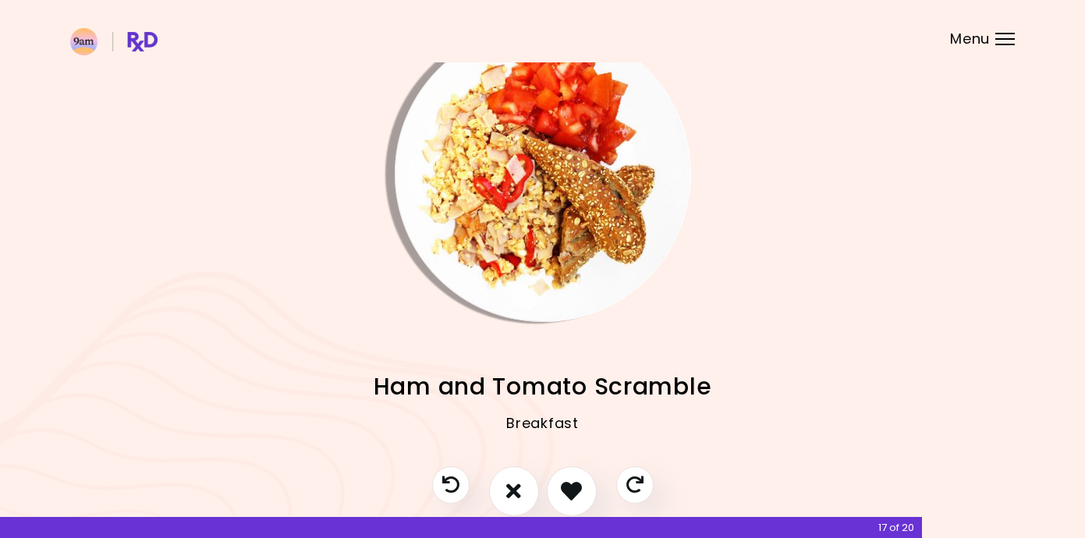
click at [544, 241] on img "Info - Ham and Tomato Scramble" at bounding box center [543, 174] width 296 height 296
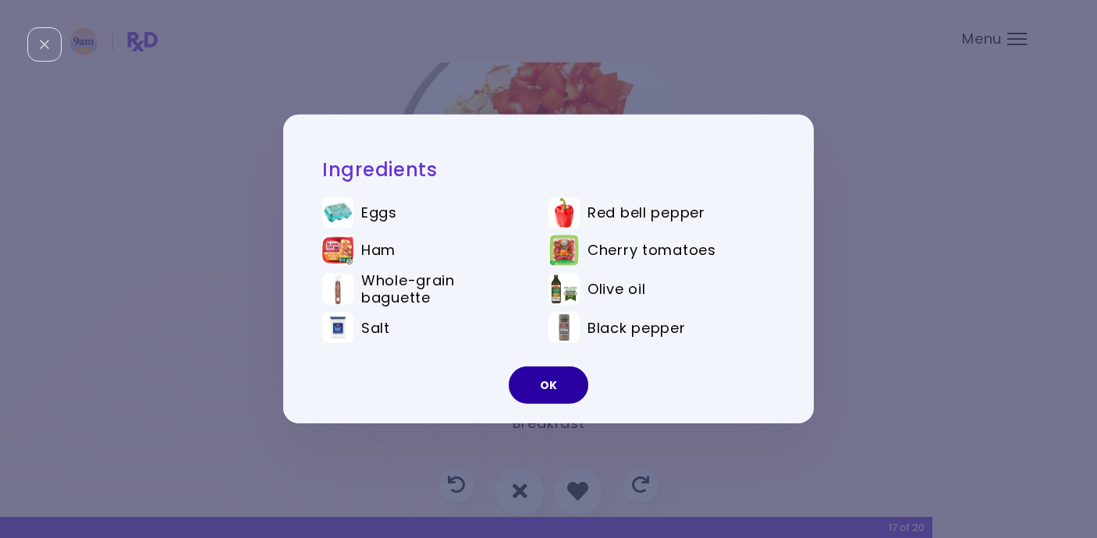
click at [545, 392] on button "OK" at bounding box center [549, 385] width 80 height 37
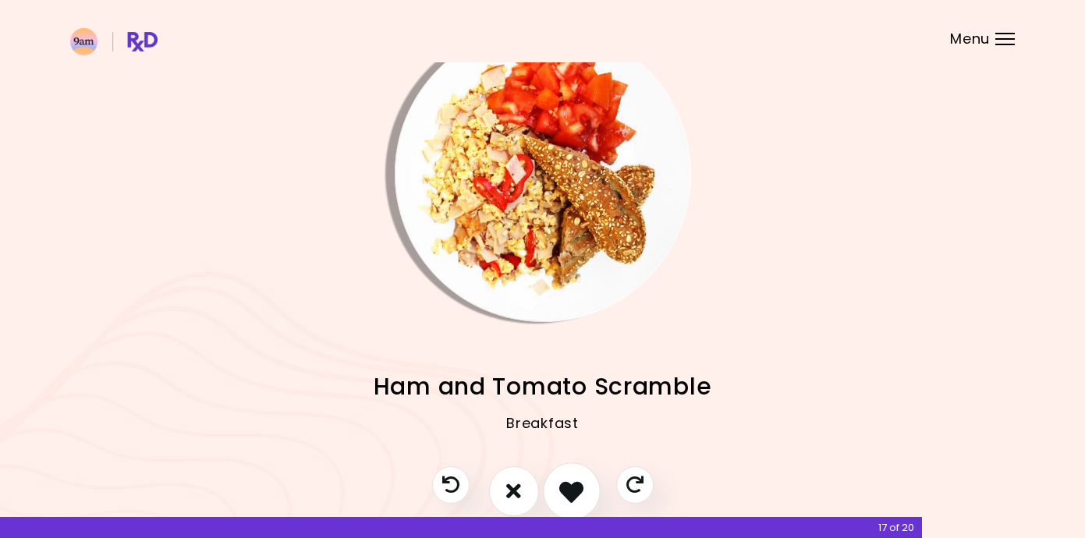
click at [571, 490] on icon "I like this recipe" at bounding box center [571, 491] width 24 height 24
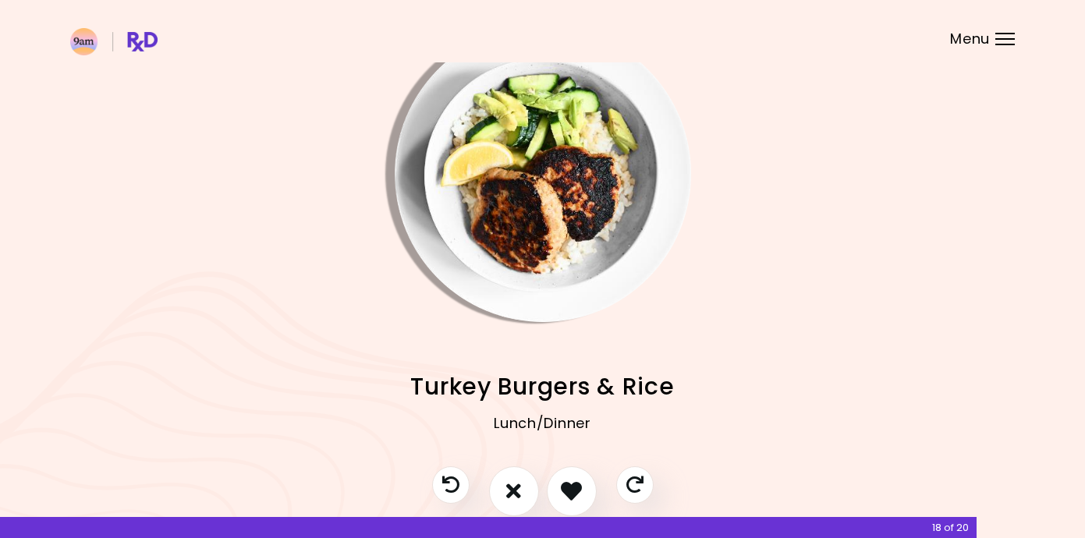
click at [547, 277] on img "Info - Turkey Burgers & Rice" at bounding box center [543, 174] width 296 height 296
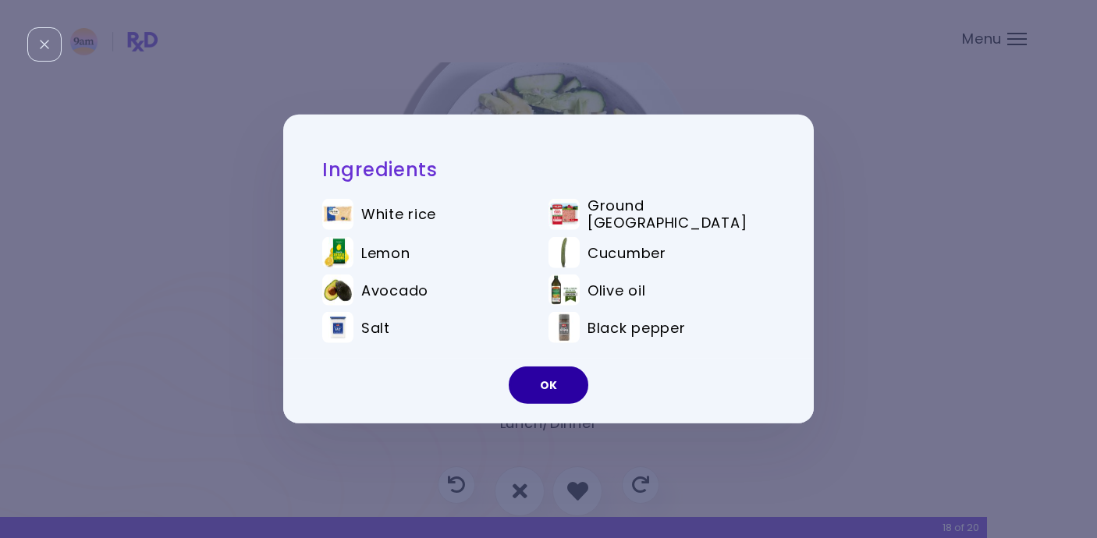
click at [551, 383] on button "OK" at bounding box center [549, 385] width 80 height 37
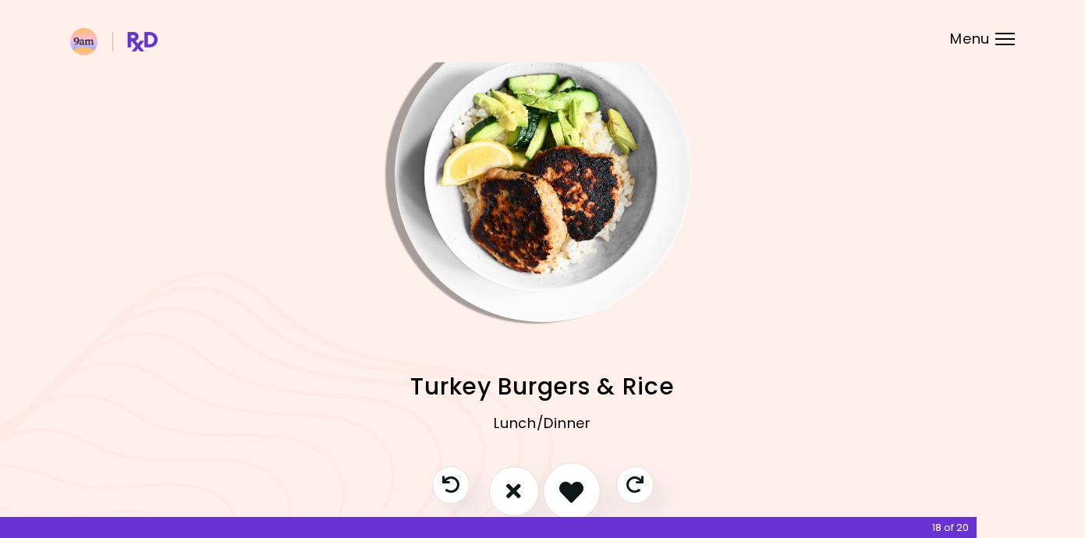
click at [571, 481] on icon "I like this recipe" at bounding box center [571, 491] width 24 height 24
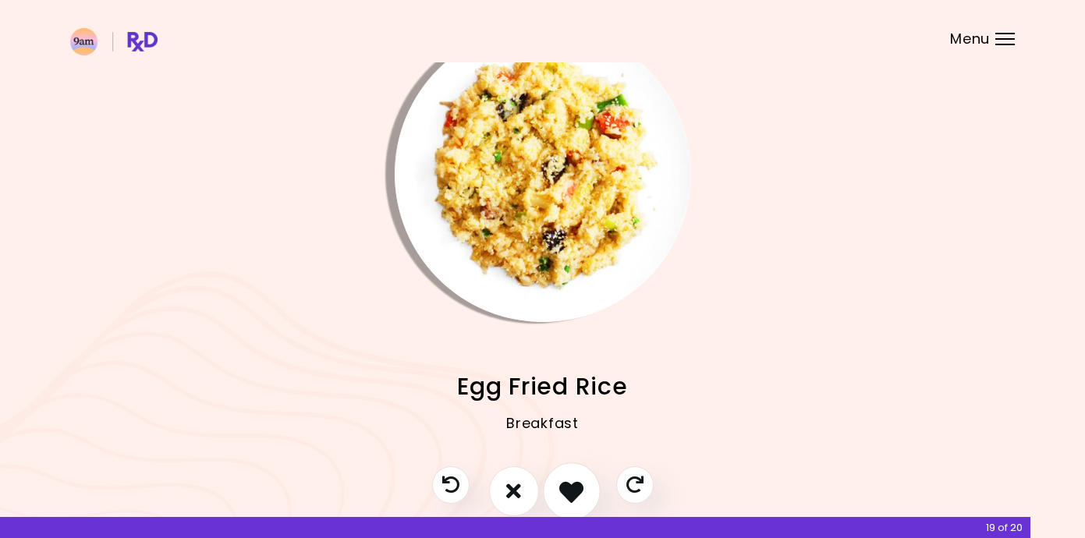
click at [571, 481] on icon "I like this recipe" at bounding box center [571, 491] width 24 height 24
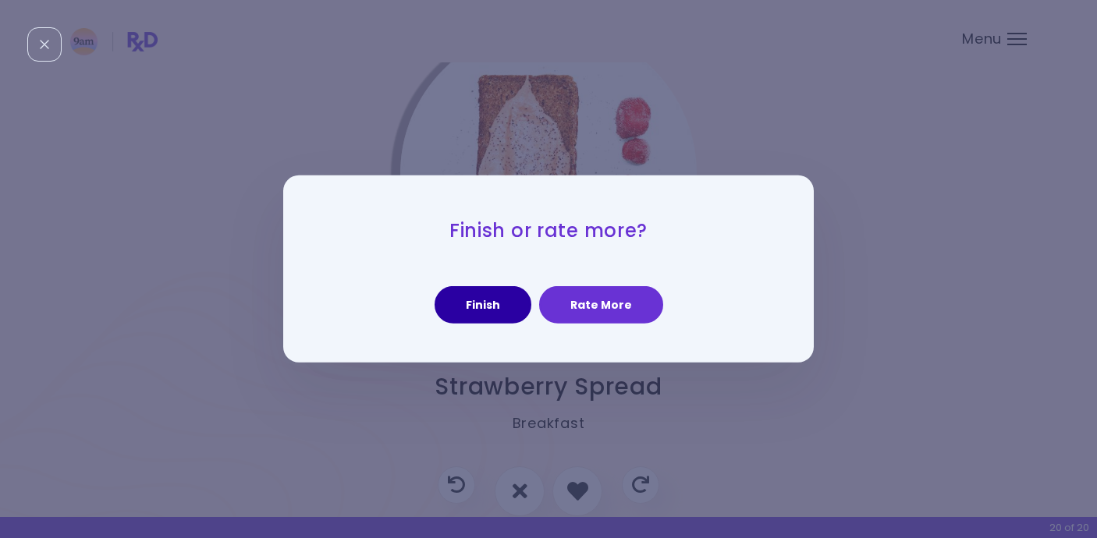
click at [488, 300] on button "Finish" at bounding box center [483, 304] width 97 height 37
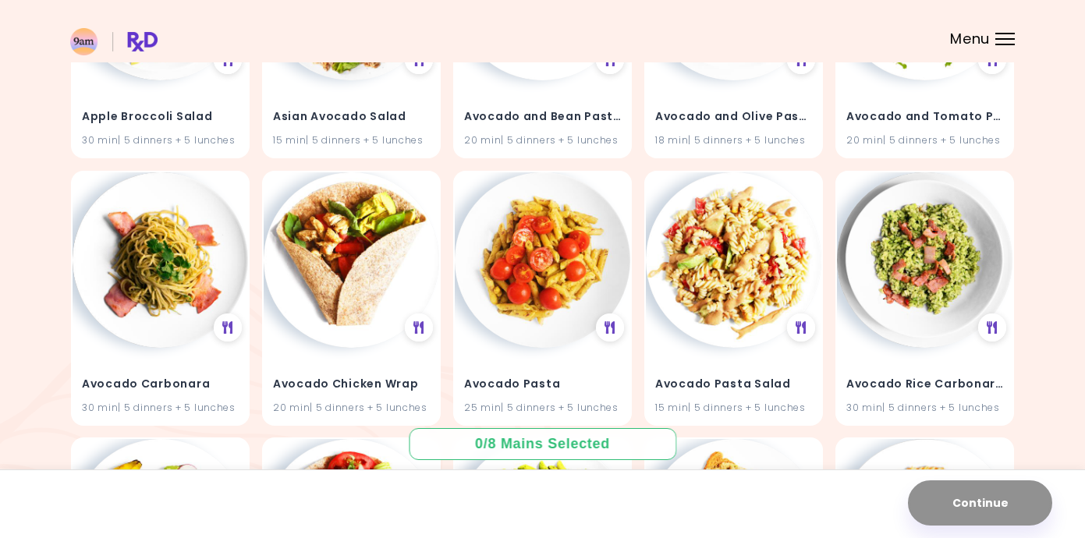
scroll to position [327, 0]
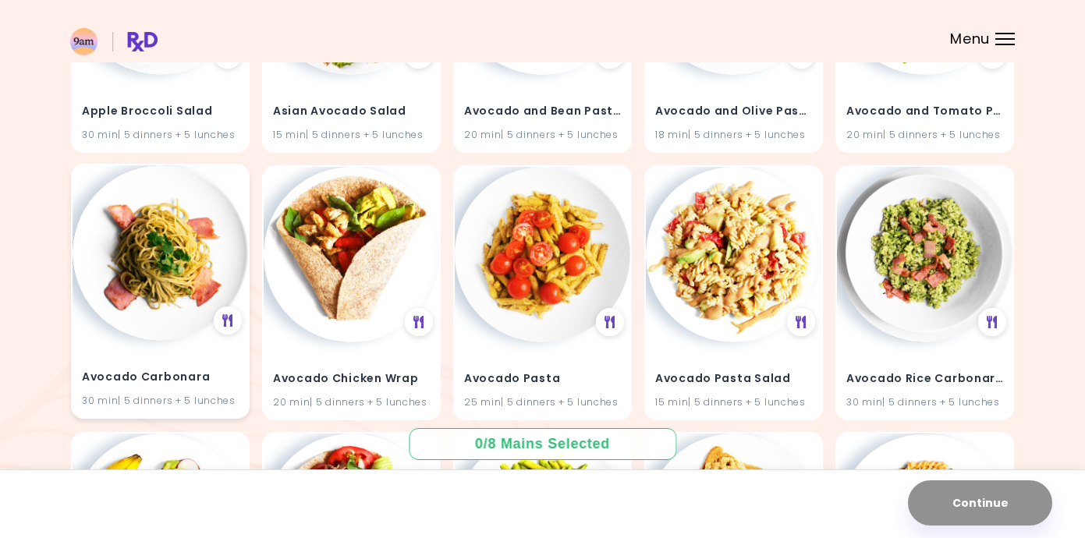
click at [225, 360] on div "Avocado Carbonara 30 min | 5 dinners + 5 lunches" at bounding box center [161, 379] width 176 height 76
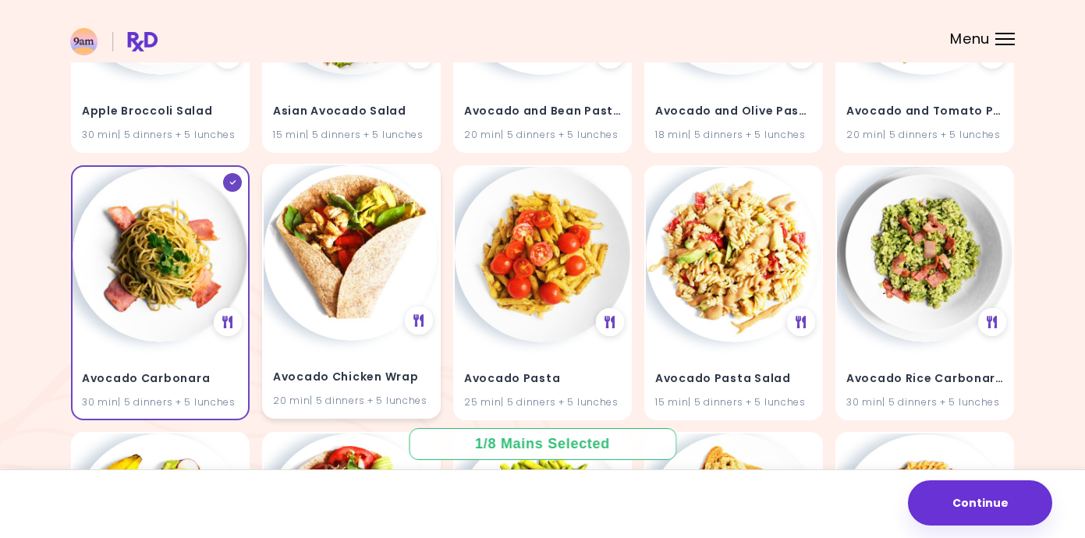
click at [370, 331] on img at bounding box center [352, 253] width 176 height 176
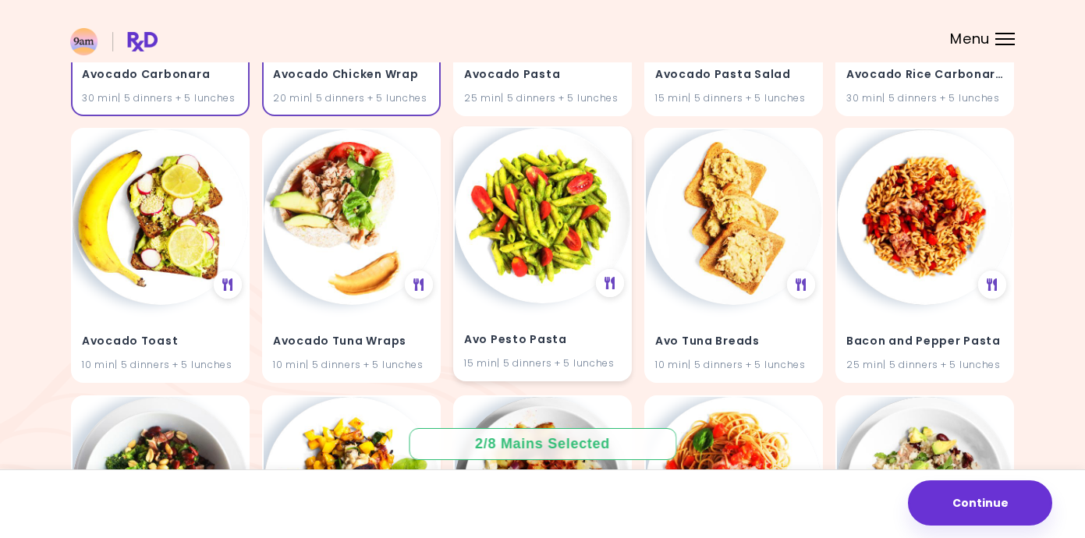
scroll to position [634, 0]
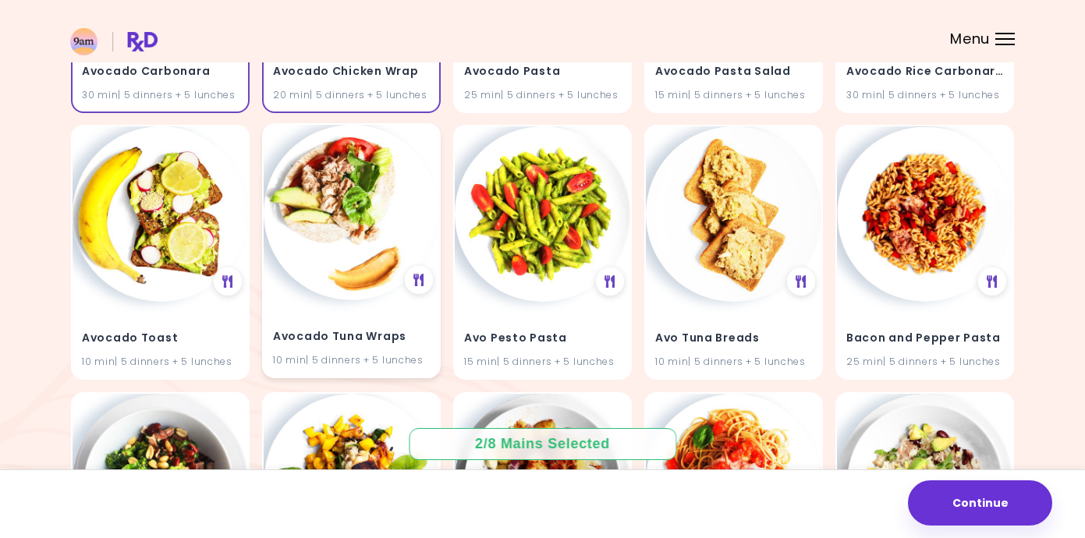
click at [336, 290] on img at bounding box center [352, 213] width 176 height 176
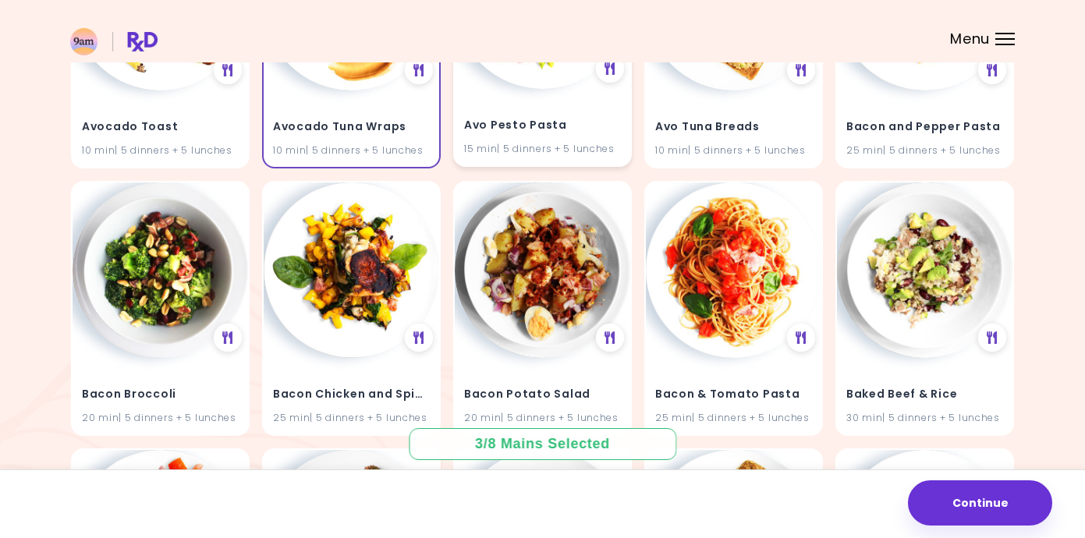
scroll to position [850, 0]
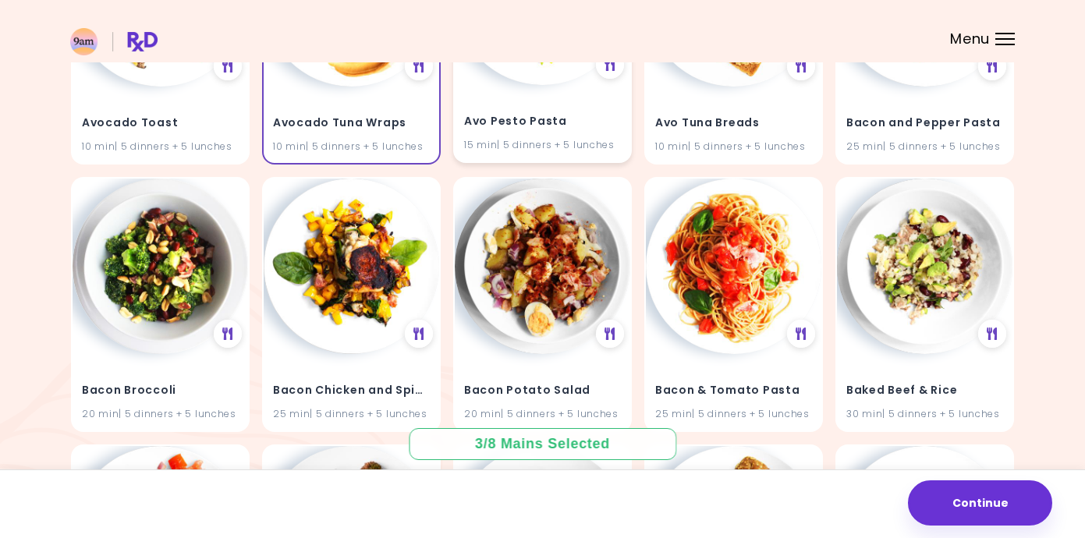
click at [556, 308] on img at bounding box center [543, 267] width 176 height 176
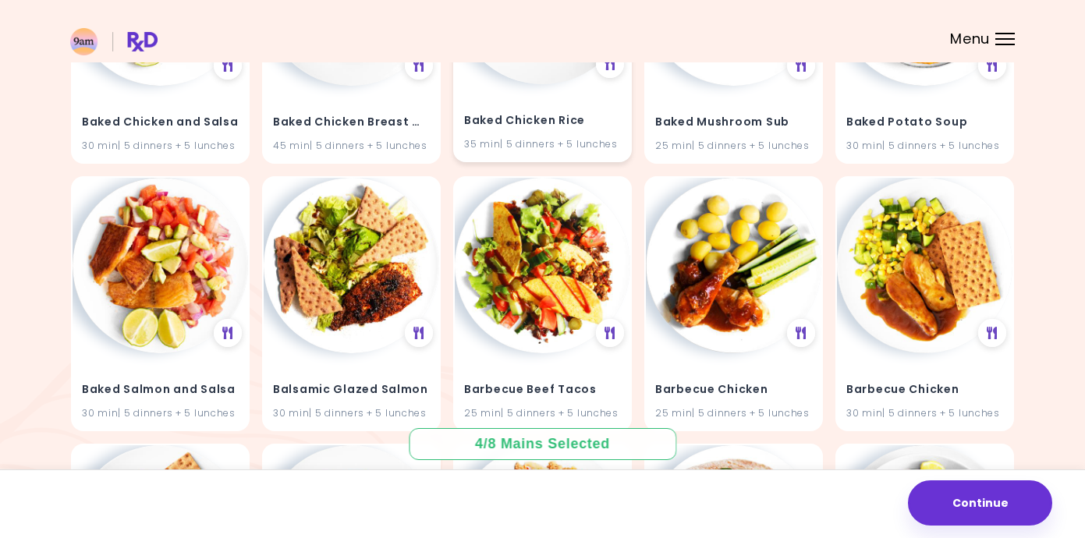
scroll to position [1390, 0]
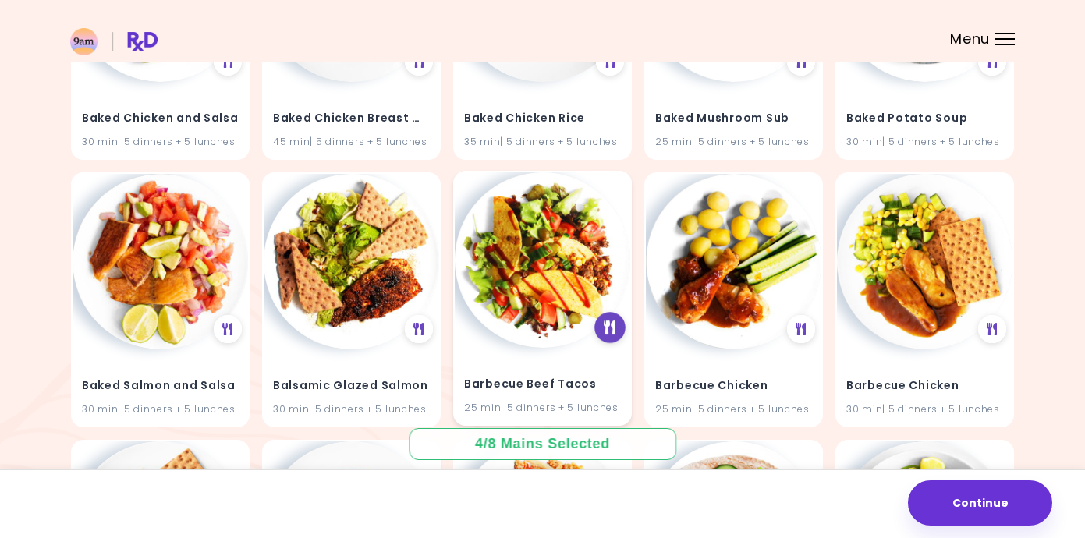
click at [607, 323] on icon at bounding box center [611, 328] width 12 height 14
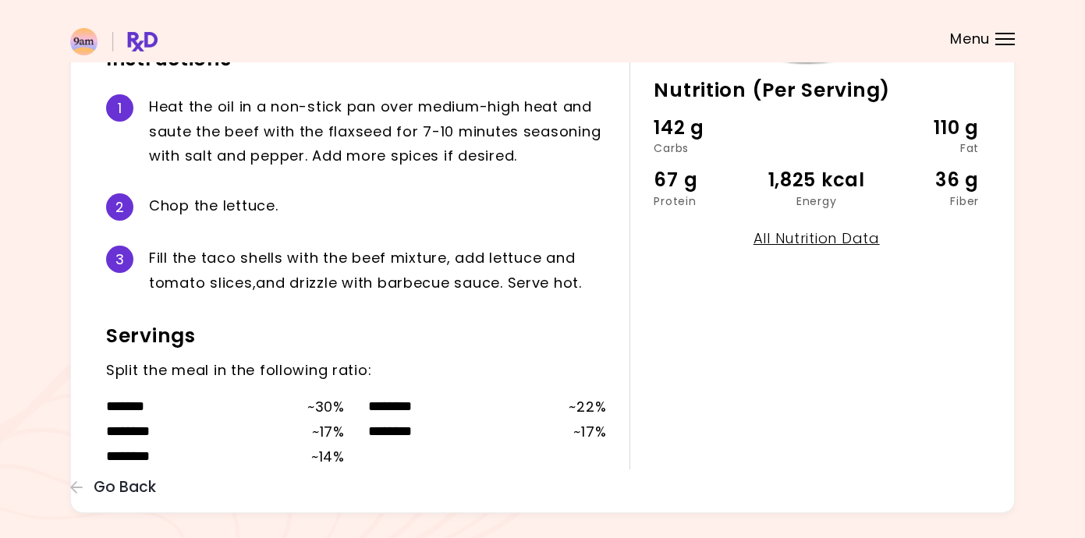
scroll to position [414, 0]
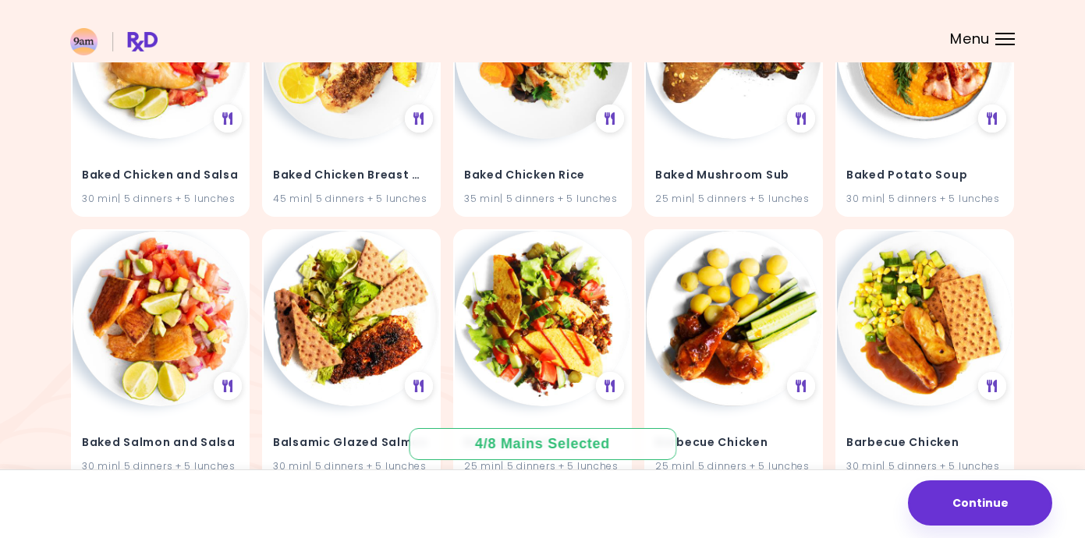
scroll to position [1336, 0]
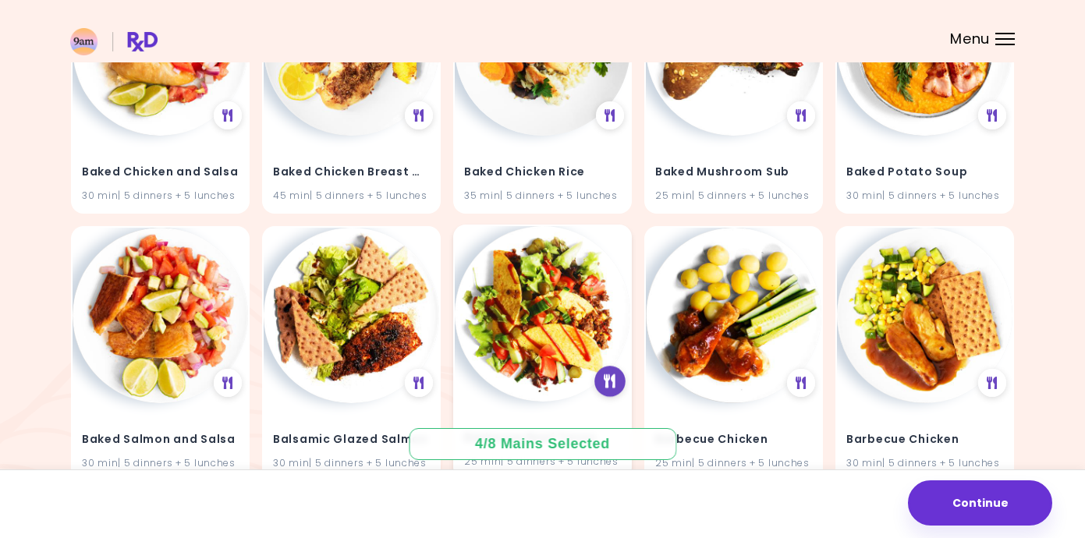
click at [616, 386] on icon at bounding box center [611, 382] width 12 height 14
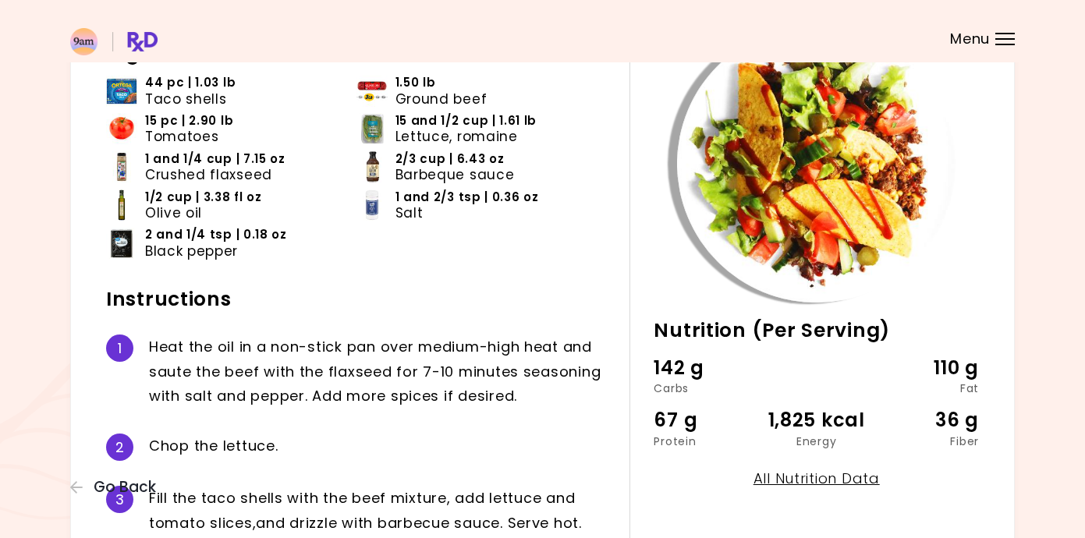
scroll to position [414, 0]
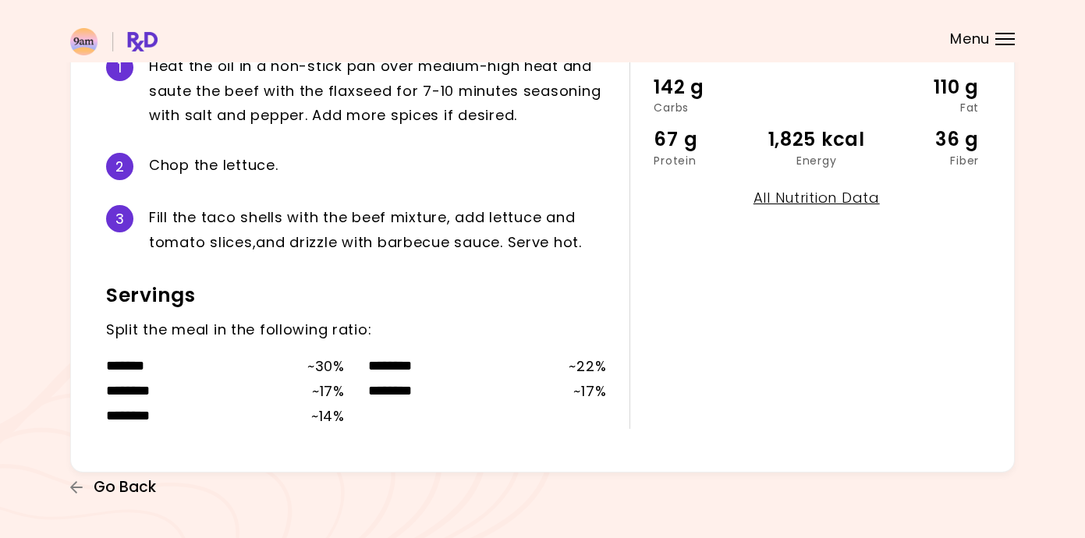
click at [126, 492] on span "Go Back" at bounding box center [125, 487] width 62 height 17
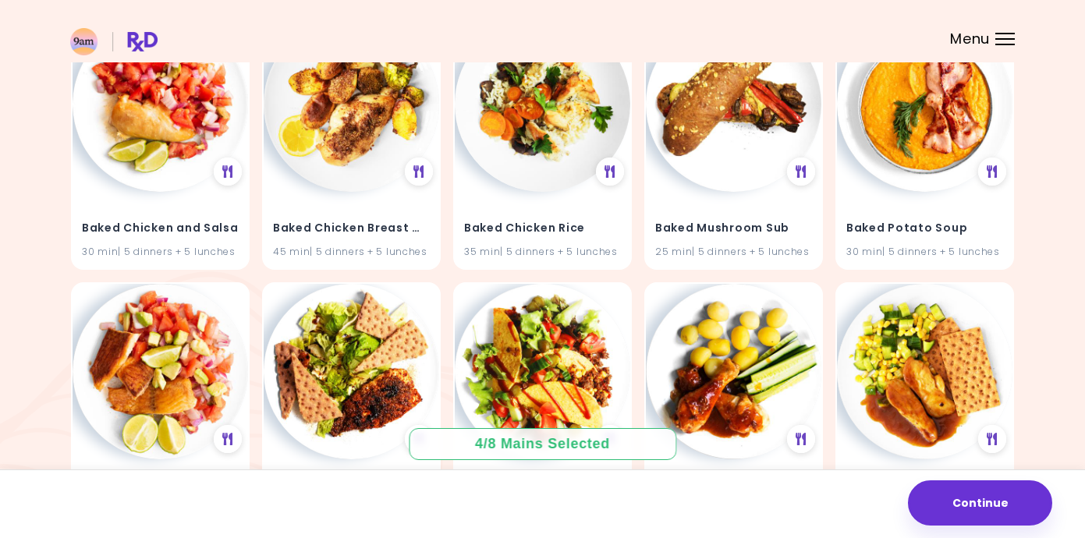
scroll to position [1298, 0]
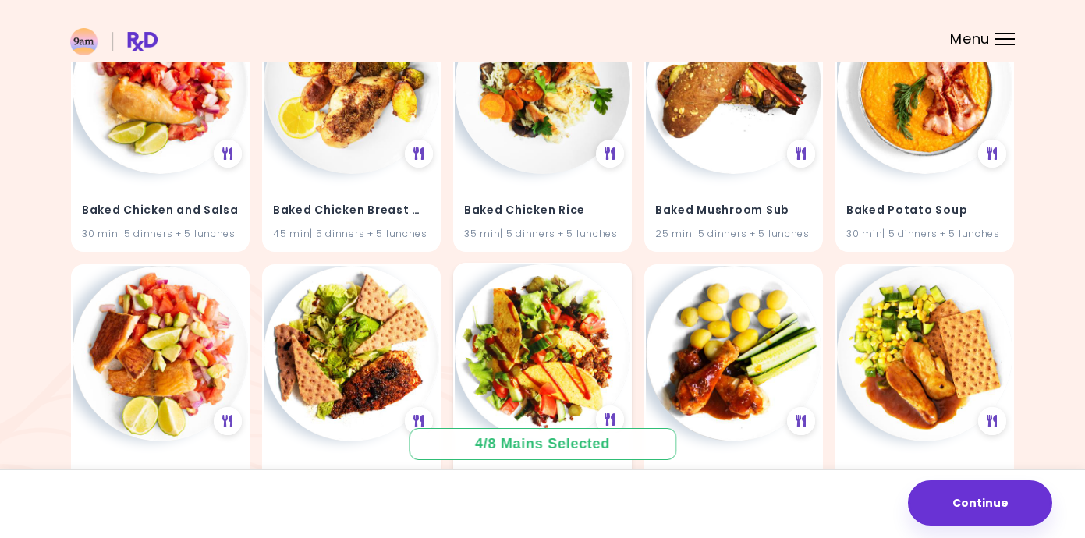
click at [556, 332] on img at bounding box center [543, 353] width 176 height 176
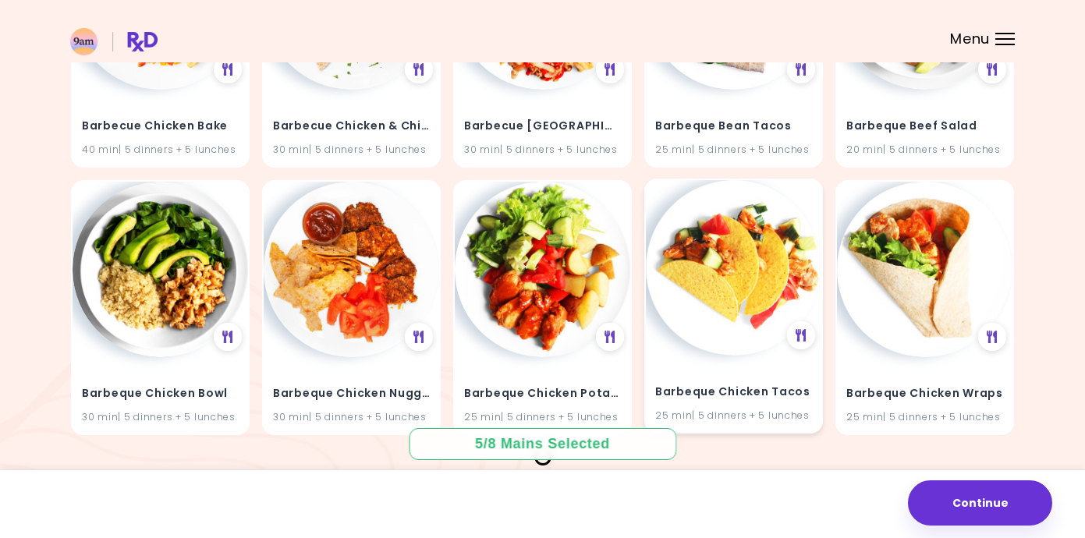
scroll to position [1926, 0]
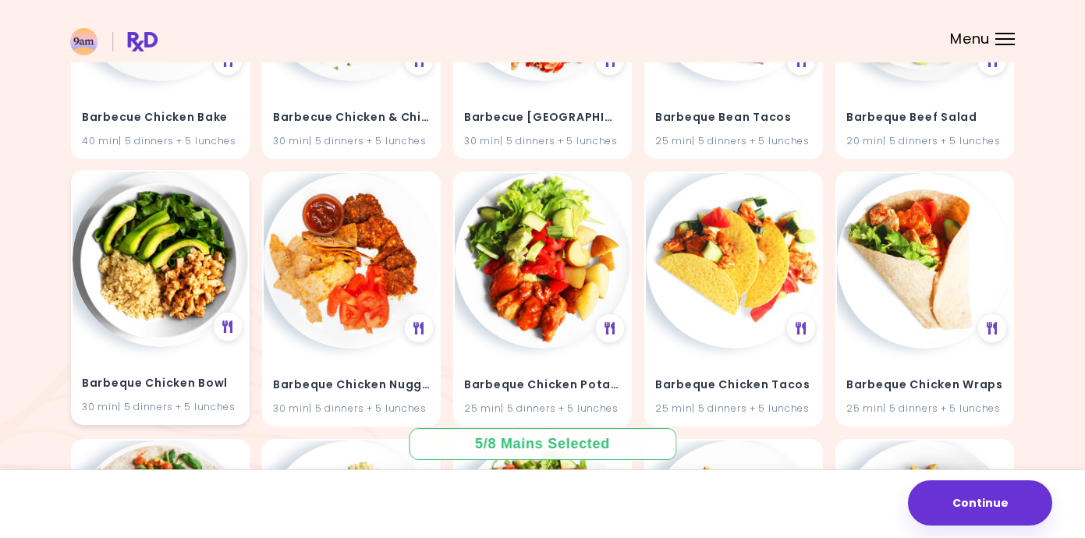
click at [166, 283] on img at bounding box center [161, 260] width 176 height 176
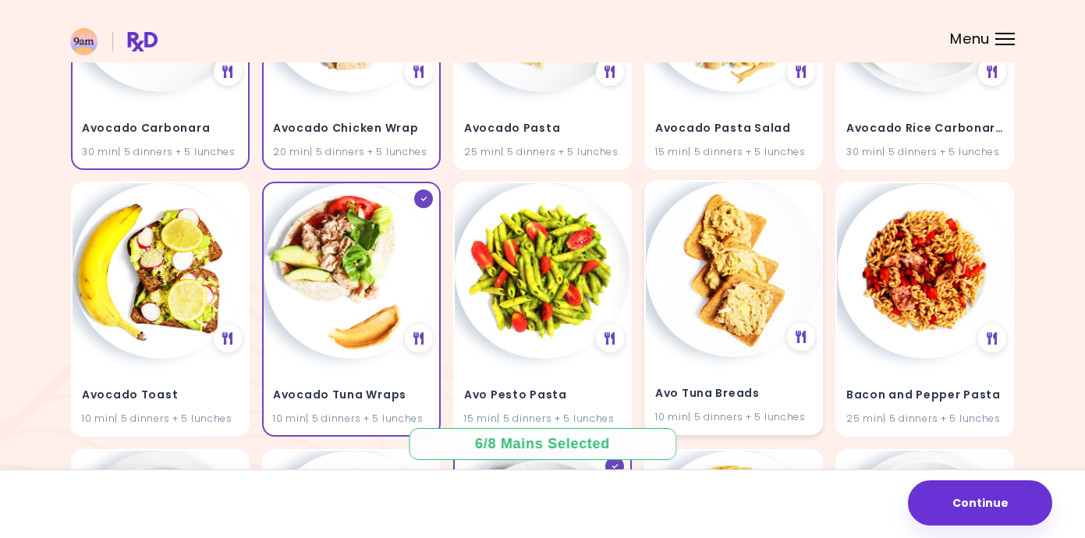
scroll to position [579, 0]
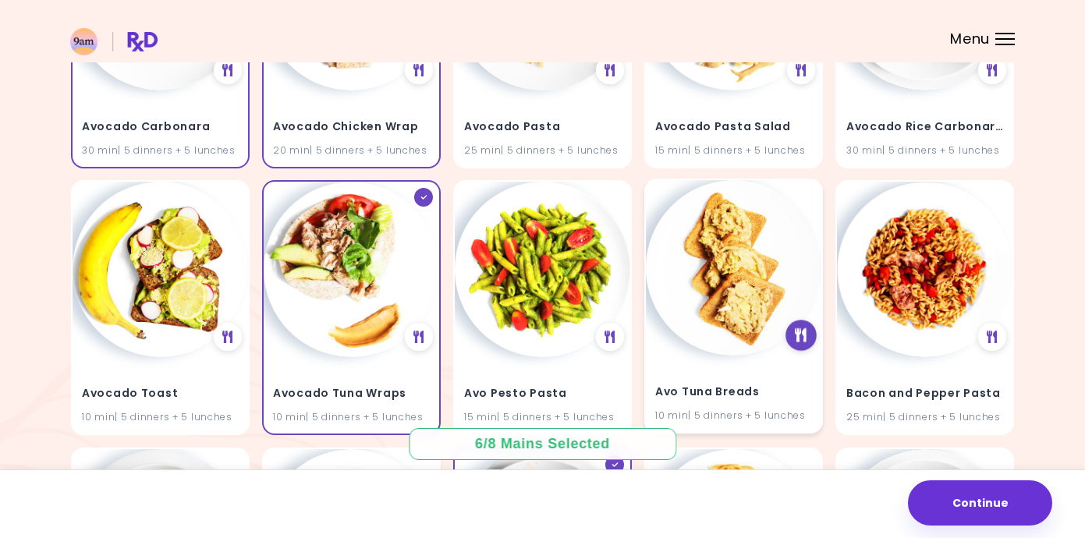
click at [790, 328] on div at bounding box center [801, 336] width 31 height 31
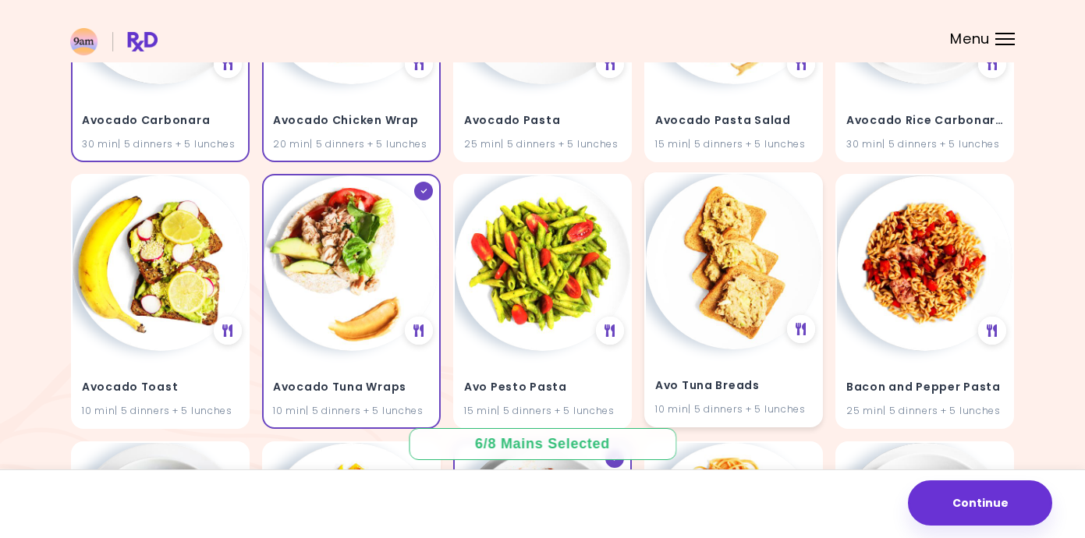
scroll to position [604, 0]
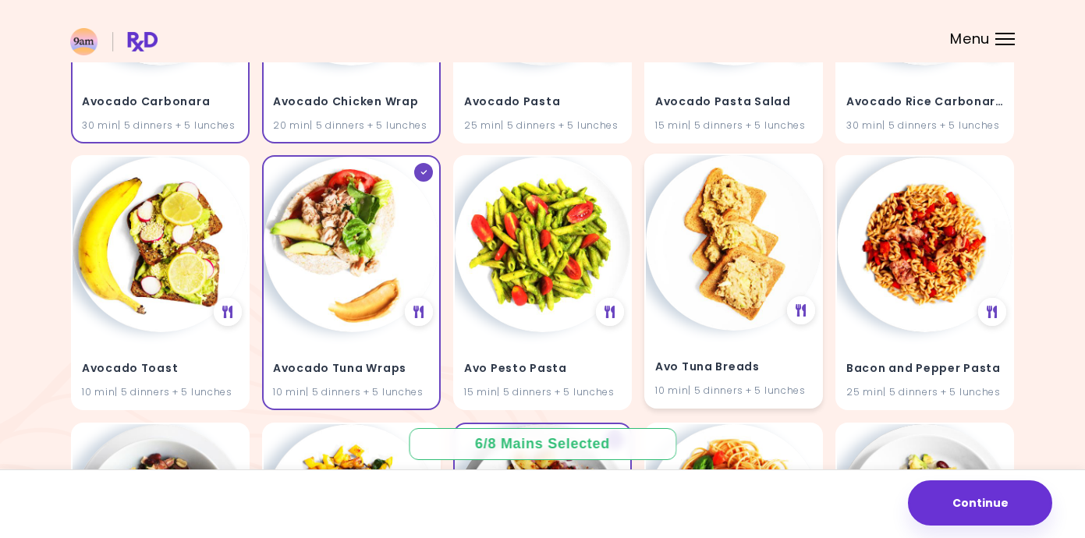
click at [677, 342] on div "Avo Tuna Breads 10 min | 5 dinners + 5 lunches" at bounding box center [734, 370] width 176 height 76
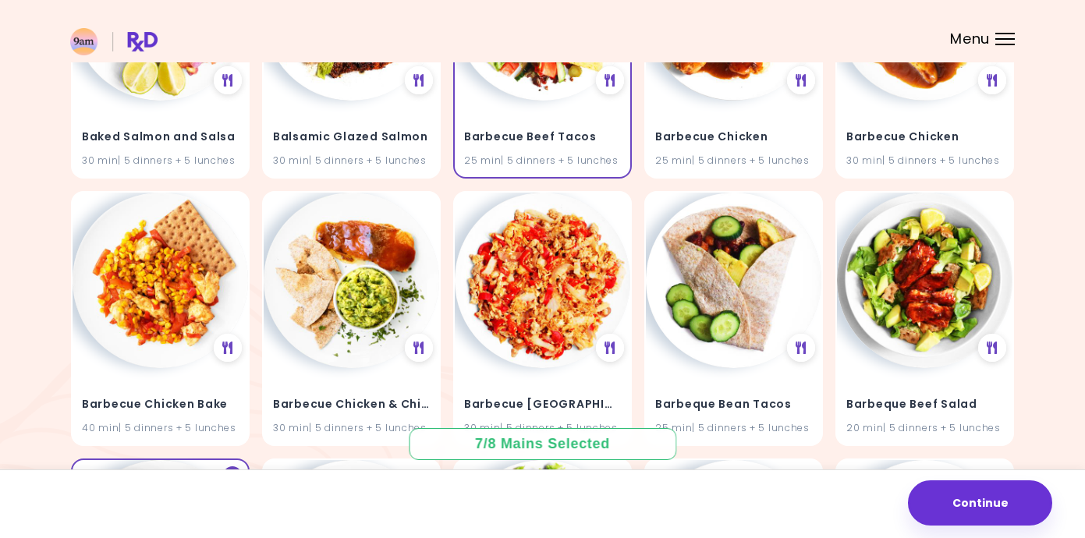
scroll to position [1642, 0]
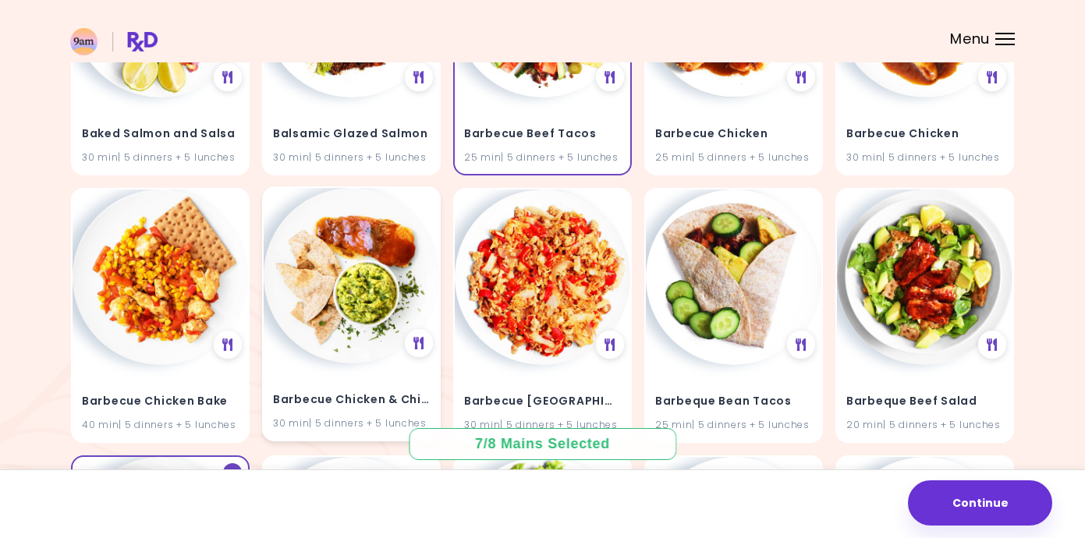
click at [346, 330] on img at bounding box center [352, 276] width 176 height 176
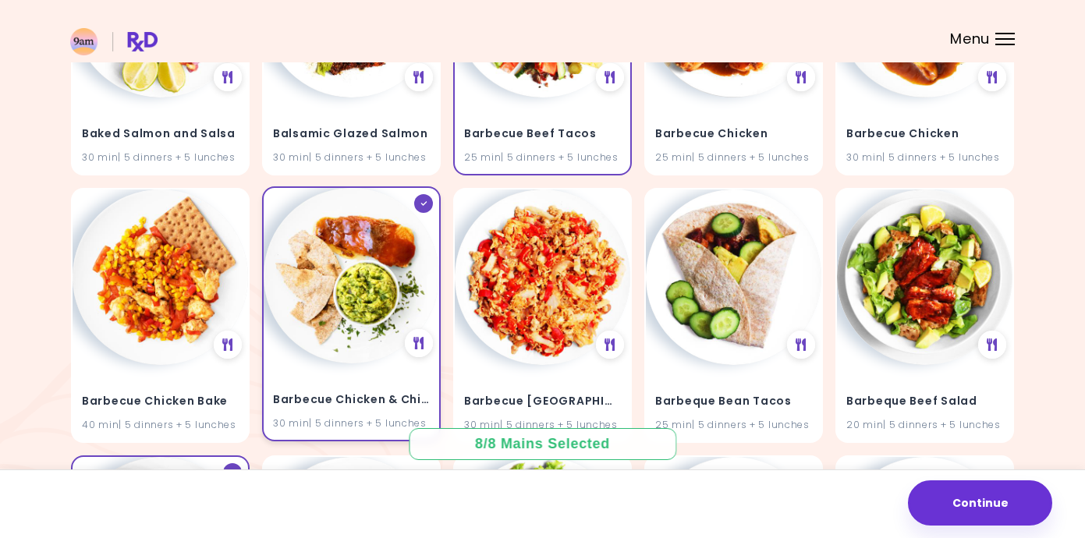
click at [336, 398] on h4 "Barbecue Chicken & Chips" at bounding box center [351, 400] width 157 height 25
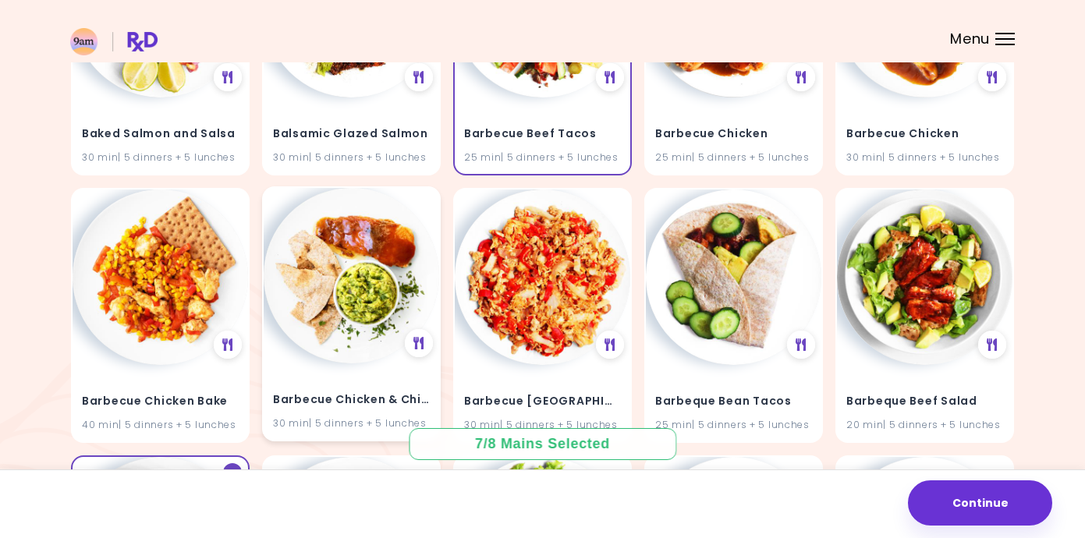
click at [336, 398] on h4 "Barbecue Chicken & Chips" at bounding box center [351, 400] width 157 height 25
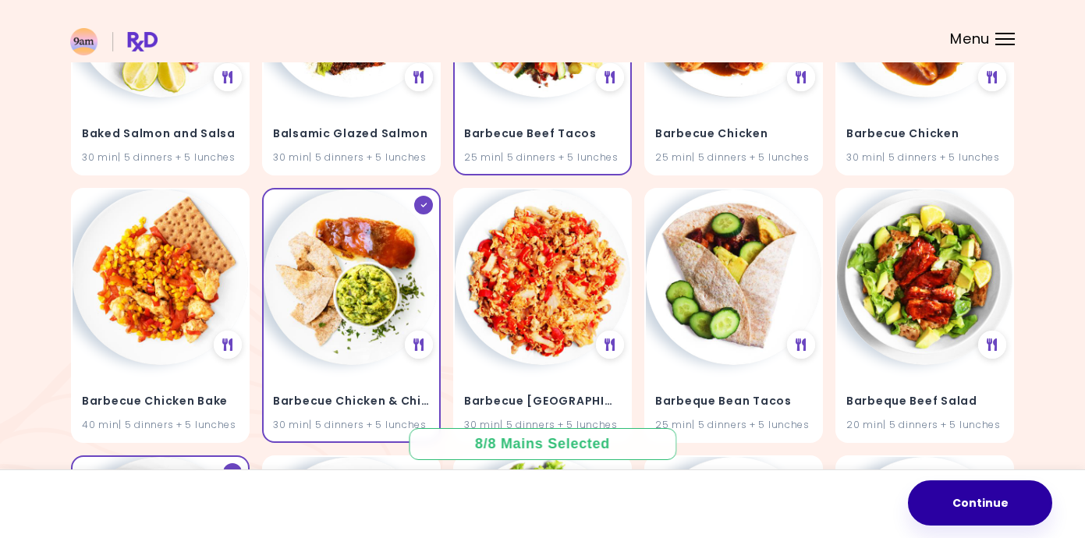
click at [992, 499] on button "Continue" at bounding box center [980, 503] width 144 height 45
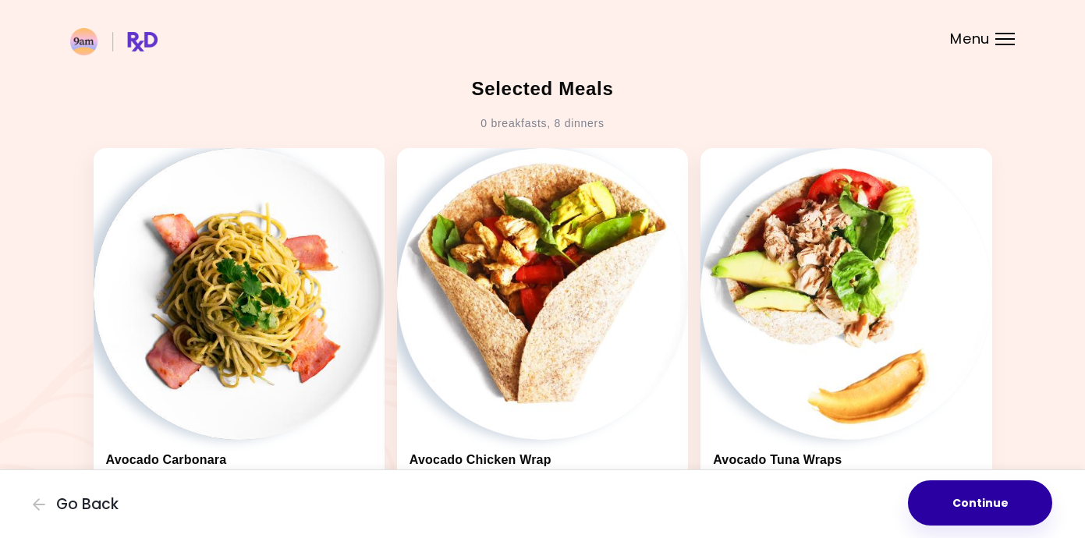
click at [989, 499] on button "Continue" at bounding box center [980, 503] width 144 height 45
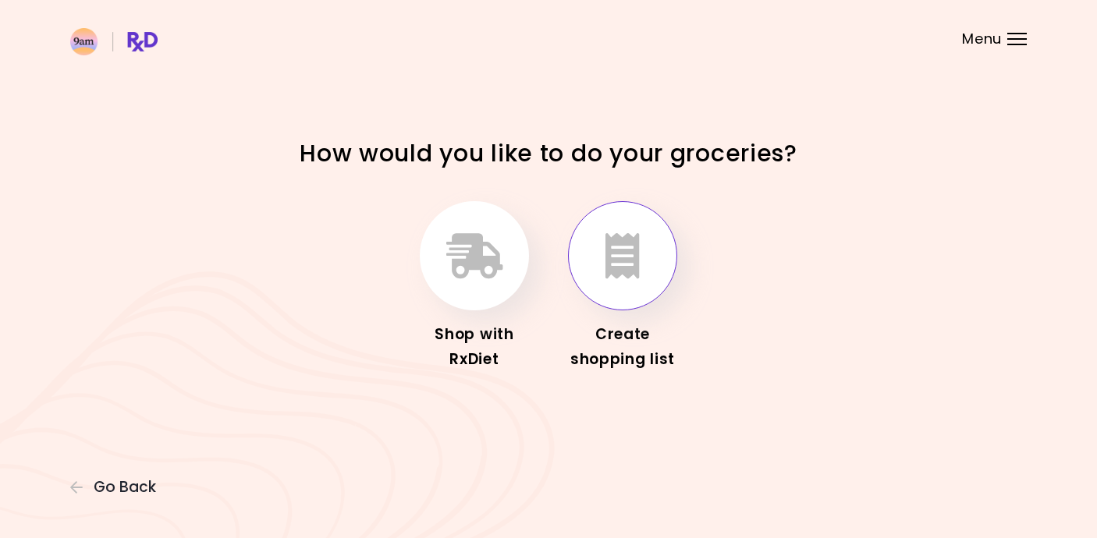
click at [641, 292] on button "button" at bounding box center [622, 255] width 109 height 109
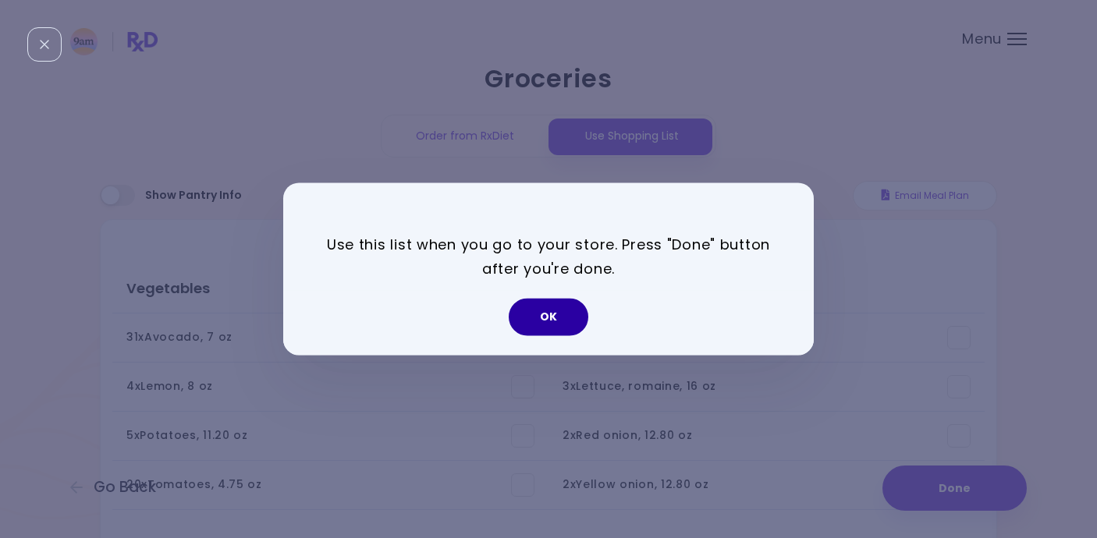
click at [549, 321] on button "OK" at bounding box center [549, 317] width 80 height 37
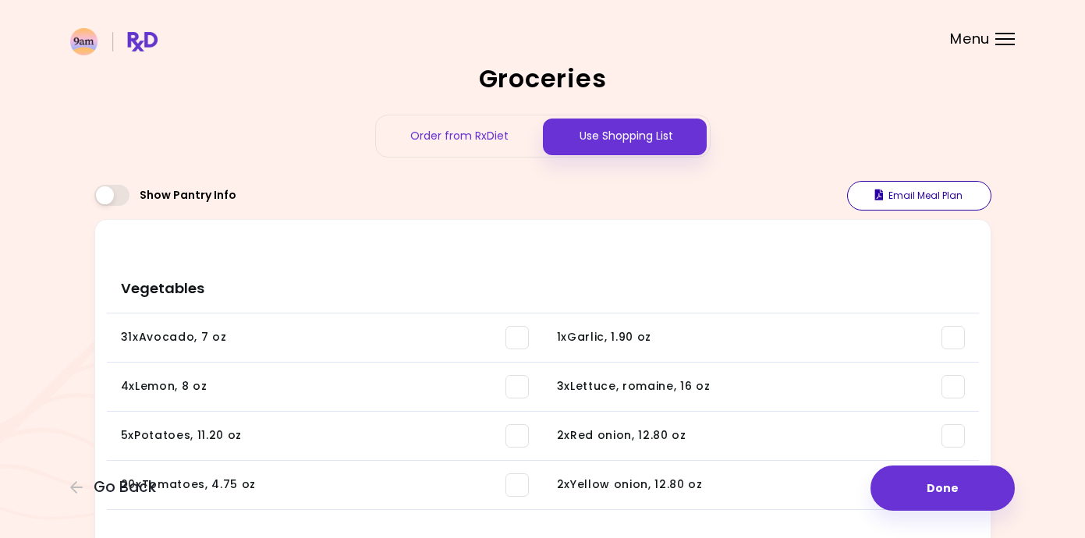
click at [932, 203] on button "Email Meal Plan" at bounding box center [919, 196] width 144 height 30
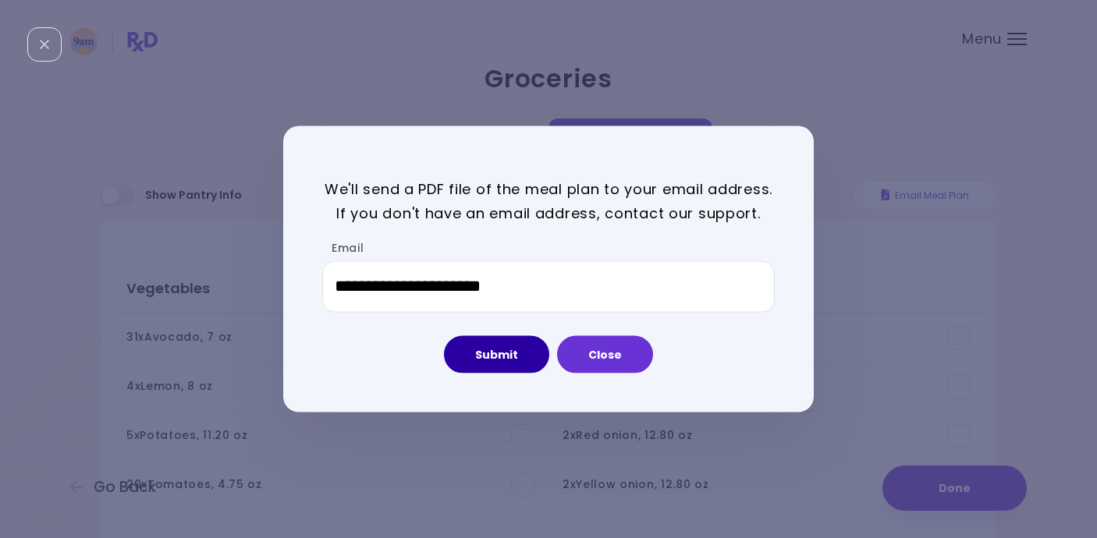
click at [520, 346] on button "Submit" at bounding box center [496, 354] width 105 height 37
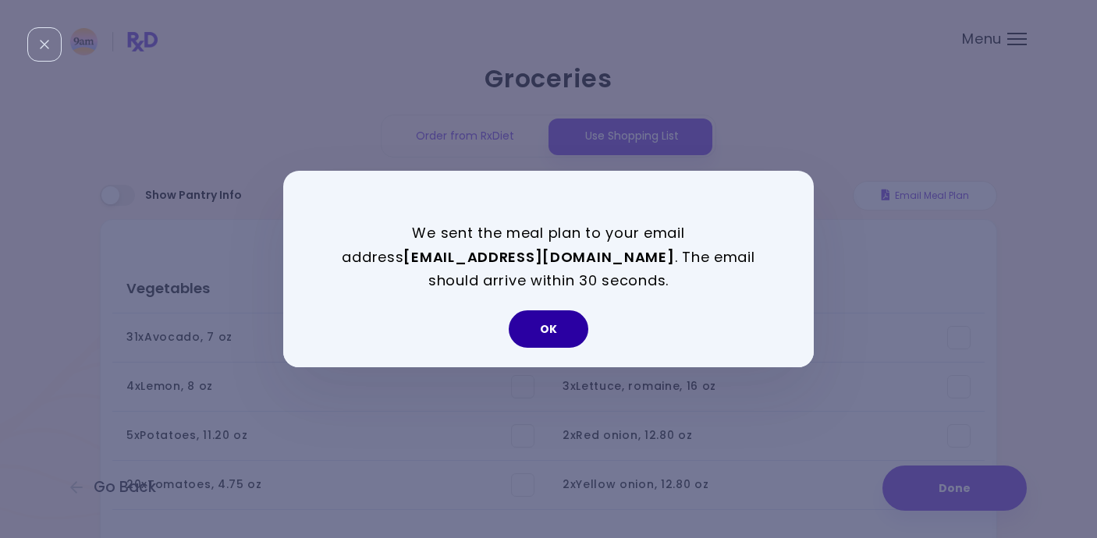
click at [526, 327] on button "OK" at bounding box center [549, 329] width 80 height 37
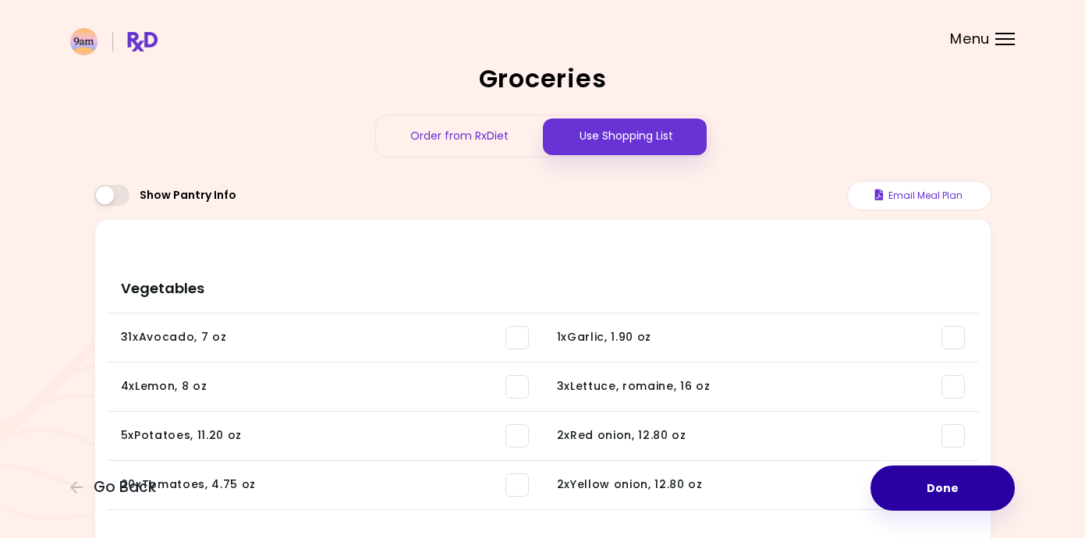
click at [953, 481] on button "Done" at bounding box center [943, 488] width 144 height 45
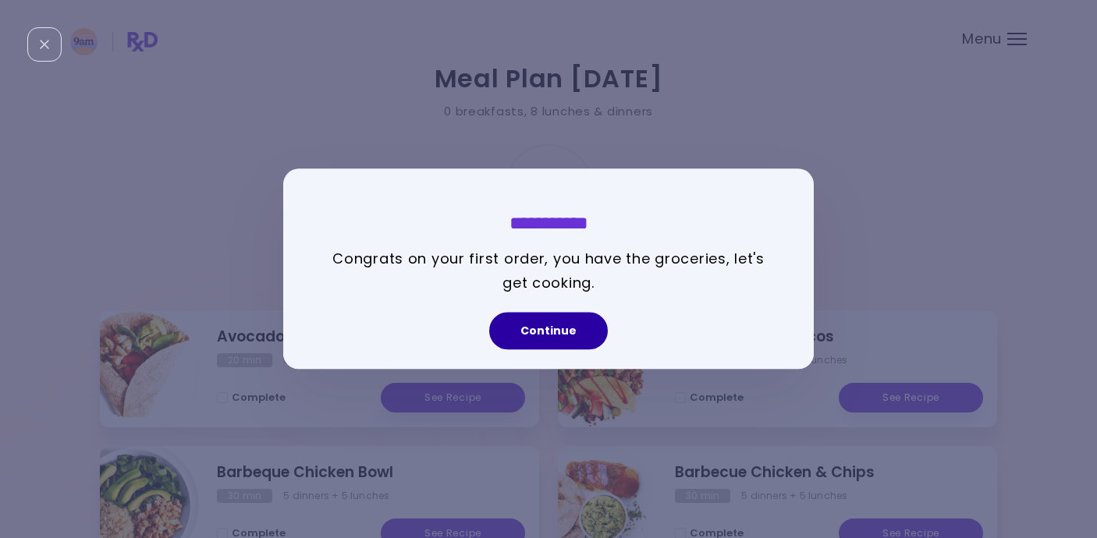
click at [551, 322] on button "Continue" at bounding box center [548, 331] width 119 height 37
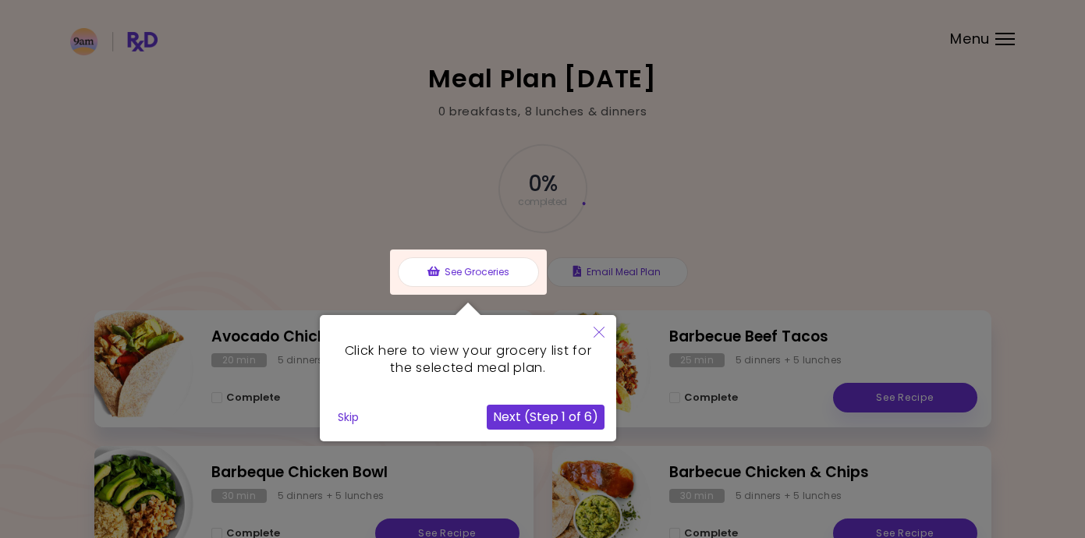
click at [583, 334] on button "Close" at bounding box center [599, 333] width 34 height 37
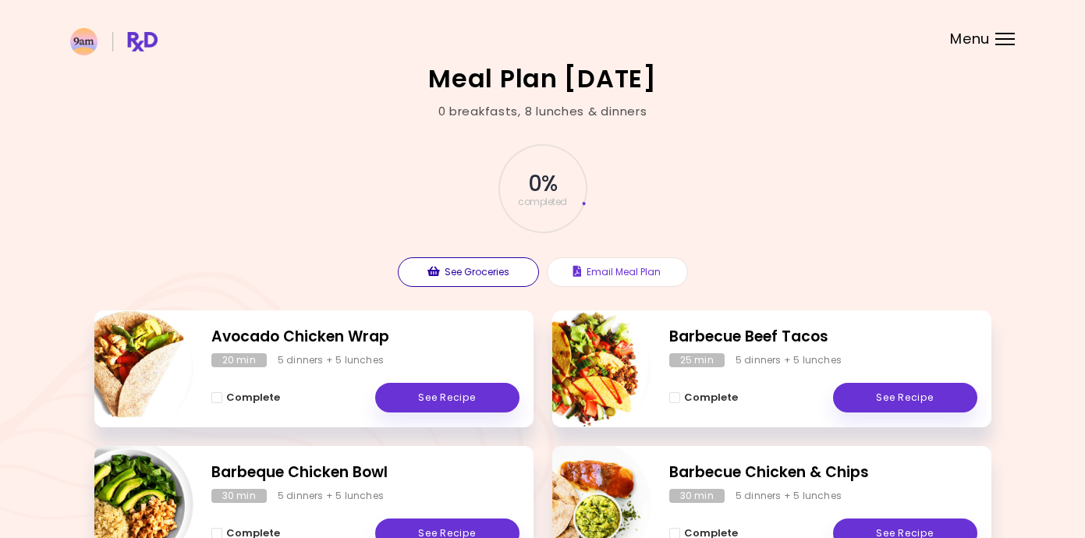
click at [453, 270] on button "See Groceries" at bounding box center [468, 272] width 141 height 30
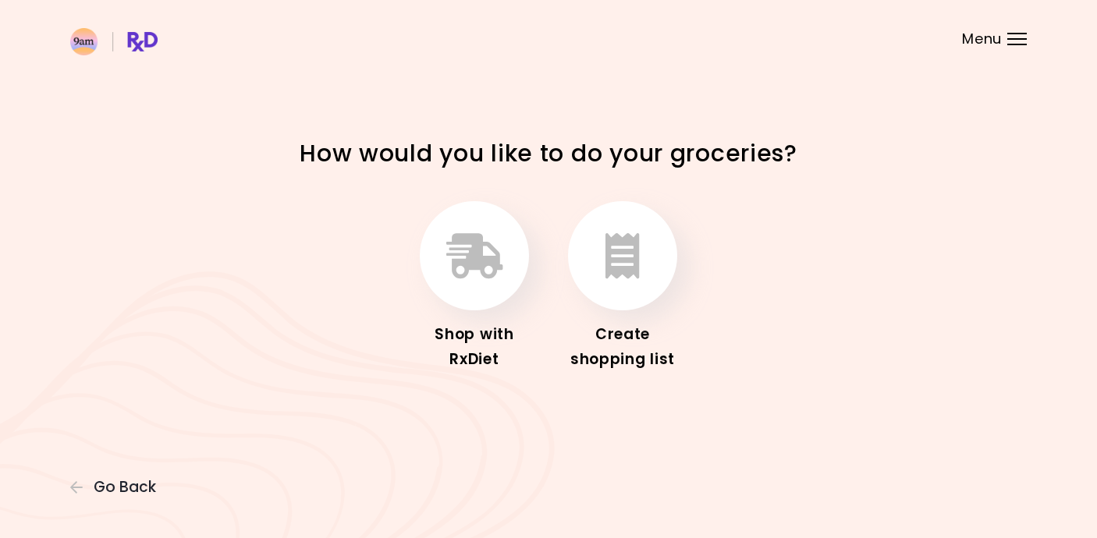
click at [453, 270] on icon "button" at bounding box center [474, 255] width 57 height 45
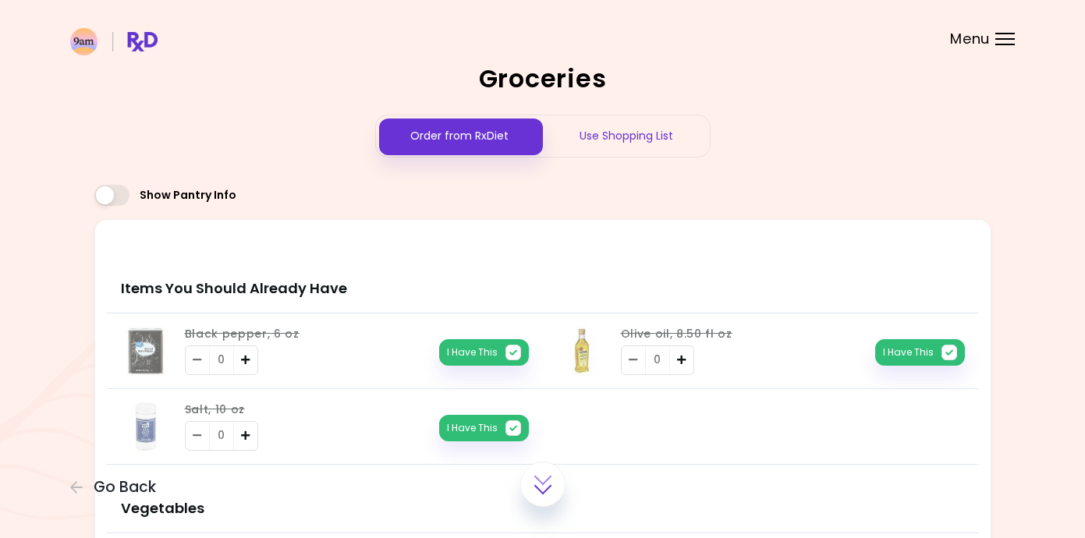
click at [636, 145] on div "Use Shopping List" at bounding box center [626, 135] width 167 height 41
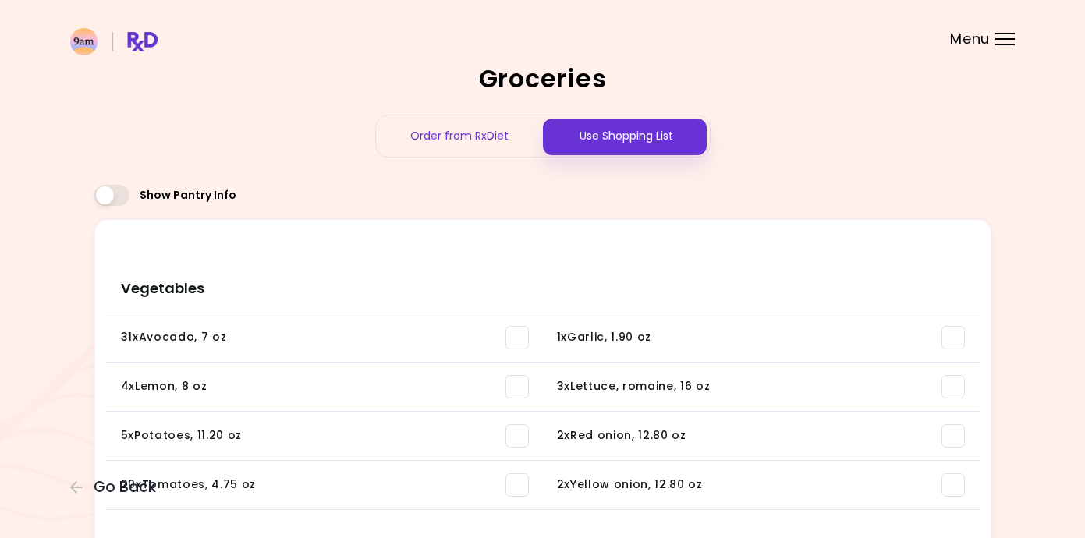
click at [982, 46] on span "Menu" at bounding box center [970, 39] width 40 height 14
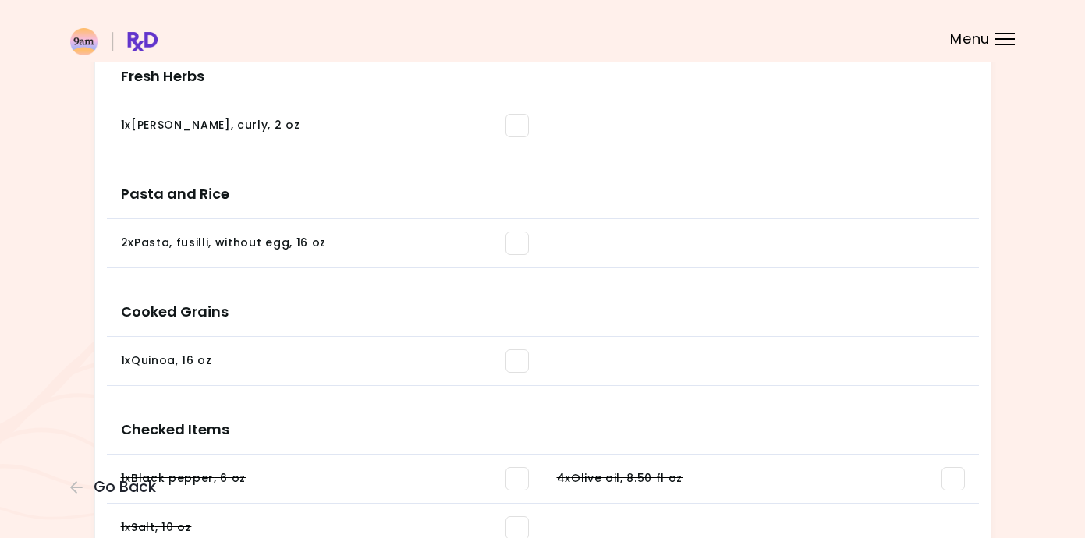
scroll to position [1401, 0]
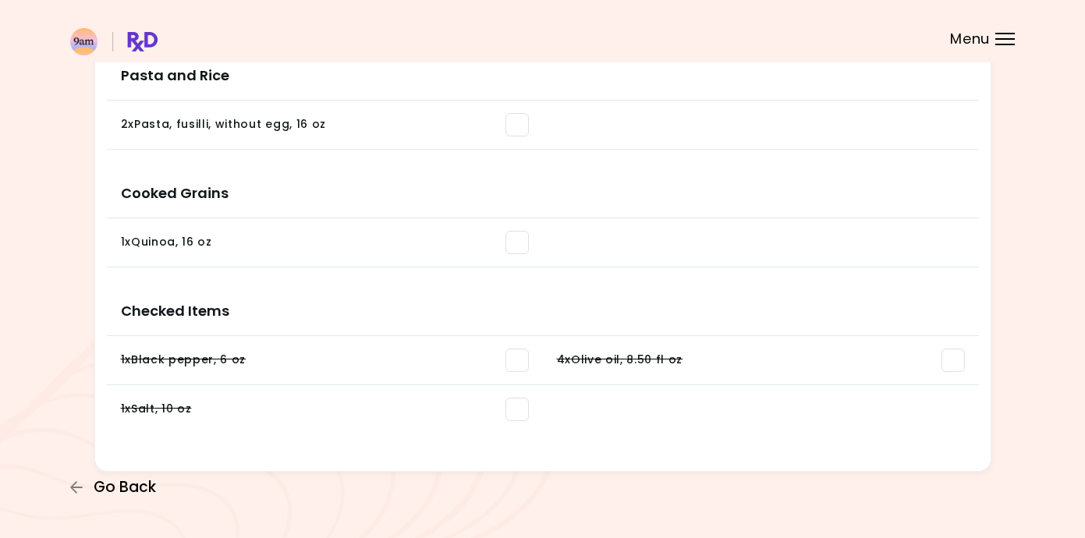
click at [133, 485] on span "Go Back" at bounding box center [125, 487] width 62 height 17
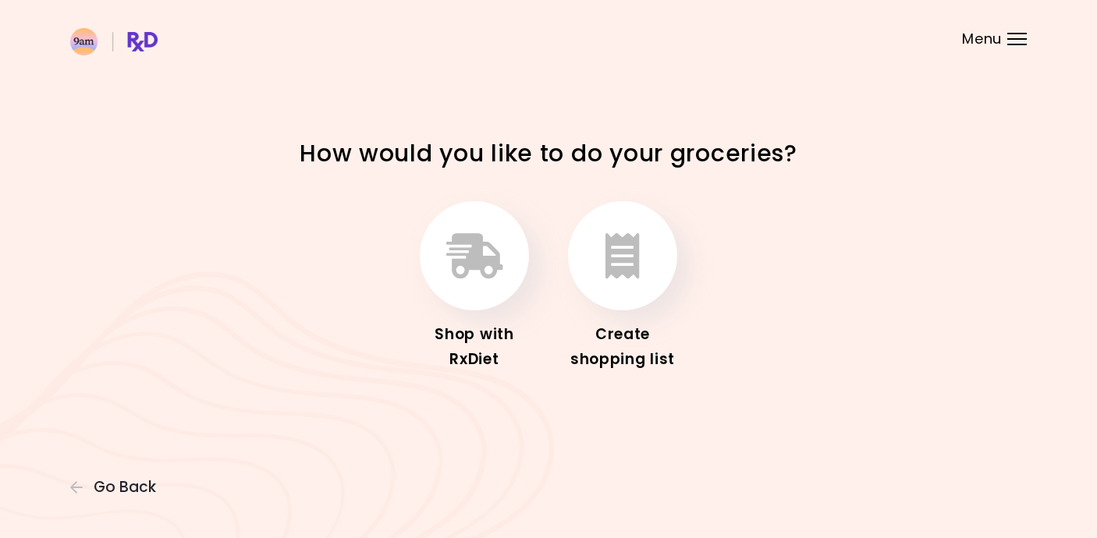
click at [133, 485] on span "Go Back" at bounding box center [125, 487] width 62 height 17
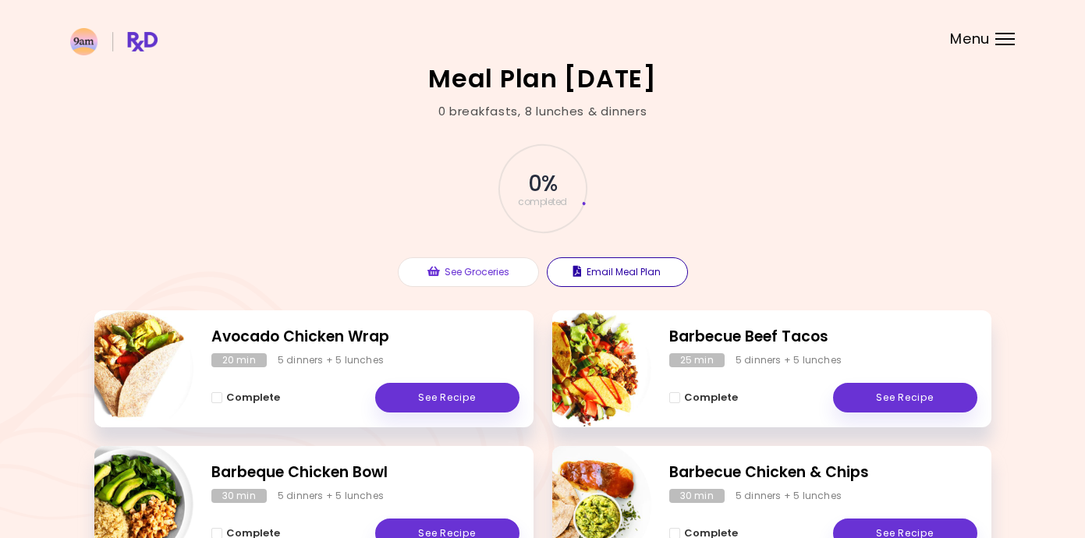
click at [647, 276] on button "Email Meal Plan" at bounding box center [617, 272] width 141 height 30
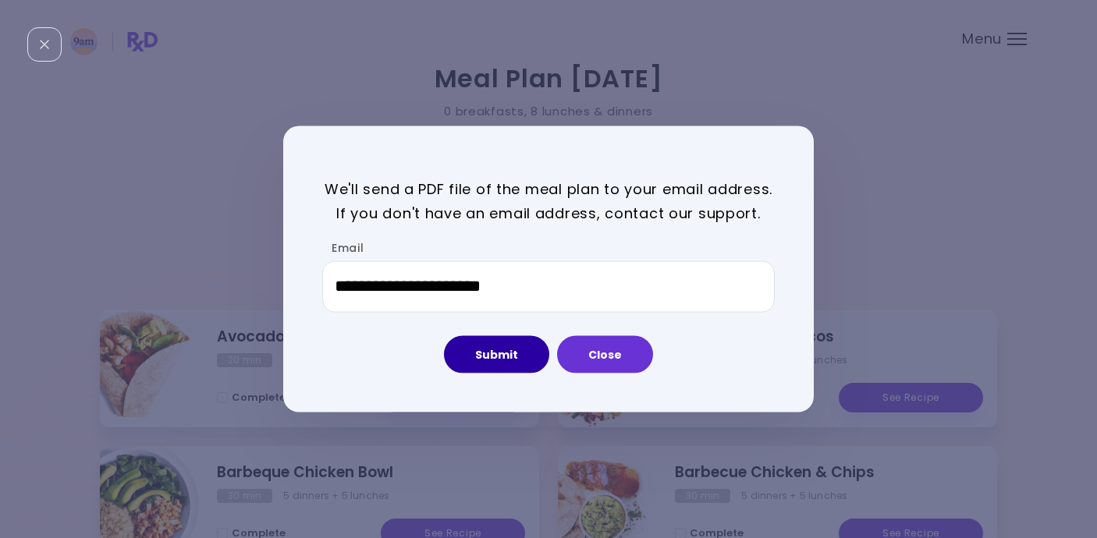
click at [505, 346] on button "Submit" at bounding box center [496, 354] width 105 height 37
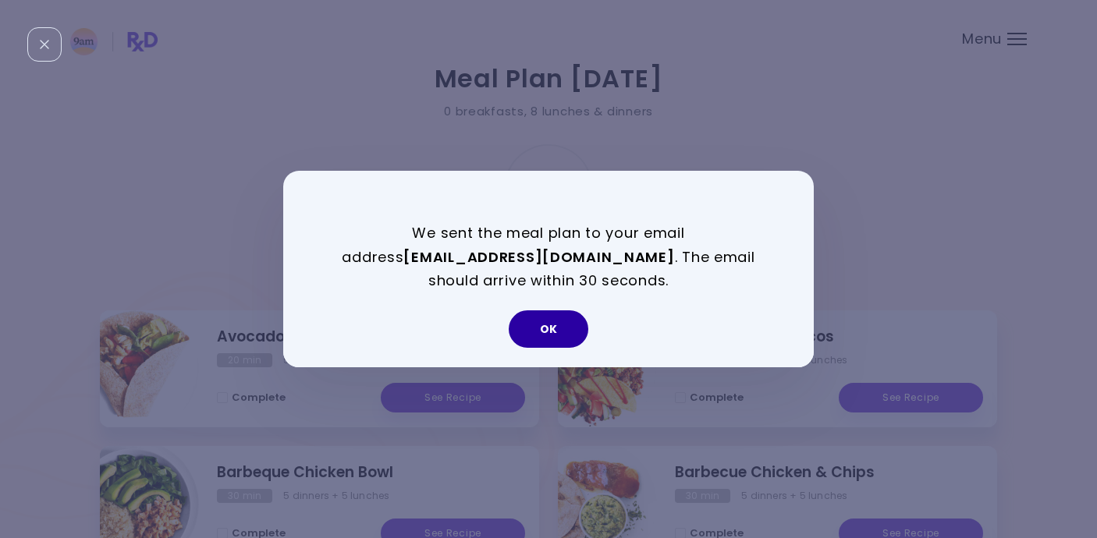
click at [557, 324] on button "OK" at bounding box center [549, 329] width 80 height 37
